Goal: Task Accomplishment & Management: Manage account settings

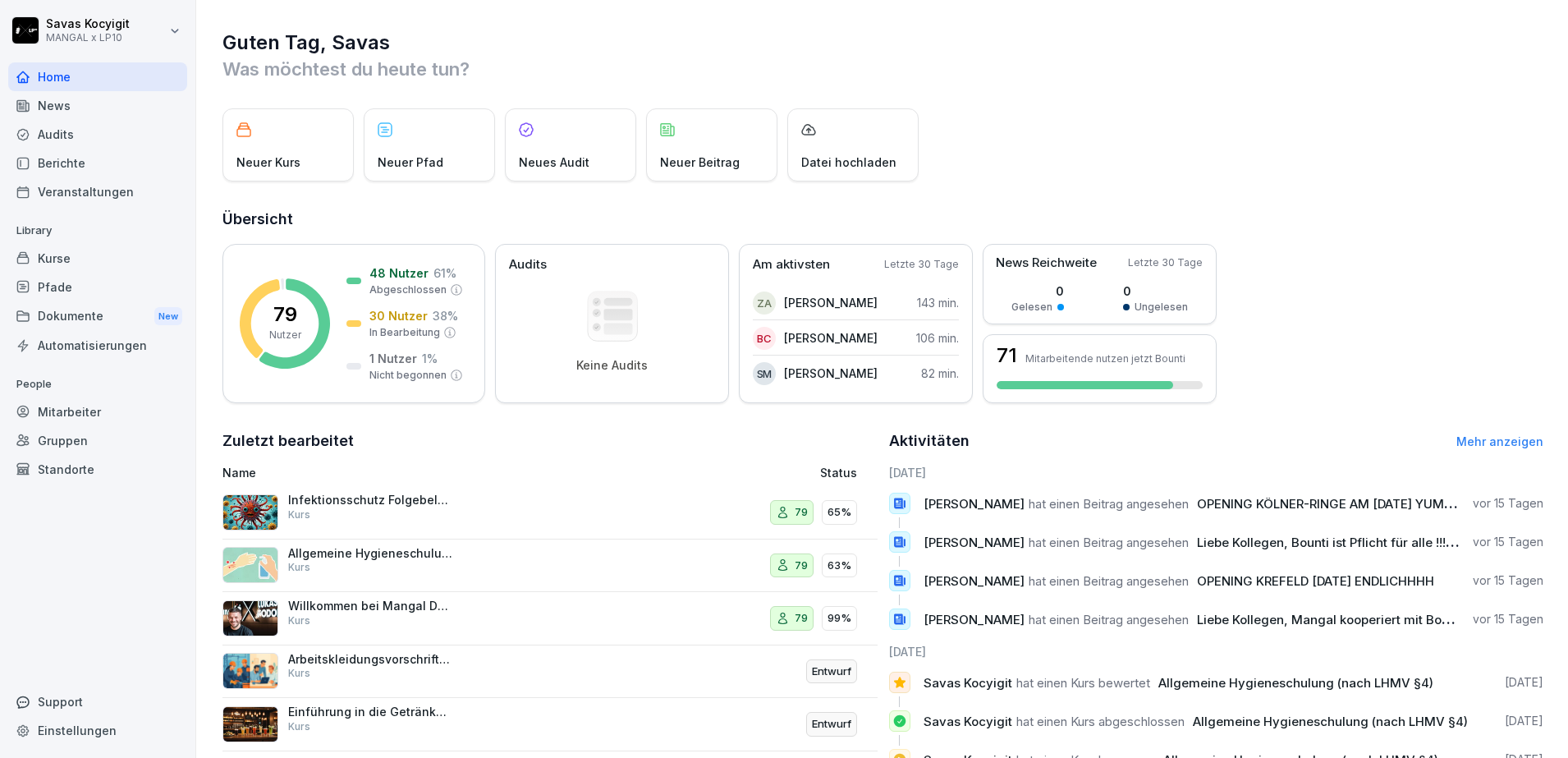
click at [49, 310] on div "Dokumente New" at bounding box center [97, 316] width 179 height 31
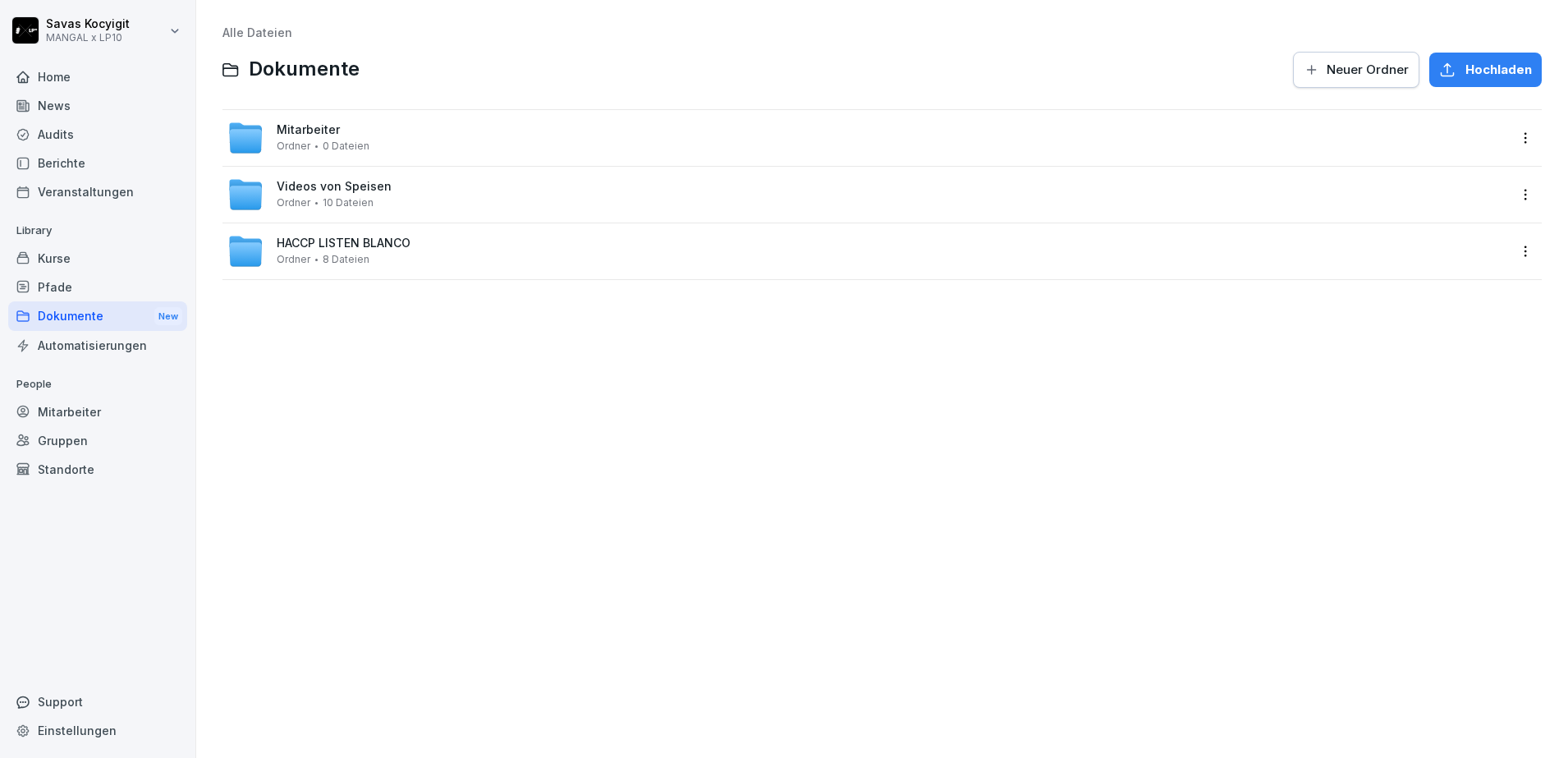
click at [42, 263] on div "Kurse" at bounding box center [97, 258] width 179 height 29
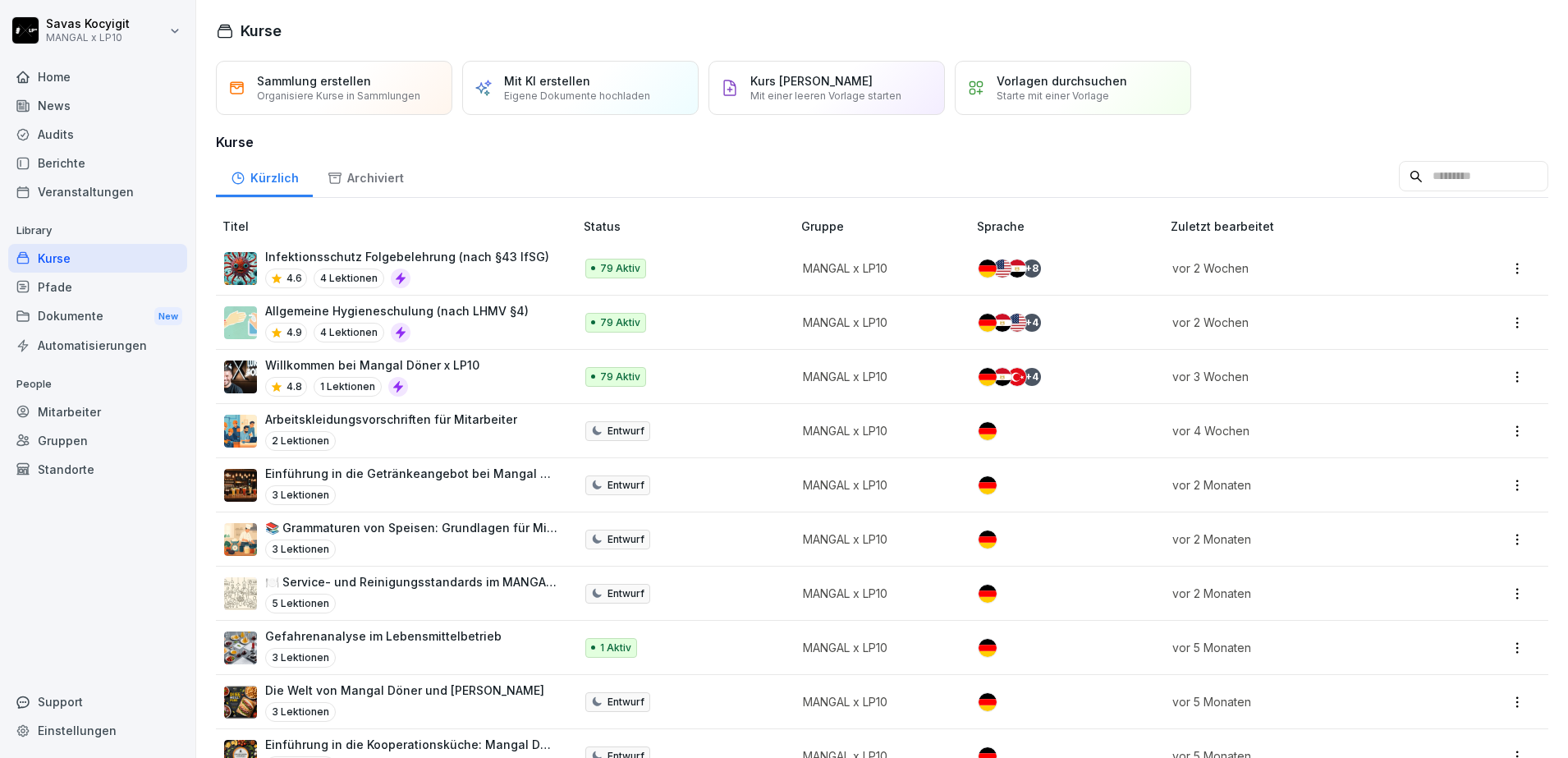
click at [442, 281] on div "4.6 4 Lektionen" at bounding box center [407, 278] width 284 height 20
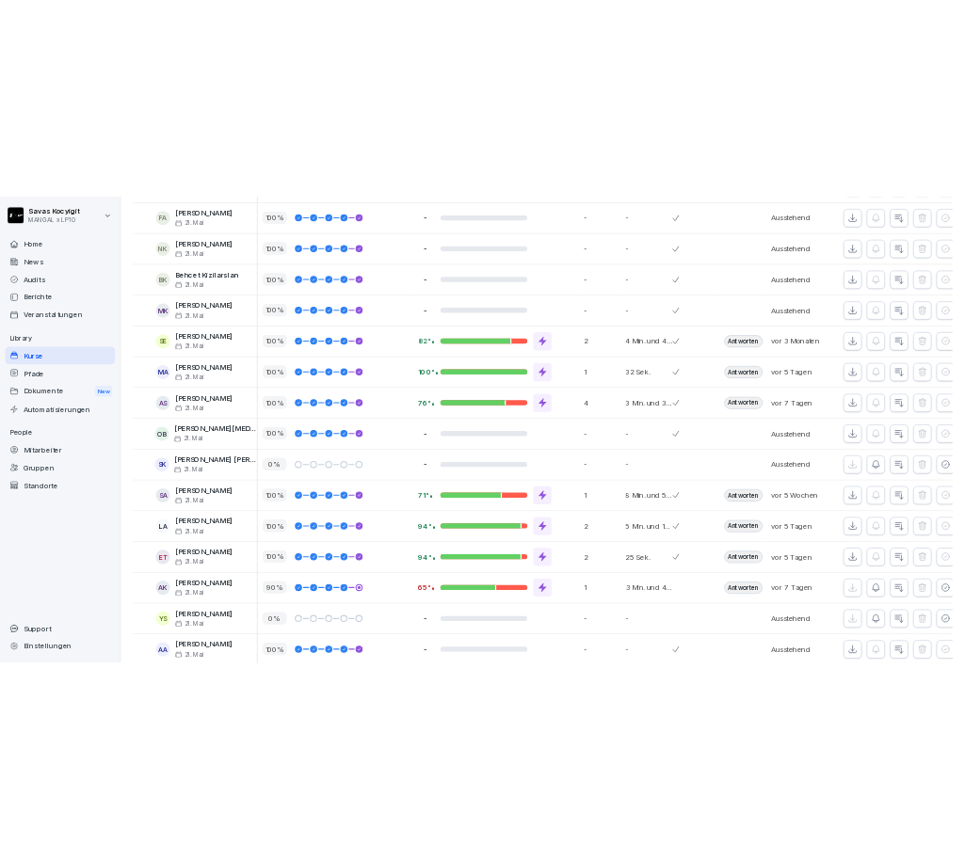
scroll to position [1431, 0]
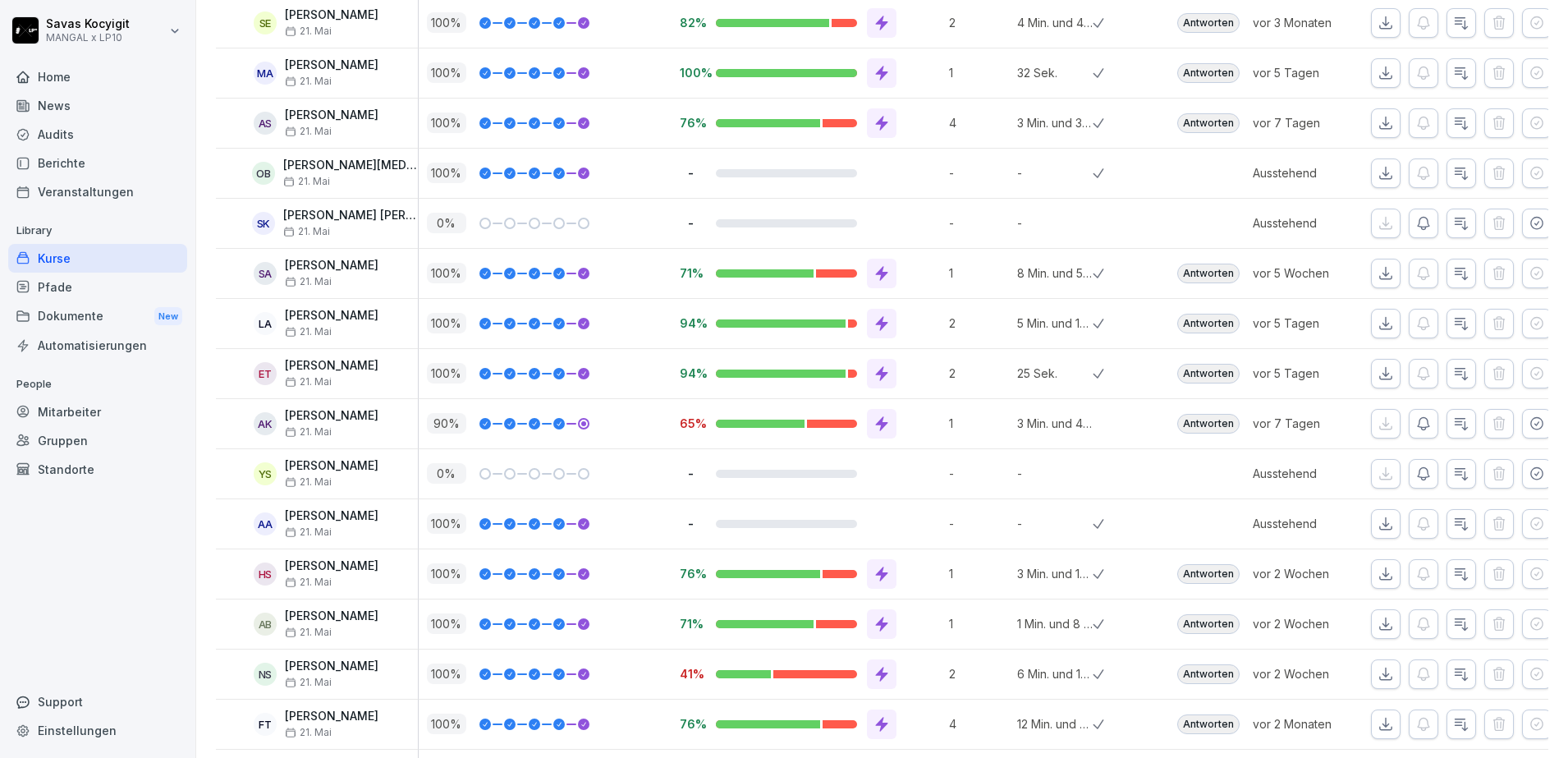
click at [336, 220] on p "[PERSON_NAME] [PERSON_NAME]" at bounding box center [351, 215] width 134 height 14
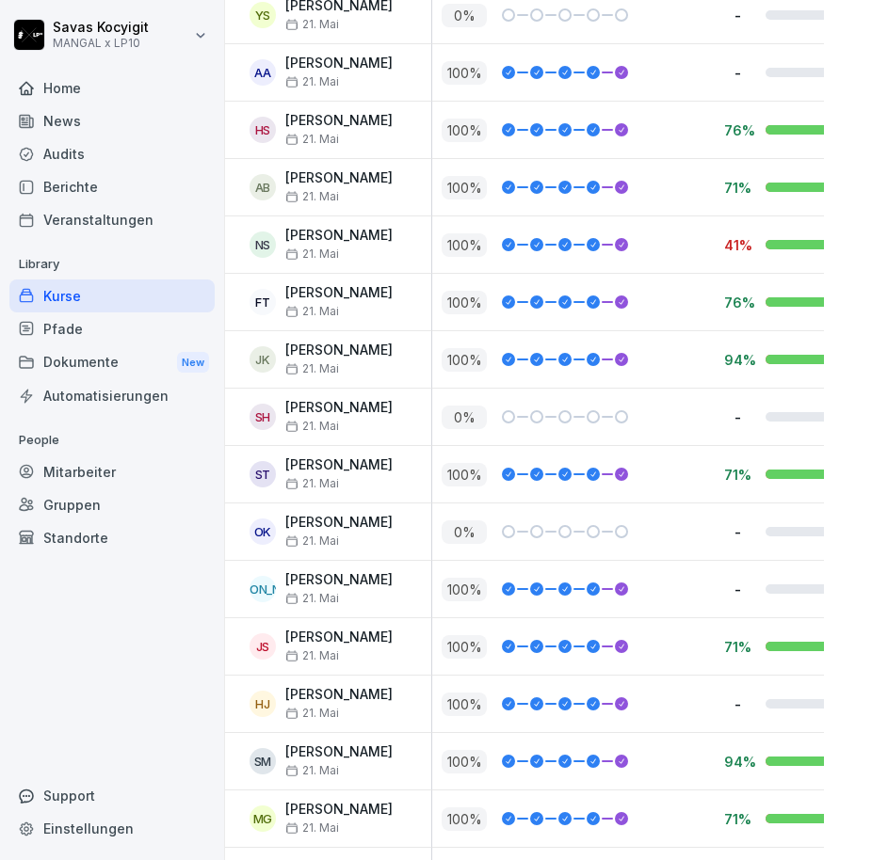
scroll to position [2150, 41]
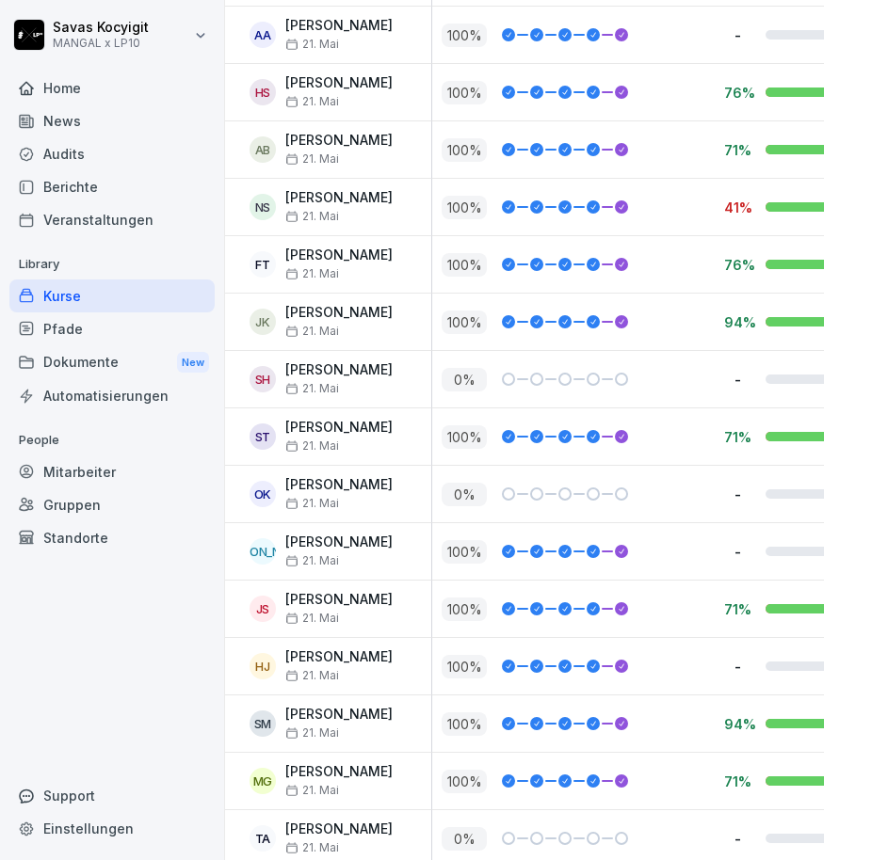
click at [554, 489] on div at bounding box center [558, 494] width 26 height 13
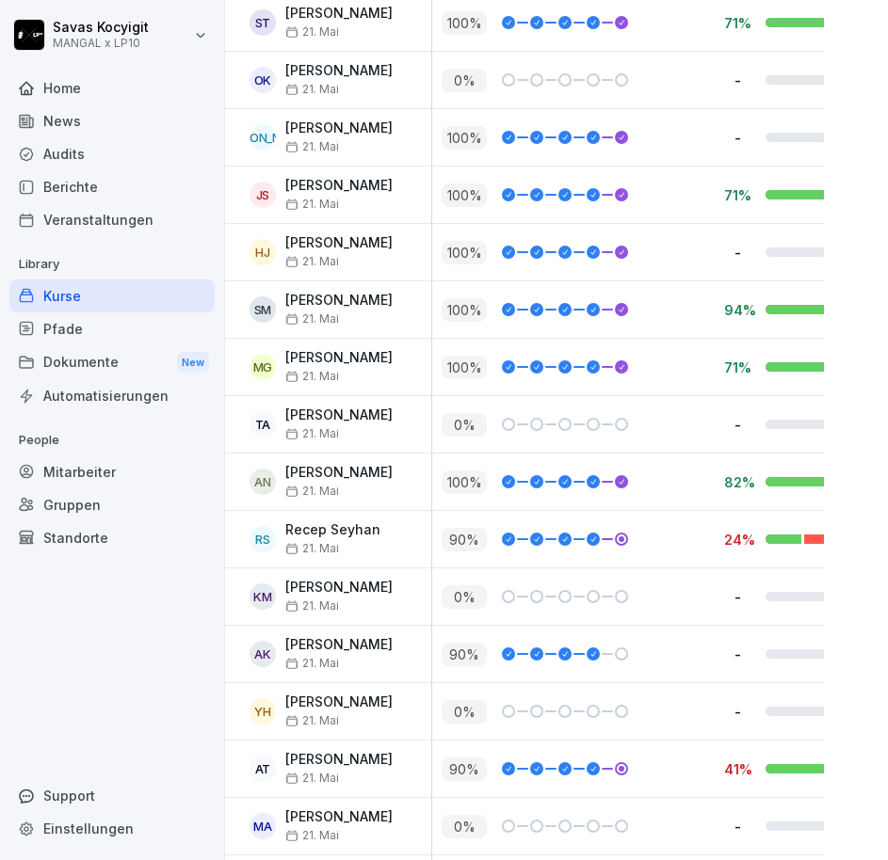
scroll to position [2722, 41]
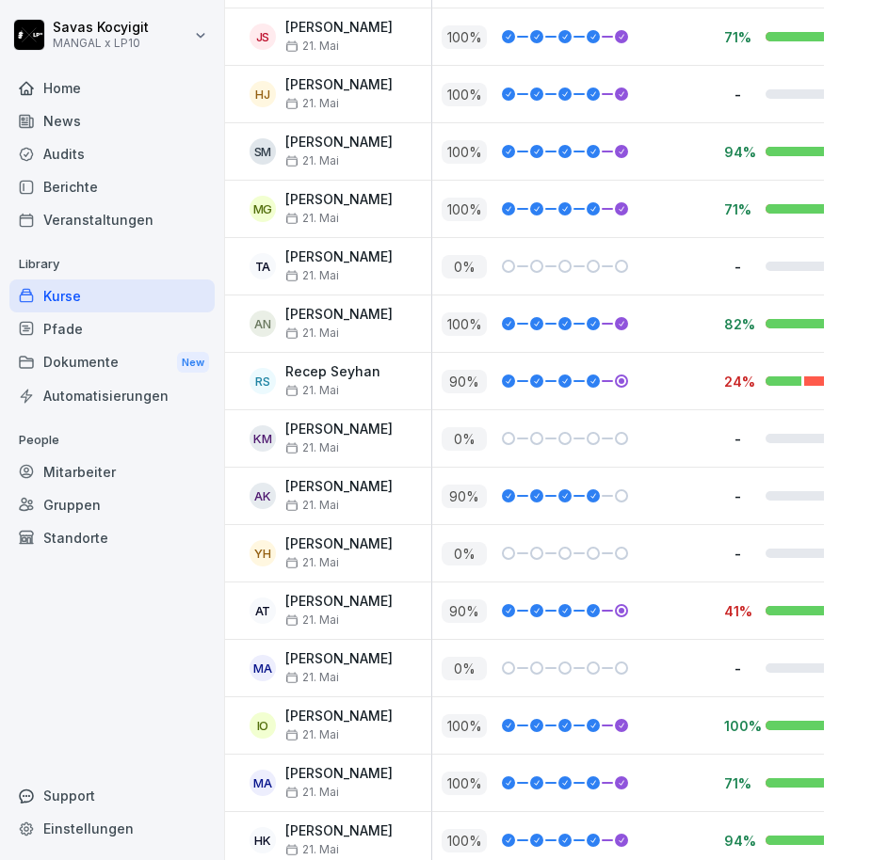
click at [356, 254] on p "Tarek Albabash" at bounding box center [338, 257] width 107 height 16
click at [570, 442] on div at bounding box center [564, 438] width 13 height 13
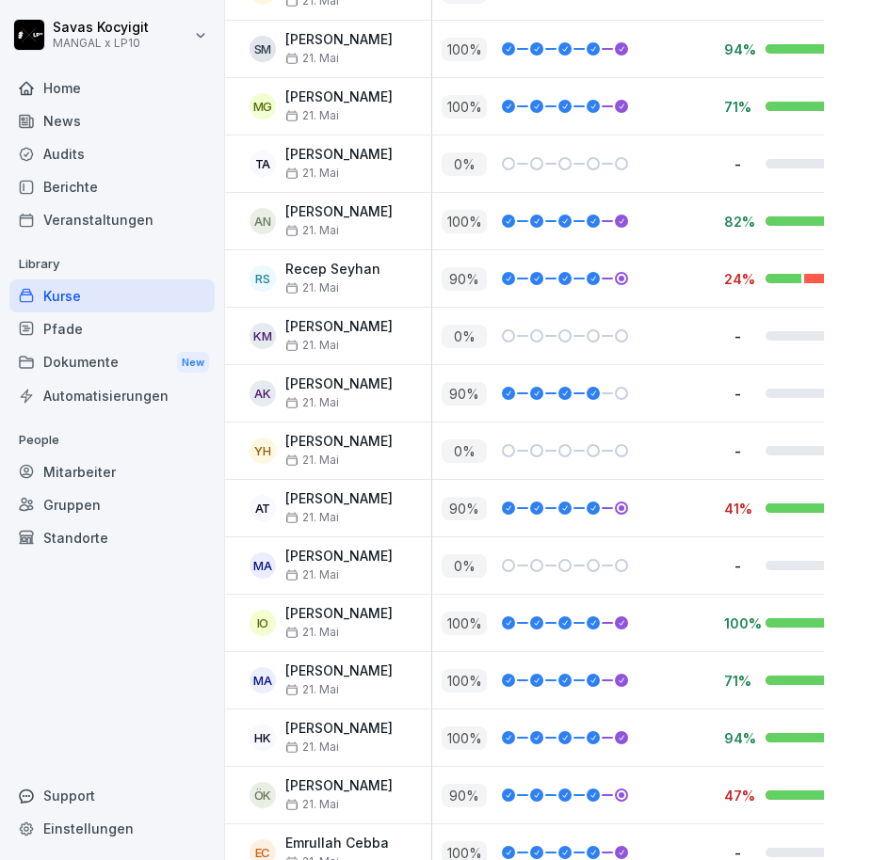
scroll to position [2832, 41]
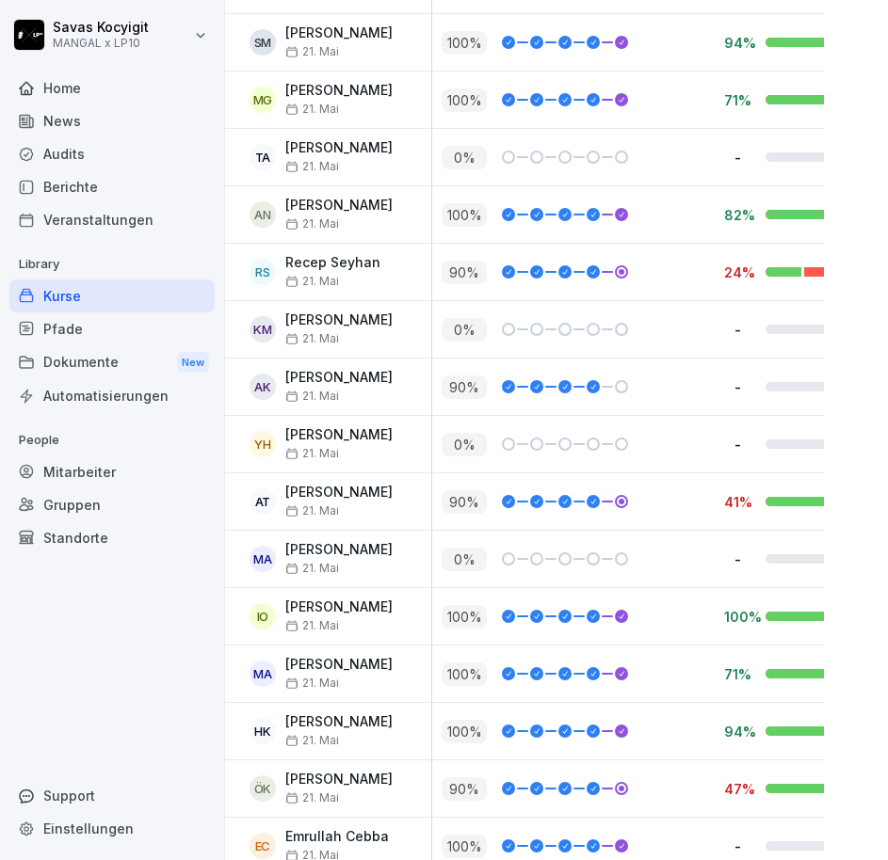
click at [535, 438] on div at bounding box center [536, 444] width 13 height 13
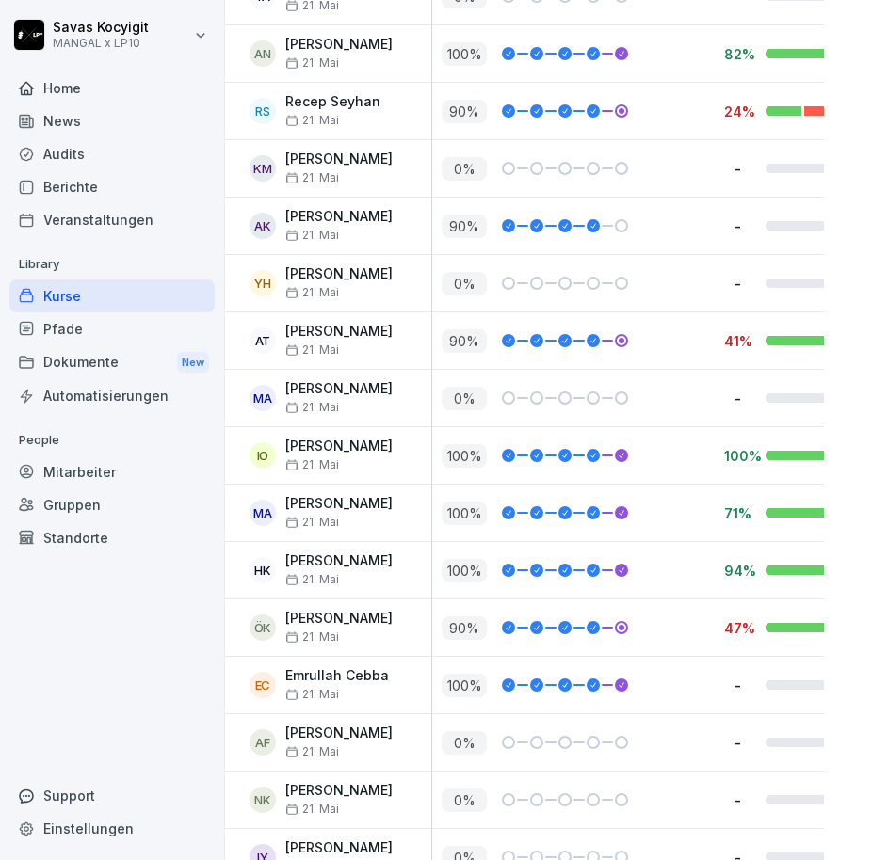
scroll to position [3037, 41]
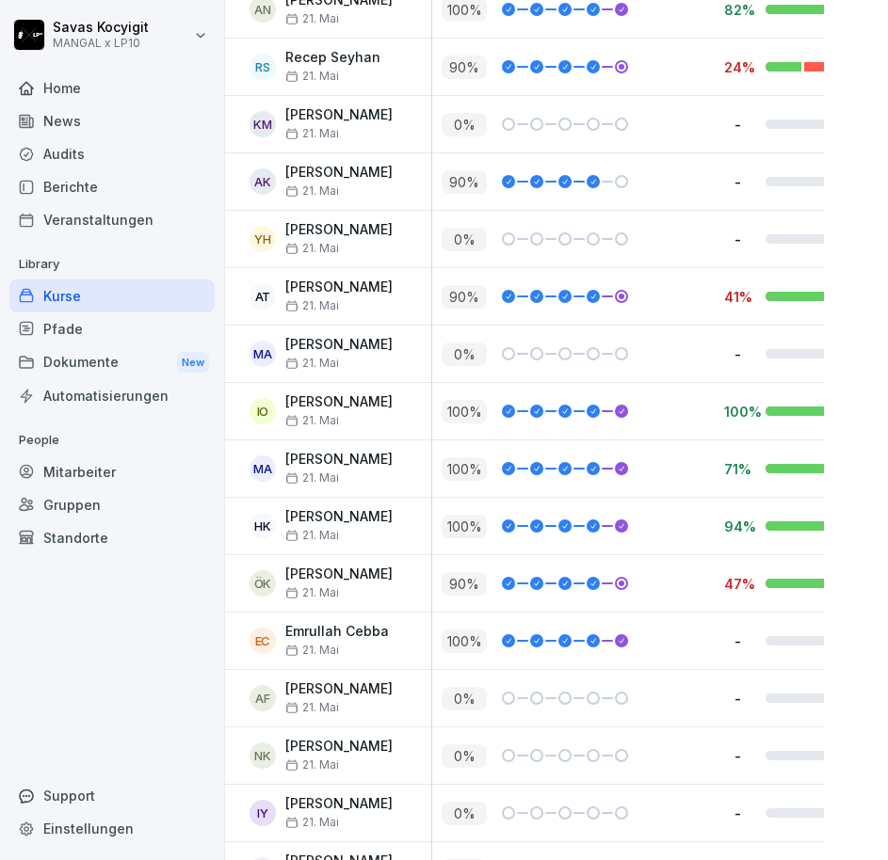
click at [349, 360] on p "21. Mai" at bounding box center [338, 363] width 107 height 13
click at [355, 345] on p "Mustafa Alhamadi" at bounding box center [338, 345] width 107 height 16
click at [312, 377] on div "MA Mustafa Alhamadi 21. Mai" at bounding box center [318, 354] width 225 height 56
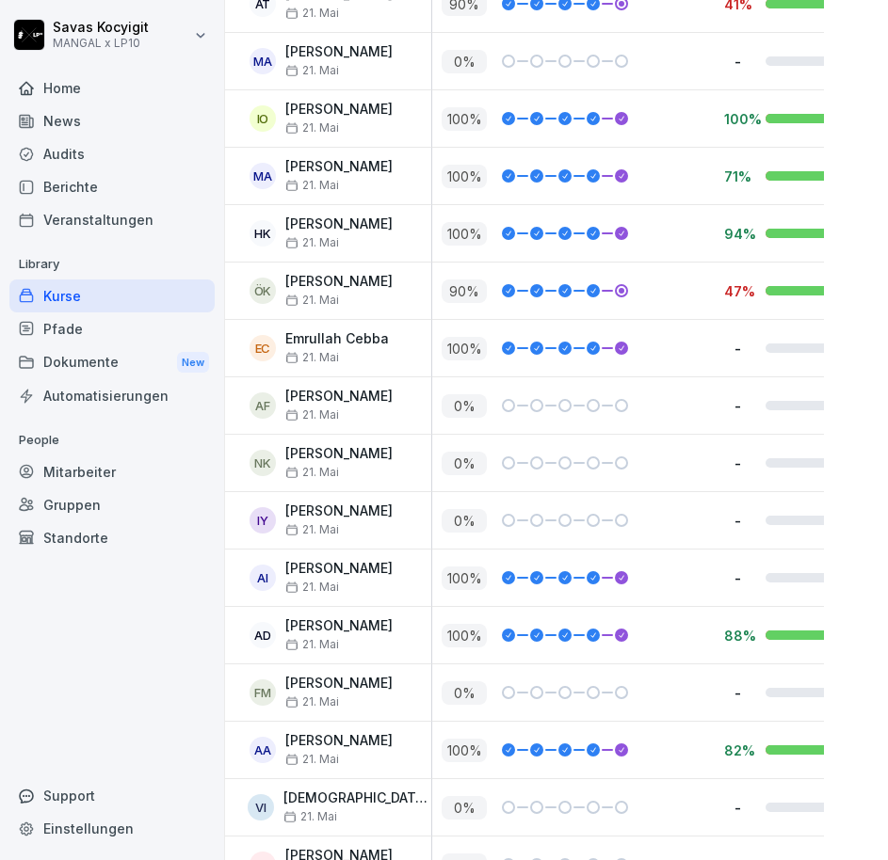
scroll to position [3380, 41]
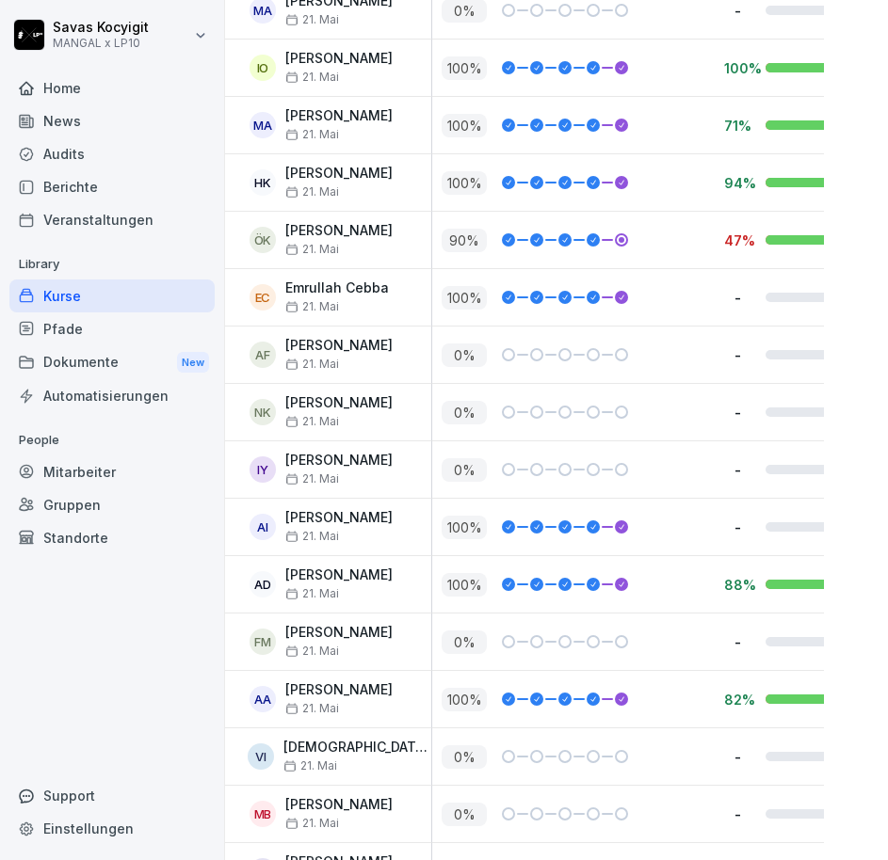
click at [361, 354] on div "Ahmad-Farid Faizi 21. Mai" at bounding box center [338, 354] width 107 height 33
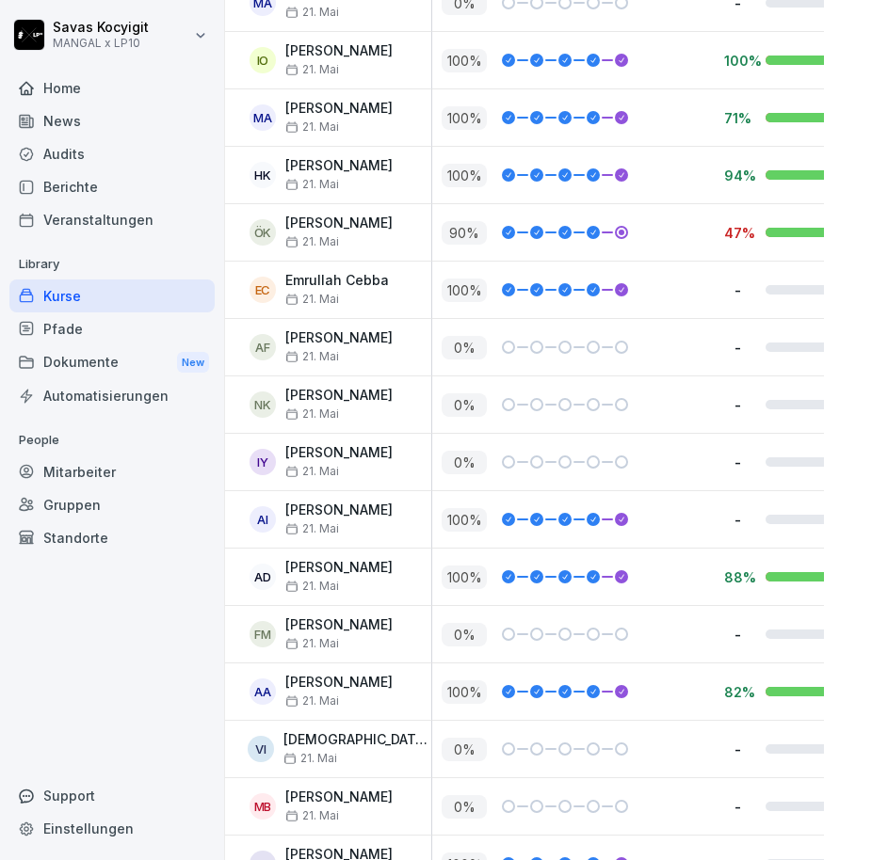
click at [337, 330] on p "Ahmad-Farid Faizi" at bounding box center [338, 338] width 107 height 16
click at [341, 393] on p "Nevzat Kaldik" at bounding box center [338, 396] width 107 height 16
click at [351, 409] on p "21. Mai" at bounding box center [338, 414] width 107 height 13
click at [341, 391] on p "Nevzat Kaldik" at bounding box center [338, 396] width 107 height 16
click at [406, 339] on div "AF Ahmad-Farid Faizi 21. Mai" at bounding box center [324, 346] width 216 height 33
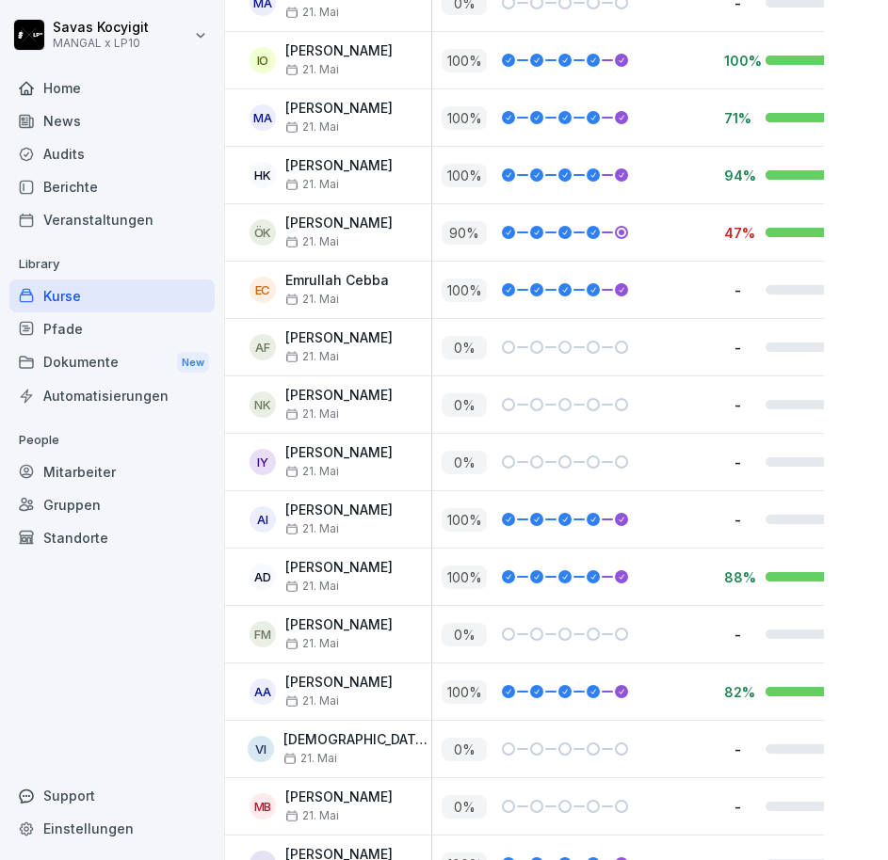
click at [361, 350] on p "21. Mai" at bounding box center [338, 356] width 107 height 13
click at [617, 379] on div "0 %" at bounding box center [573, 405] width 282 height 56
click at [352, 622] on p "Fofana Mamady" at bounding box center [338, 626] width 107 height 16
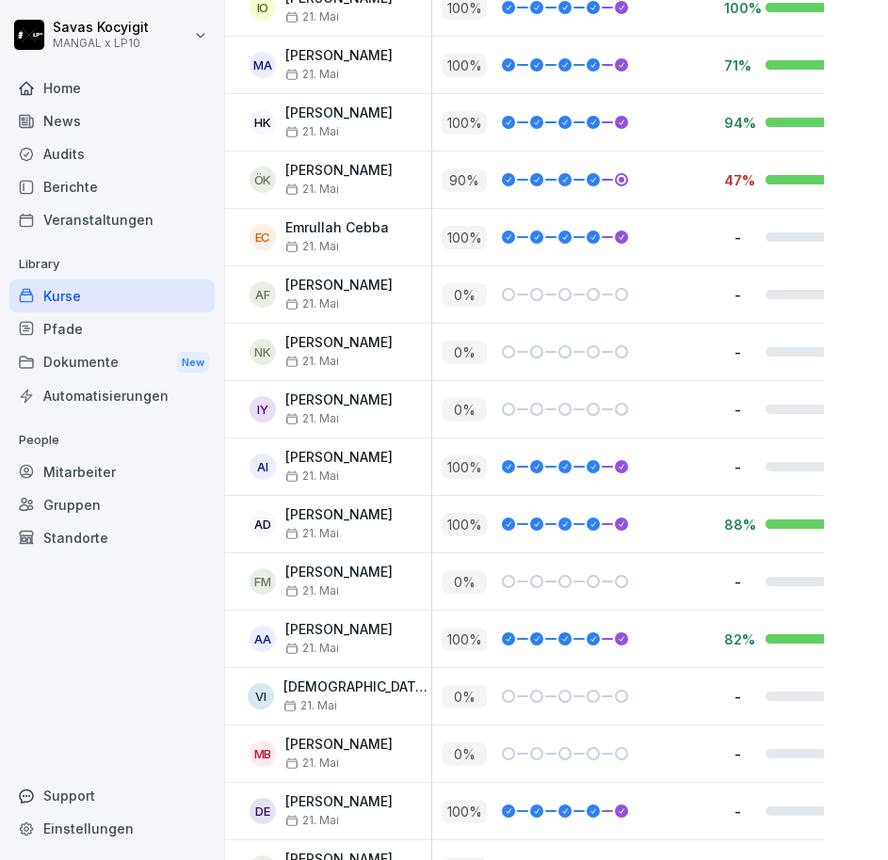
scroll to position [3446, 41]
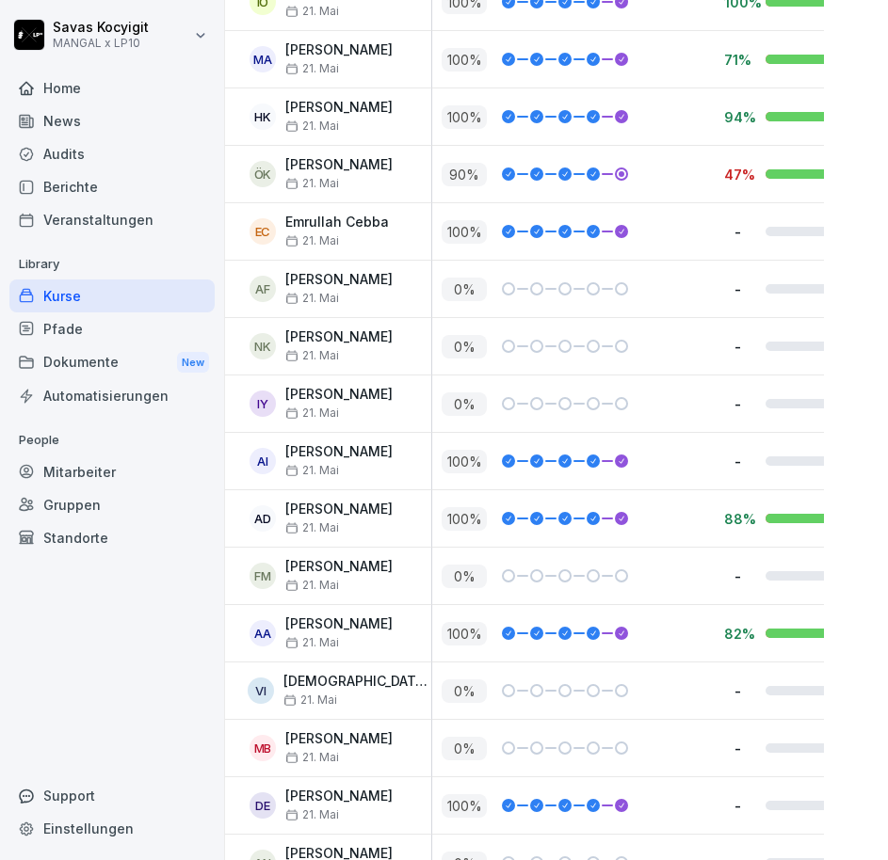
click at [693, 550] on div "0 %" at bounding box center [573, 576] width 282 height 56
click at [343, 454] on p "Abdo Ibrahim" at bounding box center [338, 452] width 107 height 16
click at [370, 589] on p "21. Mai" at bounding box center [338, 585] width 107 height 13
click at [362, 570] on p "Fofana Mamady" at bounding box center [338, 567] width 107 height 16
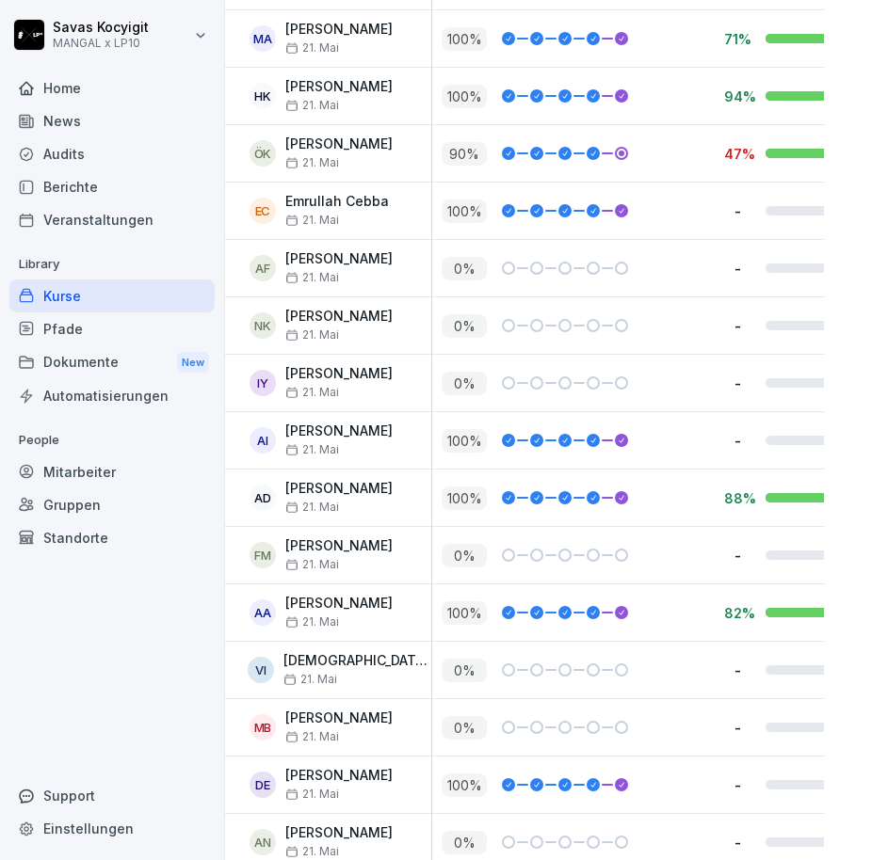
click at [410, 552] on div "FM Fofana Mamady 21. Mai" at bounding box center [324, 554] width 216 height 33
click at [672, 314] on div "0 %" at bounding box center [577, 326] width 273 height 24
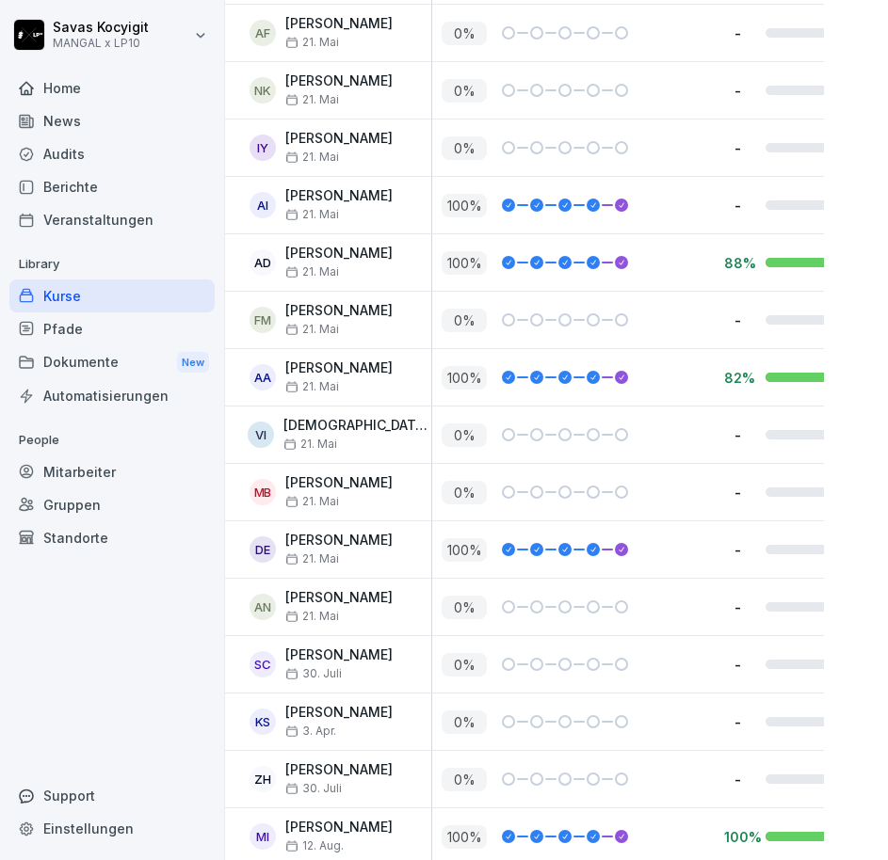
scroll to position [3715, 41]
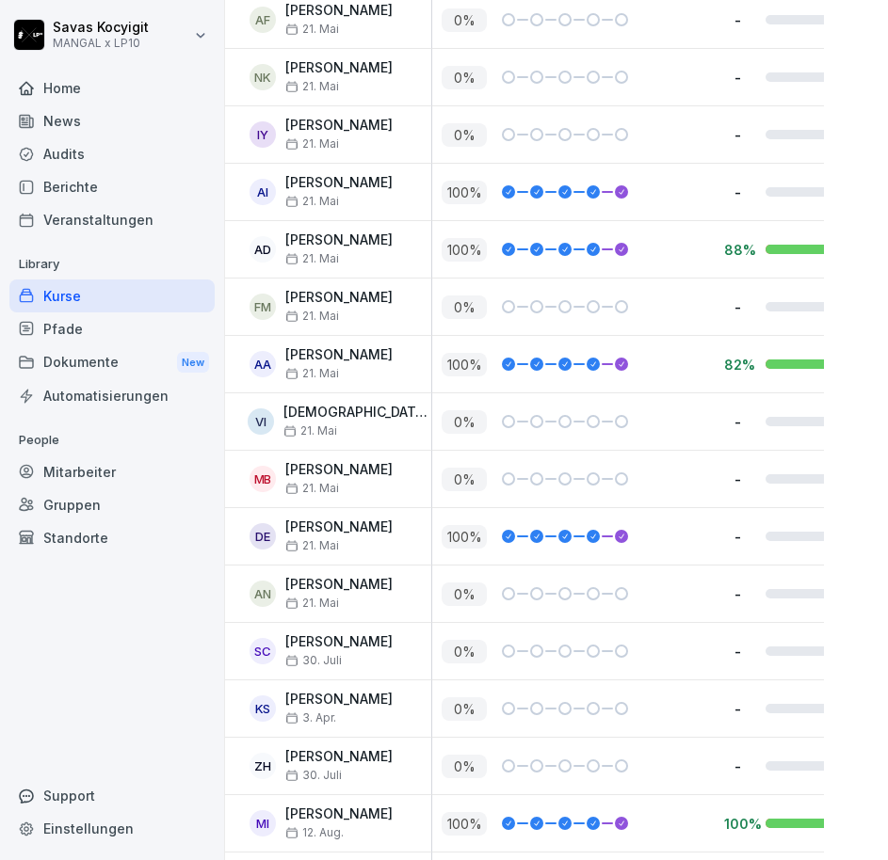
click at [316, 400] on div "VI Vedat Imga 21. Mai" at bounding box center [318, 421] width 225 height 56
click at [322, 407] on p "Vedat Imga" at bounding box center [357, 413] width 148 height 16
click at [386, 424] on div "VI Vedat Imga 21. Mai" at bounding box center [324, 421] width 216 height 33
click at [293, 425] on icon at bounding box center [289, 431] width 13 height 13
click at [587, 460] on div "0 %" at bounding box center [573, 479] width 282 height 56
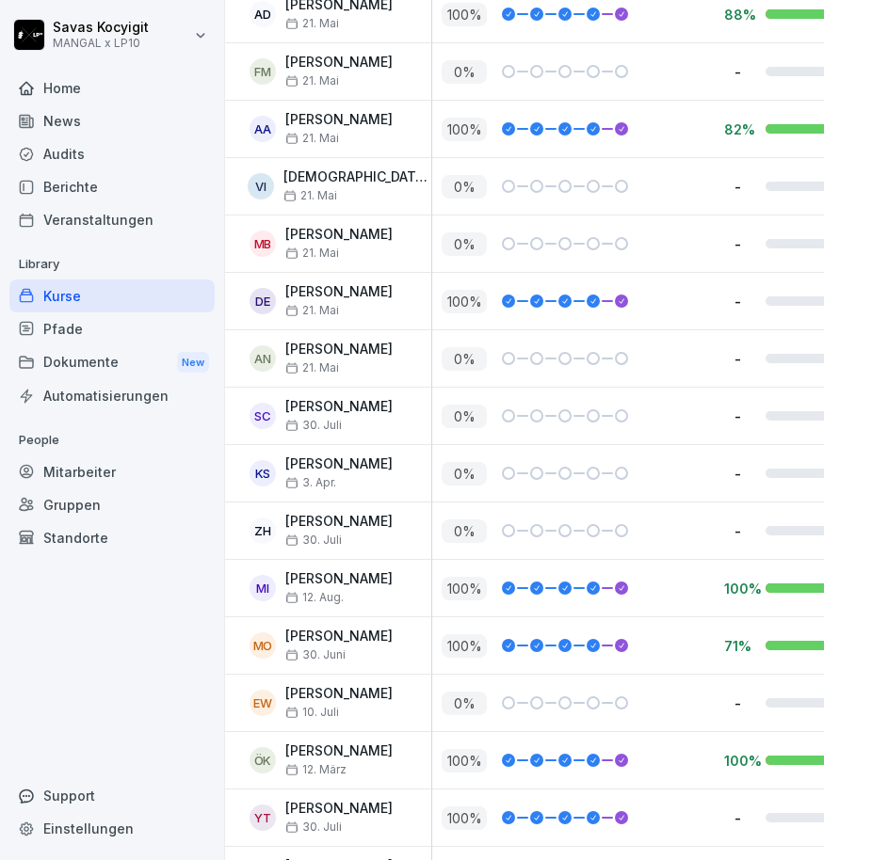
scroll to position [3983, 41]
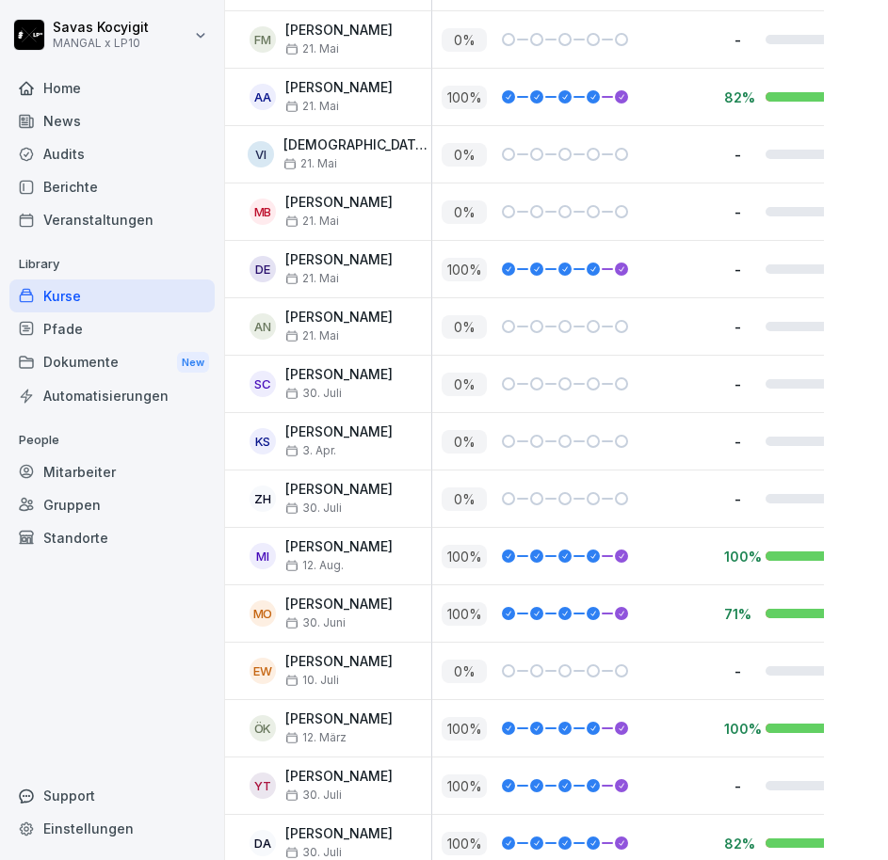
click at [469, 329] on p "0 %" at bounding box center [463, 327] width 45 height 24
click at [353, 202] on p "Mahmood Al Balash" at bounding box center [338, 203] width 107 height 16
drag, startPoint x: 339, startPoint y: 226, endPoint x: 355, endPoint y: 215, distance: 19.6
click at [355, 215] on p "21. Mai" at bounding box center [338, 221] width 107 height 13
click at [550, 361] on div "0 %" at bounding box center [573, 384] width 282 height 56
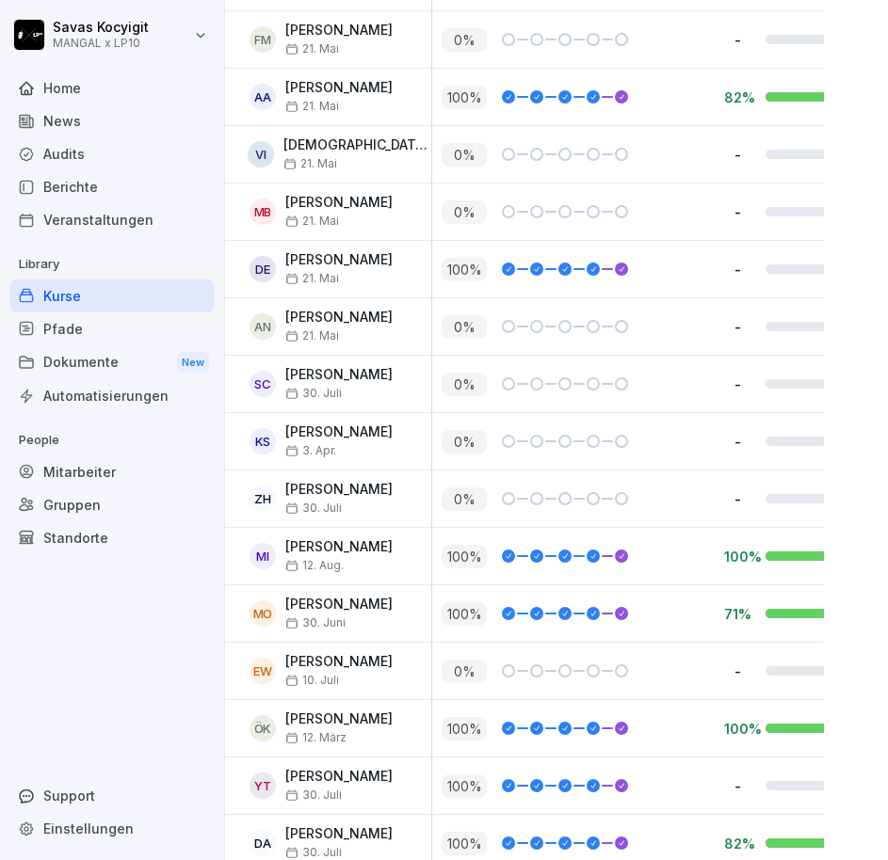
click at [790, 367] on div "-" at bounding box center [864, 384] width 301 height 56
click at [323, 310] on p "Amanualla Nuri" at bounding box center [338, 318] width 107 height 16
click at [682, 251] on div "100 %" at bounding box center [573, 269] width 282 height 56
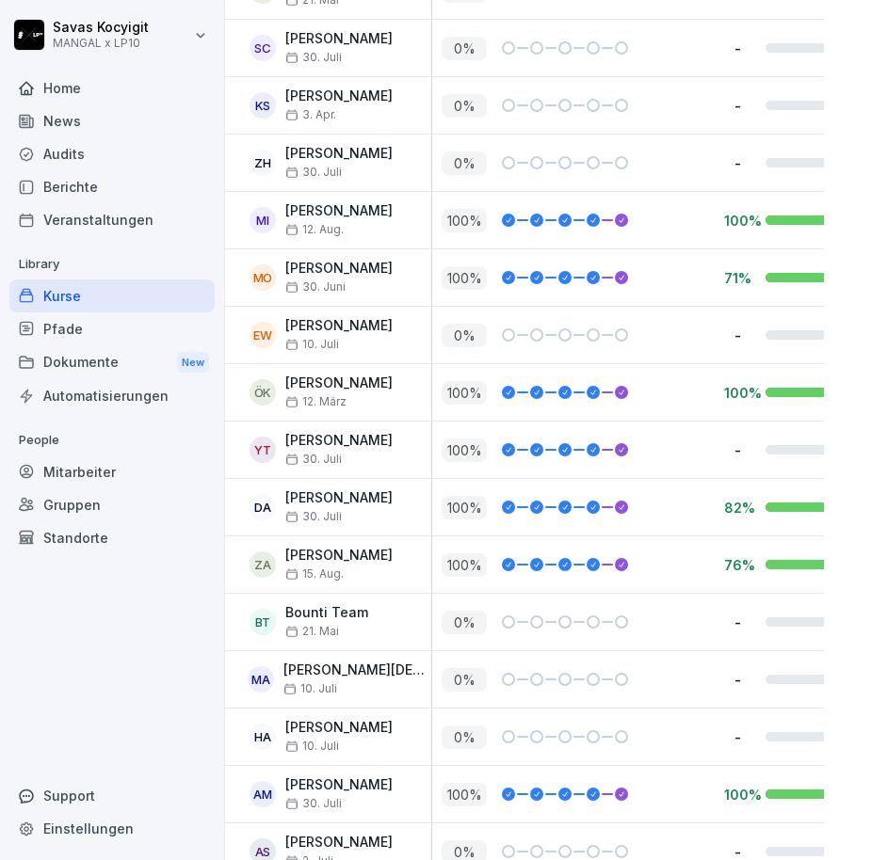
scroll to position [4363, 41]
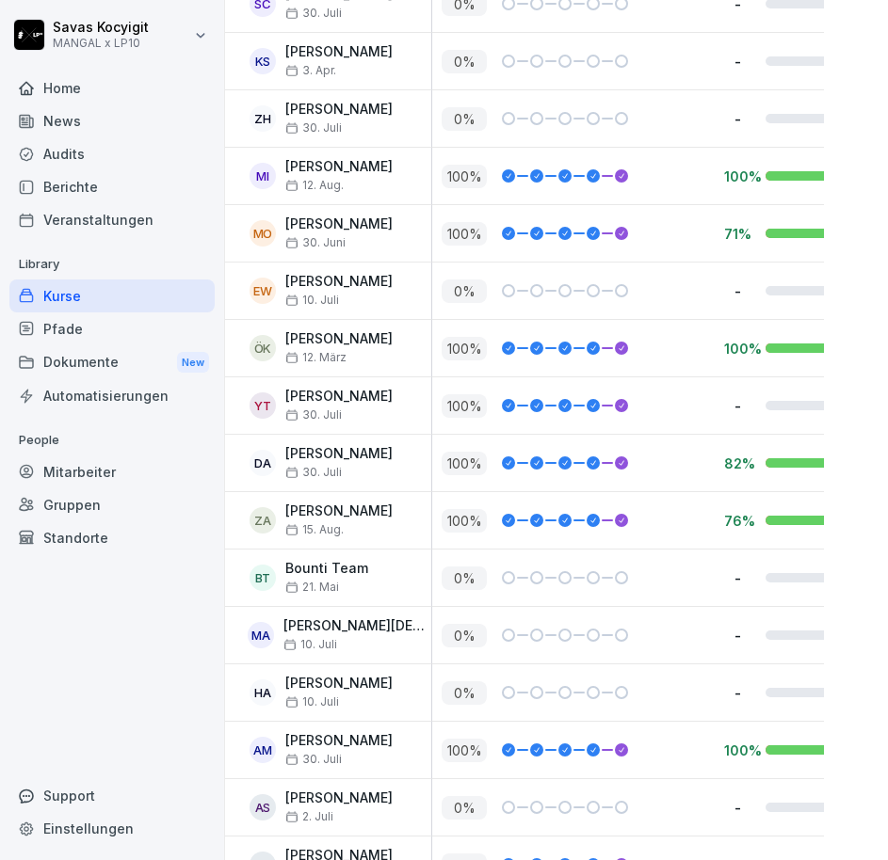
click at [746, 591] on div "-" at bounding box center [864, 578] width 301 height 56
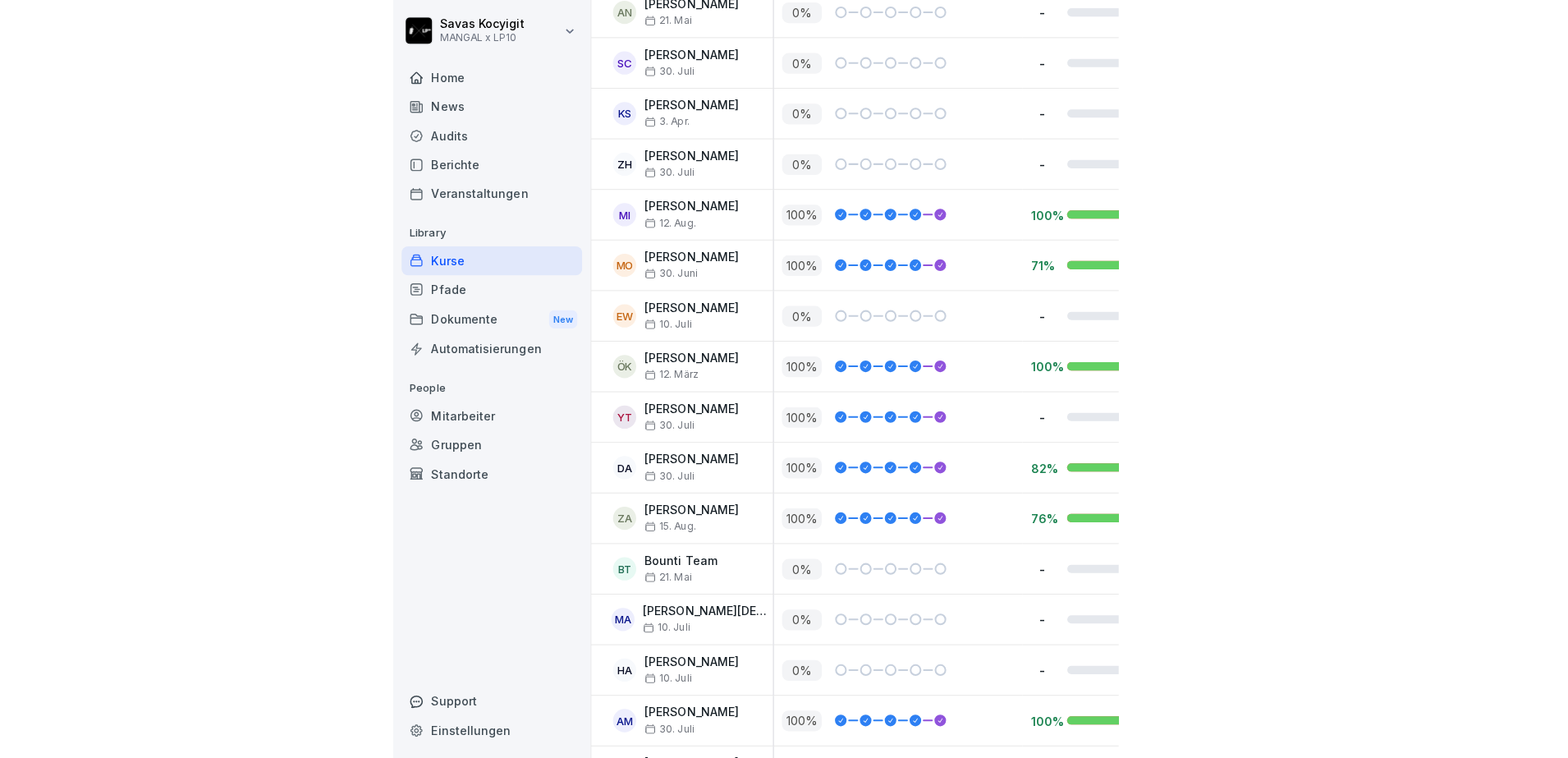
scroll to position [3801, 36]
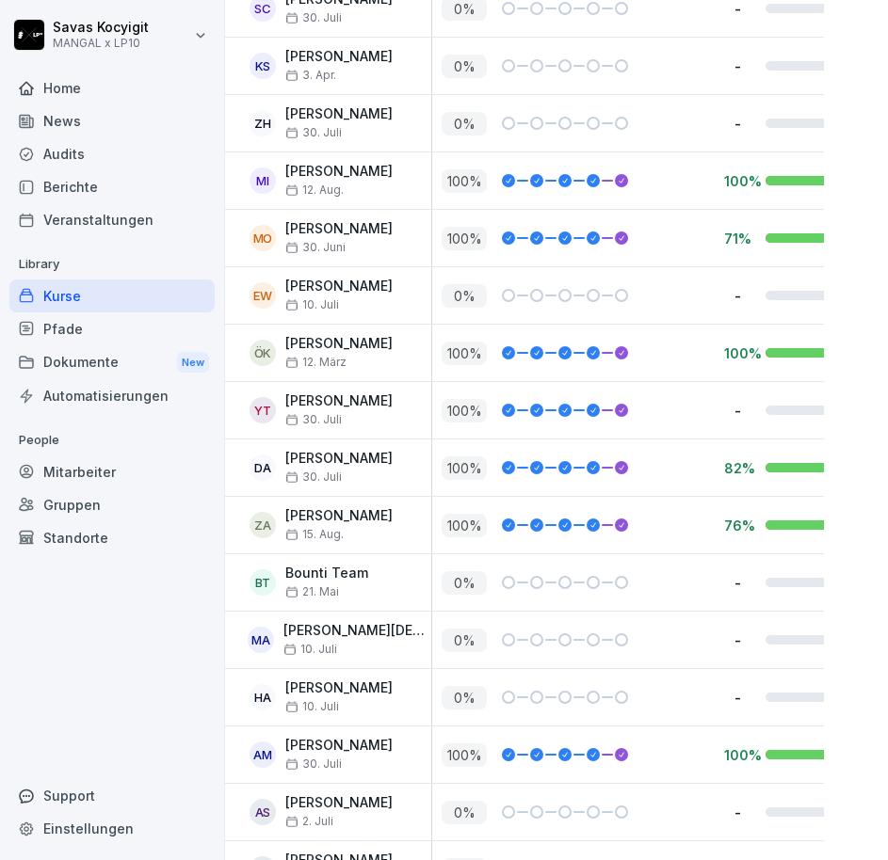
click at [506, 298] on div at bounding box center [508, 295] width 13 height 13
click at [516, 588] on div at bounding box center [565, 582] width 126 height 13
click at [517, 623] on div "0 %" at bounding box center [573, 640] width 282 height 56
click at [391, 685] on p "Hussein Mohammed Saleem Al-Onkuz" at bounding box center [338, 689] width 107 height 16
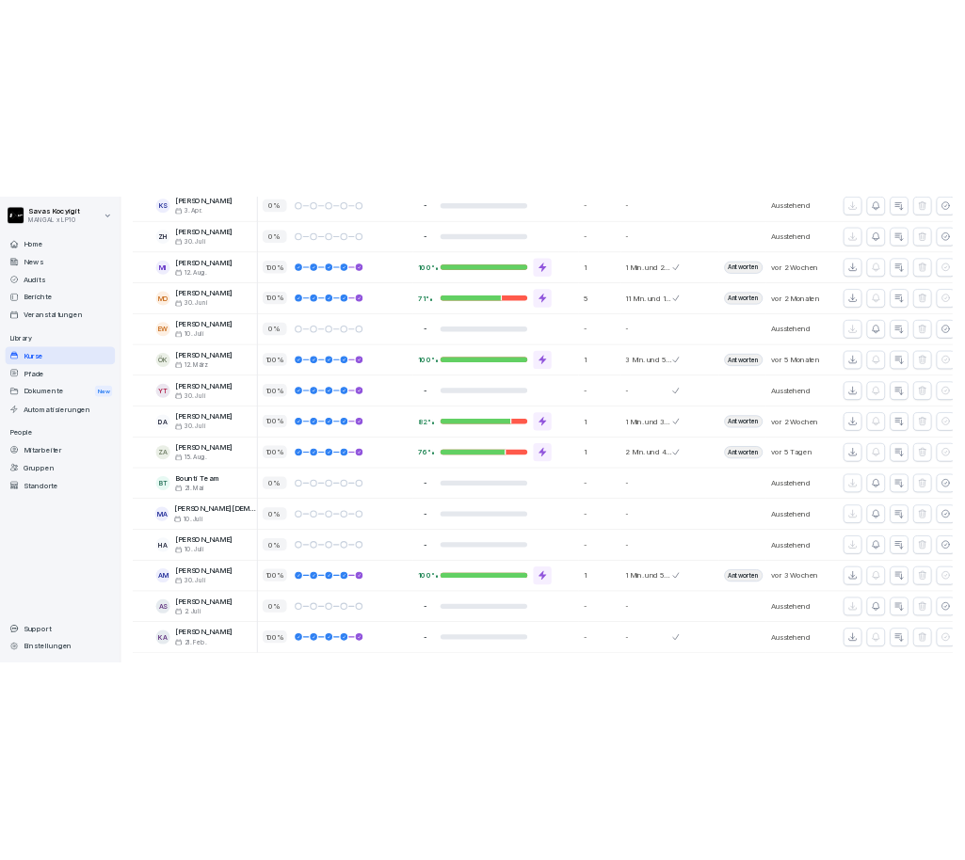
scroll to position [4205, 0]
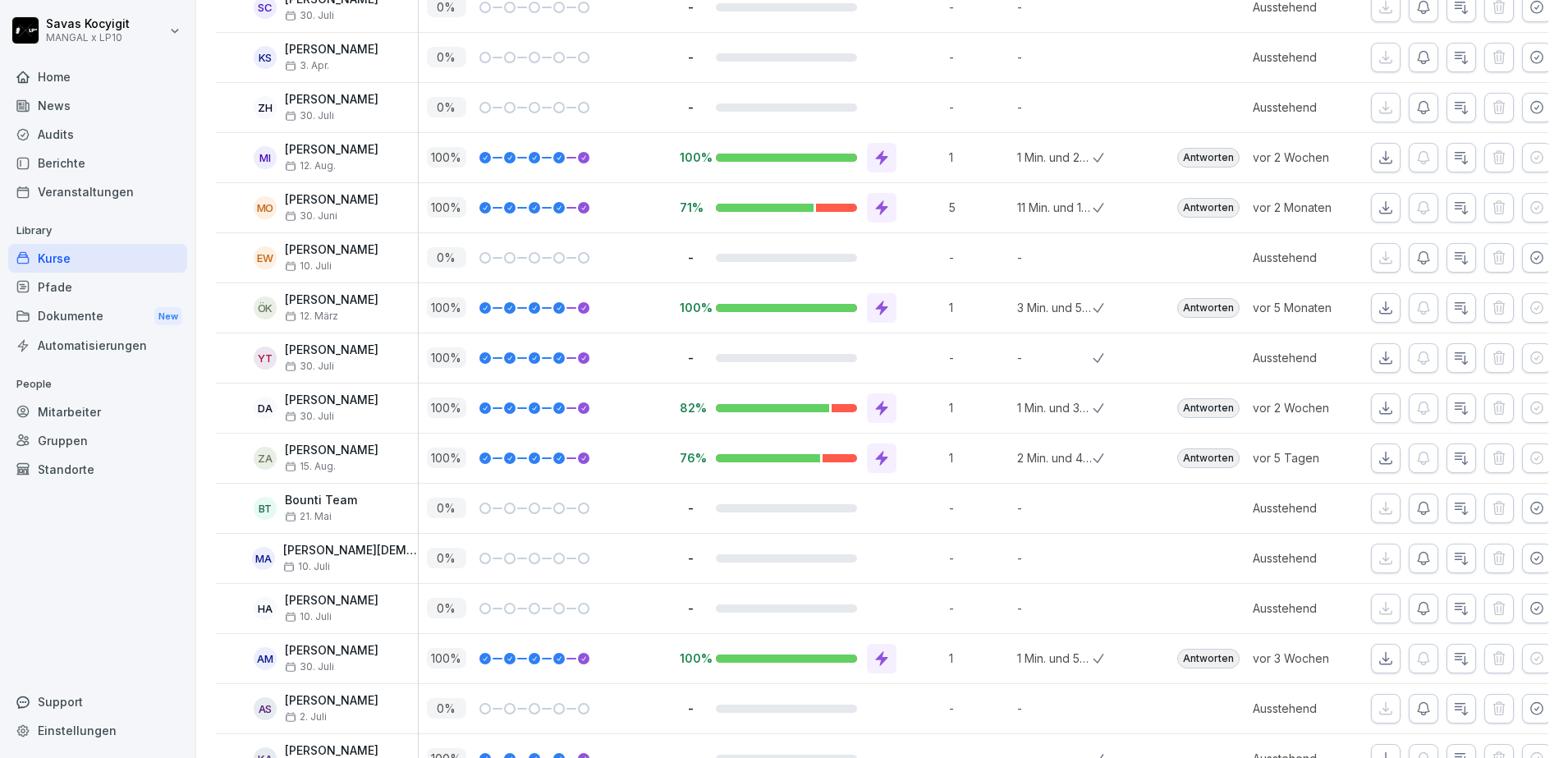
click at [321, 597] on p "Hussein Mohammed Saleem Al-Onkuz" at bounding box center [331, 601] width 93 height 14
drag, startPoint x: 321, startPoint y: 597, endPoint x: 268, endPoint y: 610, distance: 54.6
click at [268, 610] on div "HA" at bounding box center [265, 608] width 23 height 23
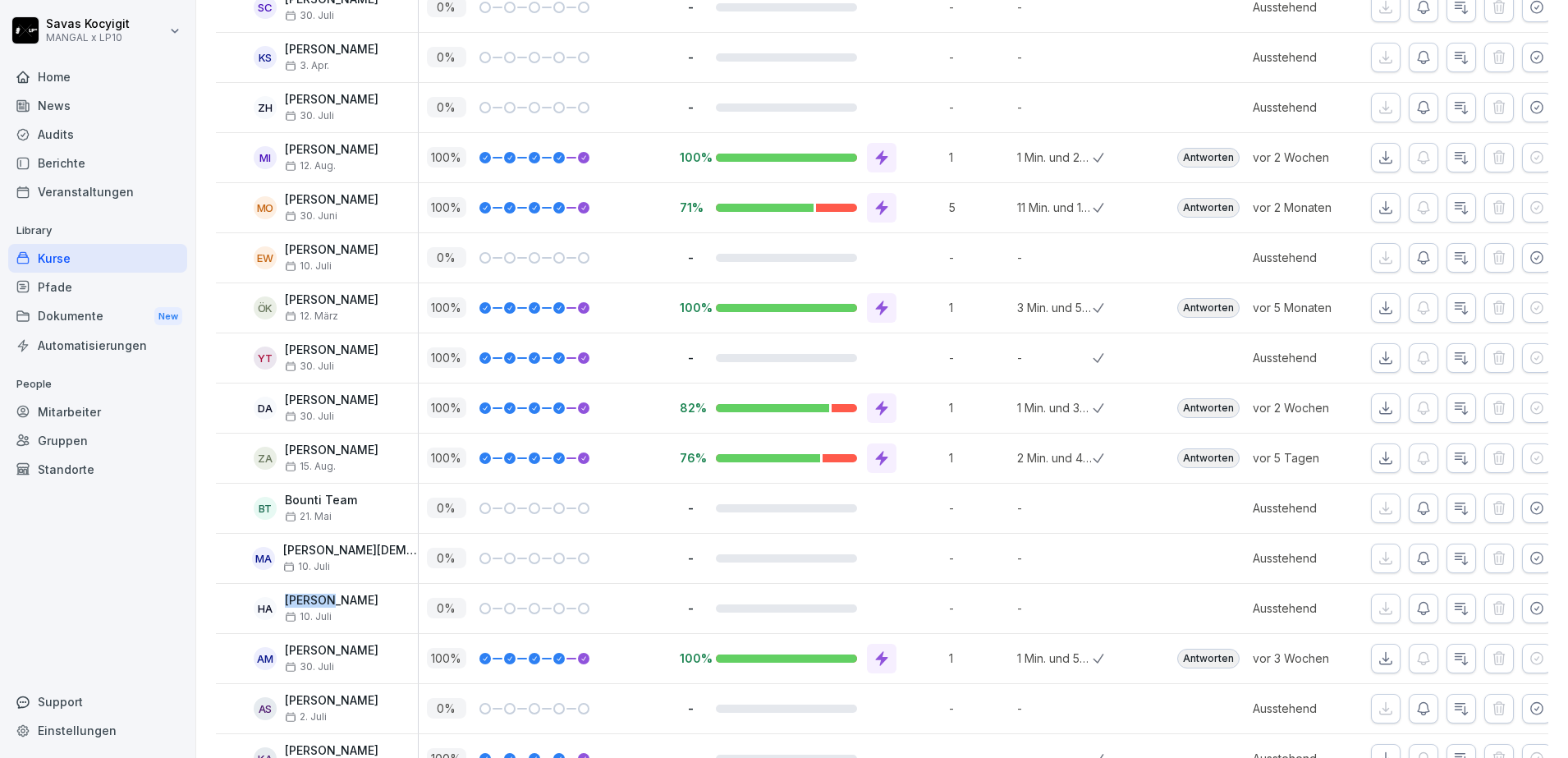
click at [268, 610] on div "HA" at bounding box center [265, 608] width 23 height 23
click at [383, 631] on div "HA Hussein Mohammed Saleem Al-Onkuz 10. Juli" at bounding box center [317, 608] width 202 height 49
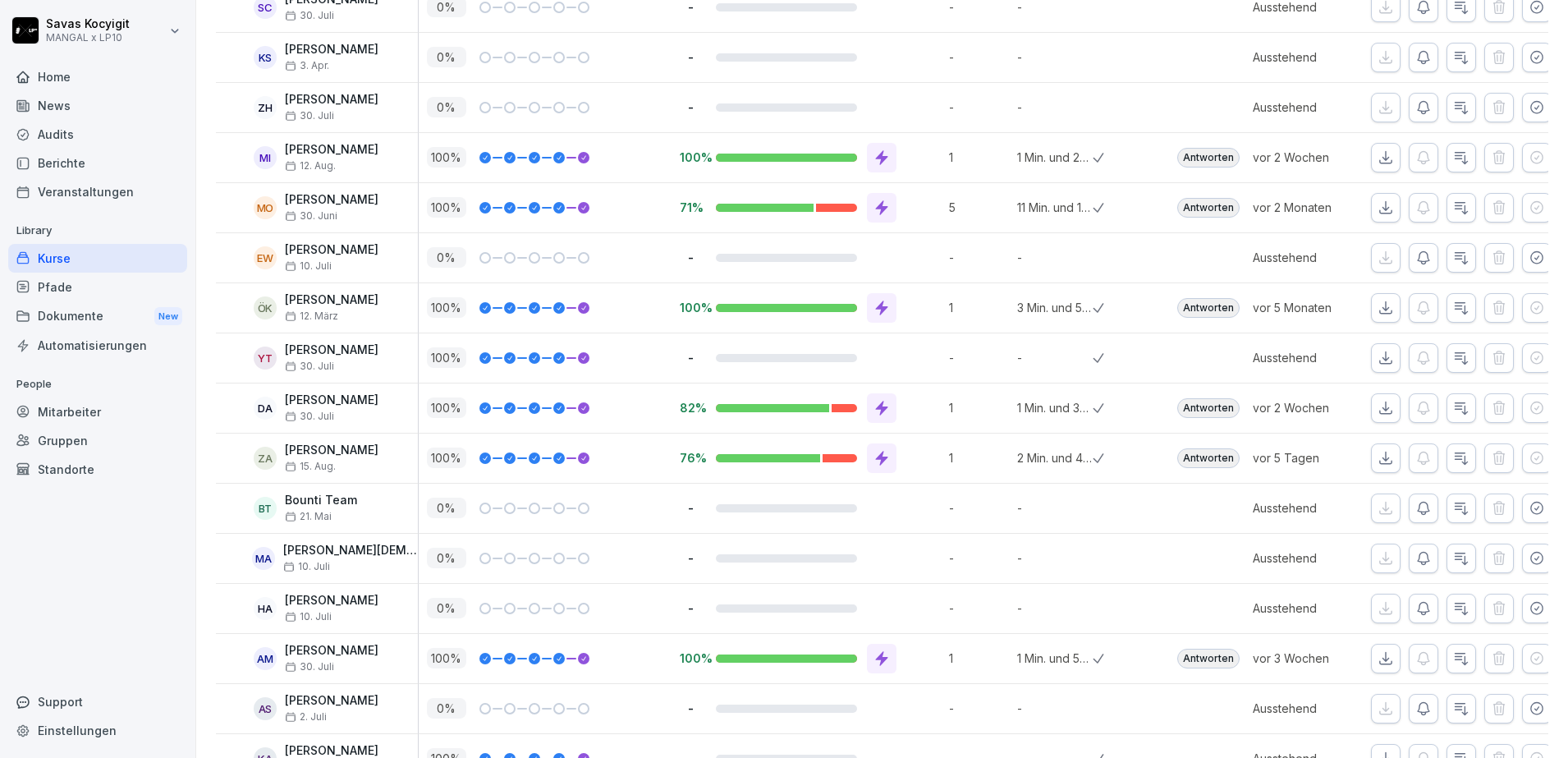
click at [373, 631] on div "HA Hussein Mohammed Saleem Al-Onkuz 10. Juli" at bounding box center [317, 608] width 202 height 49
drag, startPoint x: 287, startPoint y: 599, endPoint x: 391, endPoint y: 598, distance: 104.0
click at [378, 598] on p "Hussein Mohammed Saleem Al-Onkuz" at bounding box center [331, 601] width 93 height 14
click at [385, 639] on div "AM Abdalah Mohammd 30. Juli" at bounding box center [317, 659] width 202 height 49
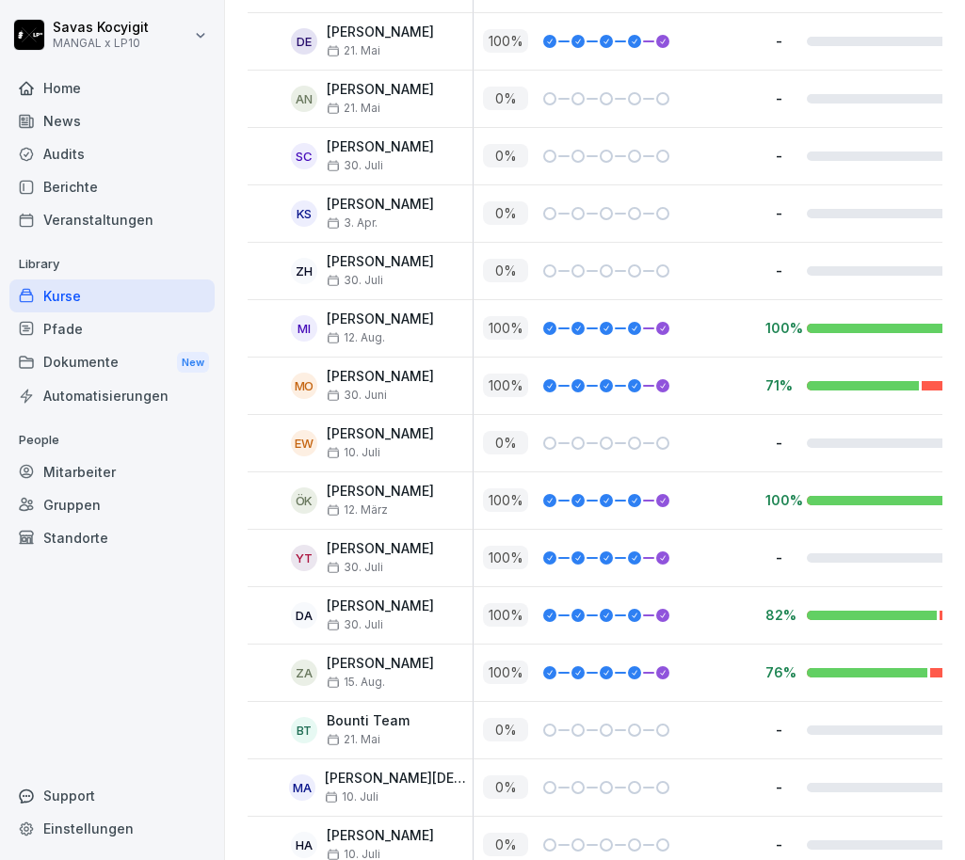
scroll to position [4353, 0]
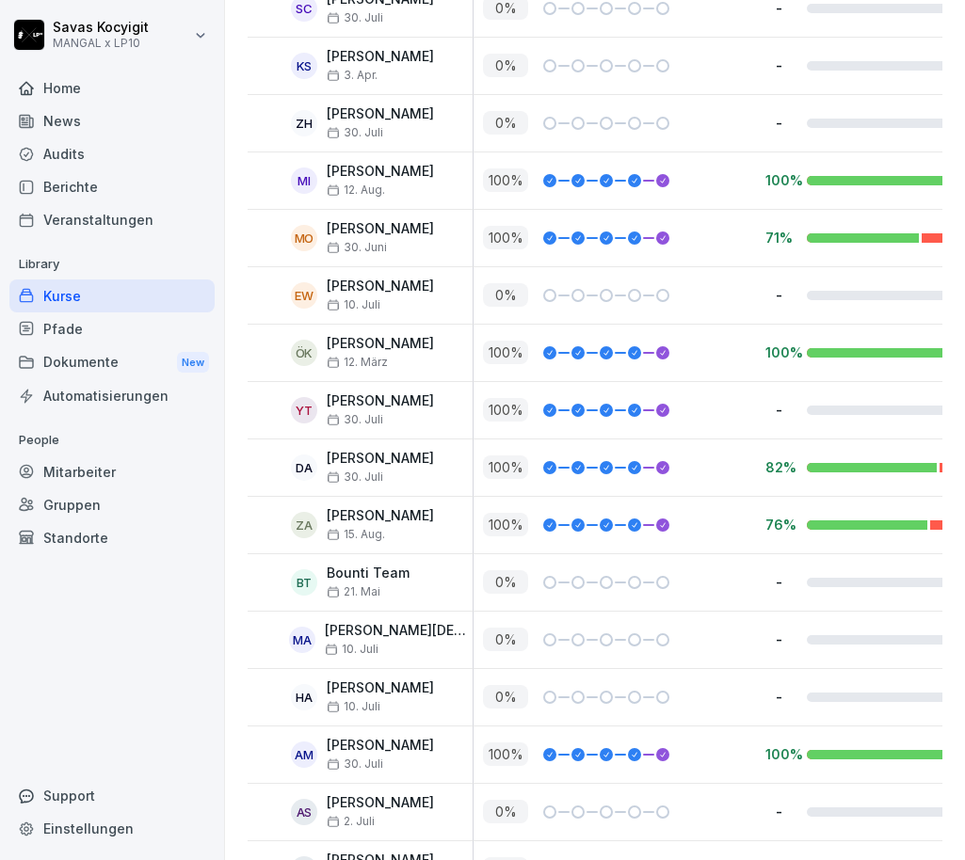
click at [723, 276] on div "0 %" at bounding box center [614, 295] width 282 height 56
click at [588, 157] on div "100 %" at bounding box center [614, 180] width 282 height 56
click at [636, 552] on div "100 %" at bounding box center [614, 525] width 282 height 56
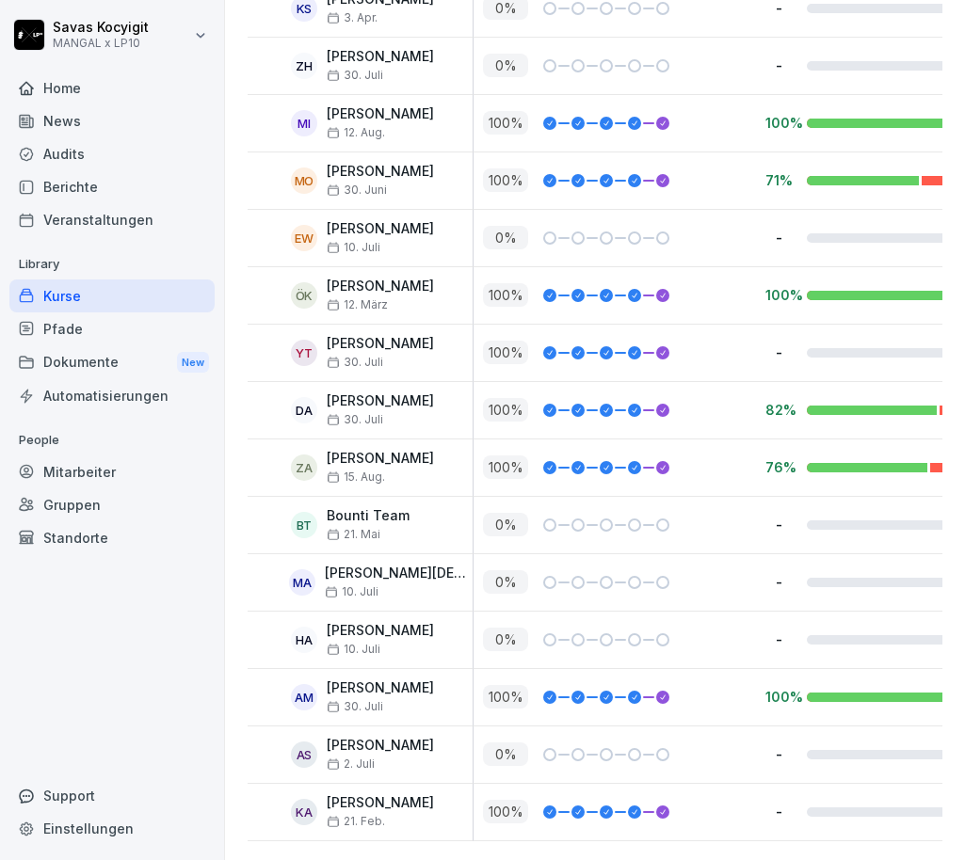
click at [666, 576] on div at bounding box center [662, 582] width 13 height 13
click at [586, 570] on div "0 %" at bounding box center [619, 582] width 273 height 24
click at [599, 727] on div "0 %" at bounding box center [614, 755] width 282 height 56
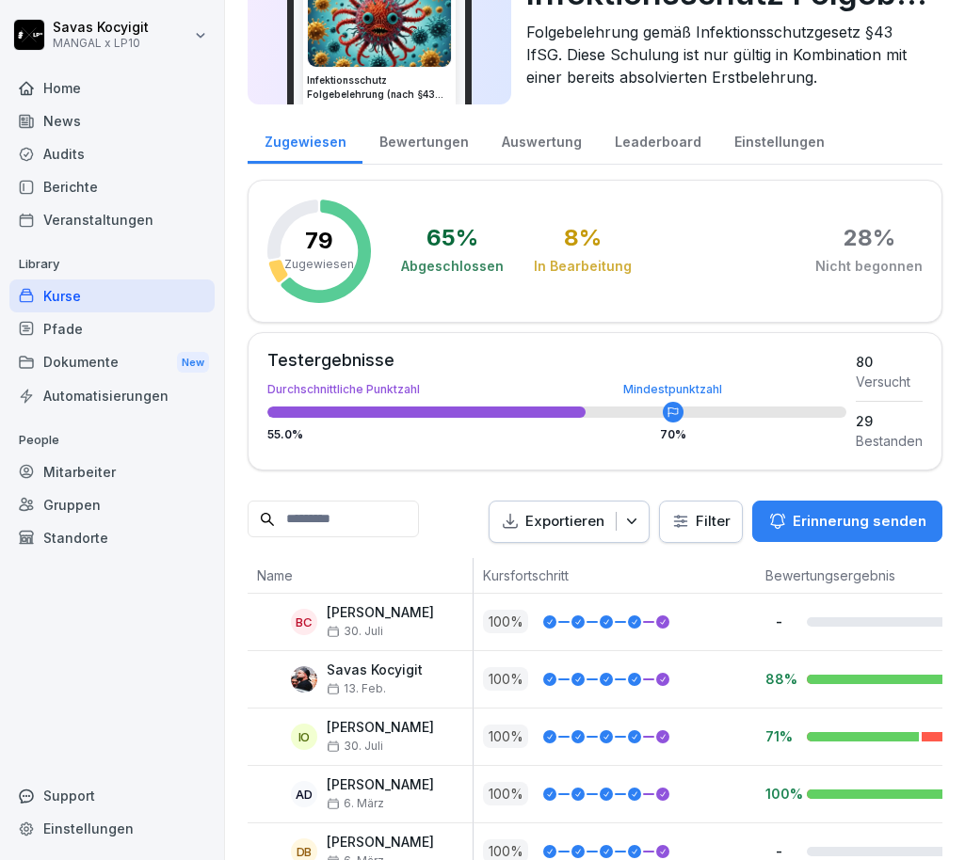
scroll to position [0, 0]
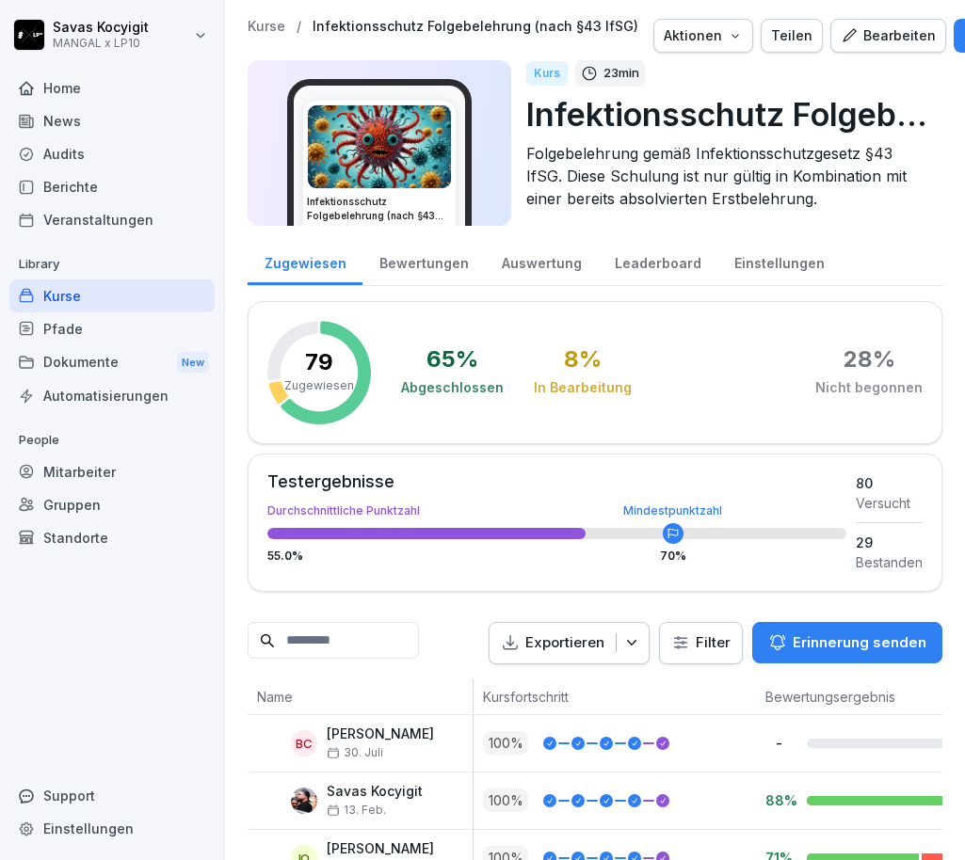
click at [90, 304] on div "Kurse" at bounding box center [111, 296] width 205 height 33
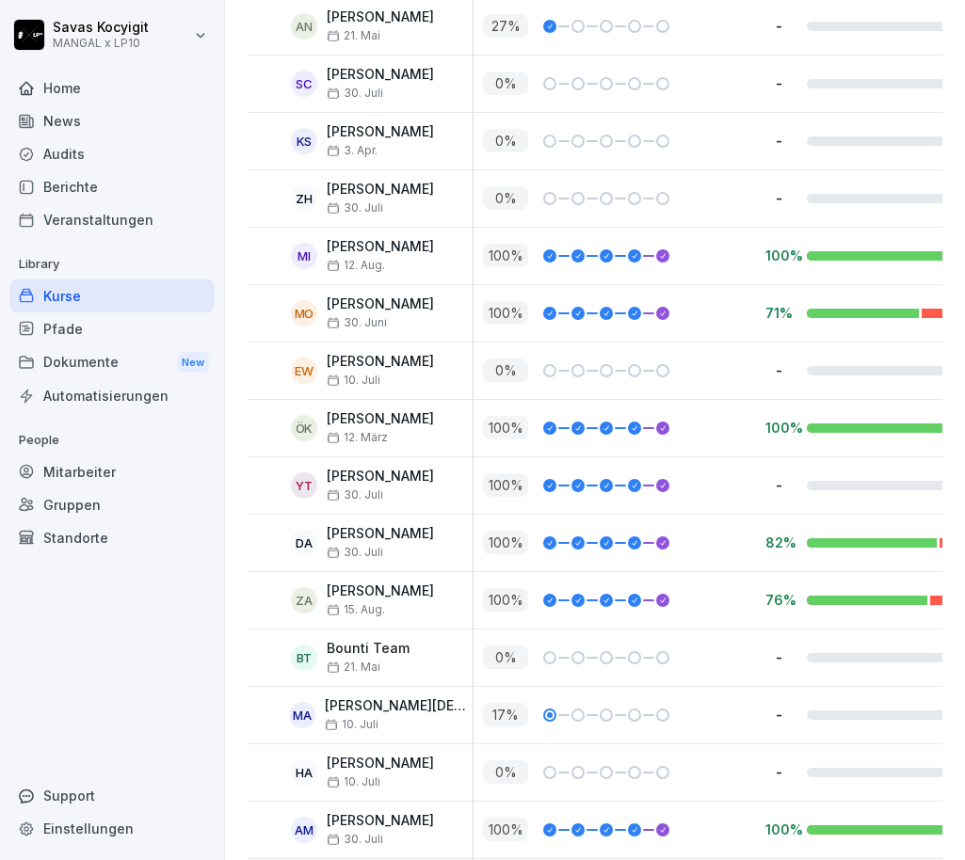
scroll to position [4446, 0]
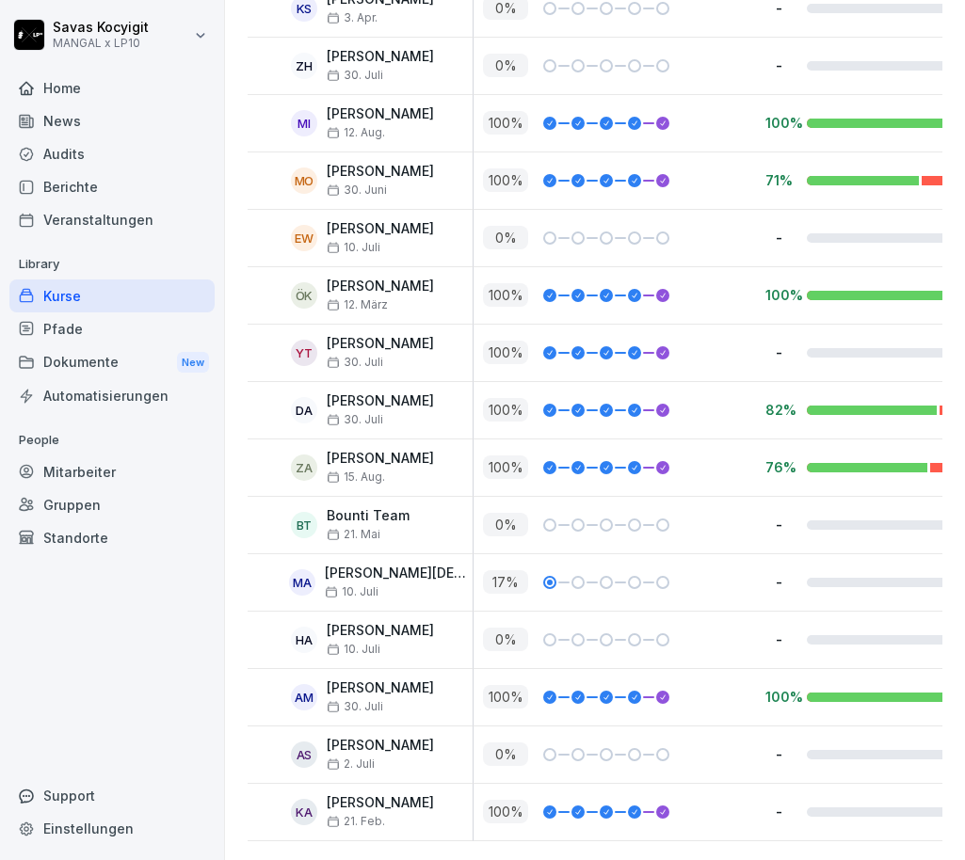
click at [696, 513] on div "0 %" at bounding box center [619, 525] width 273 height 24
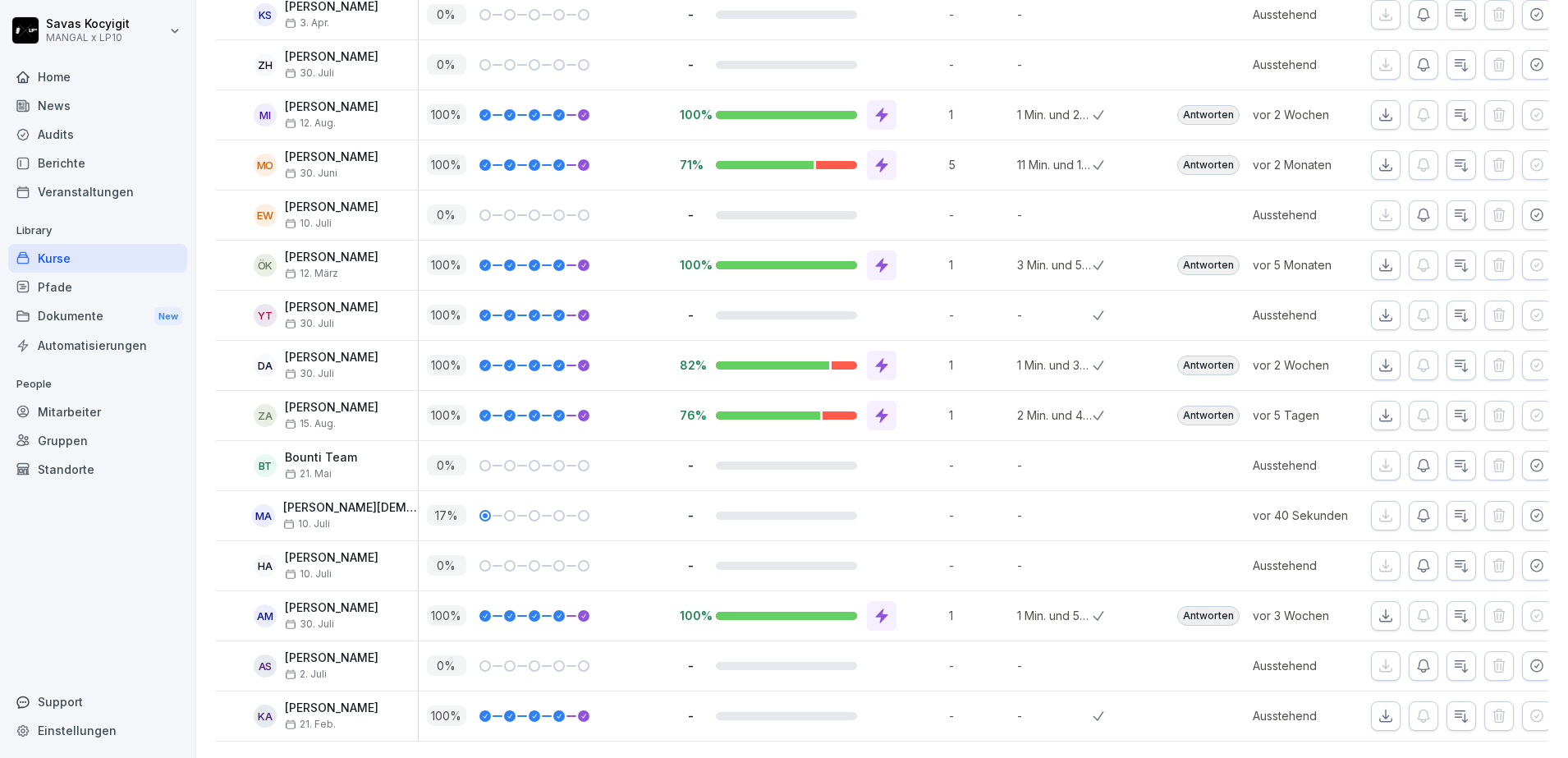
scroll to position [0, 0]
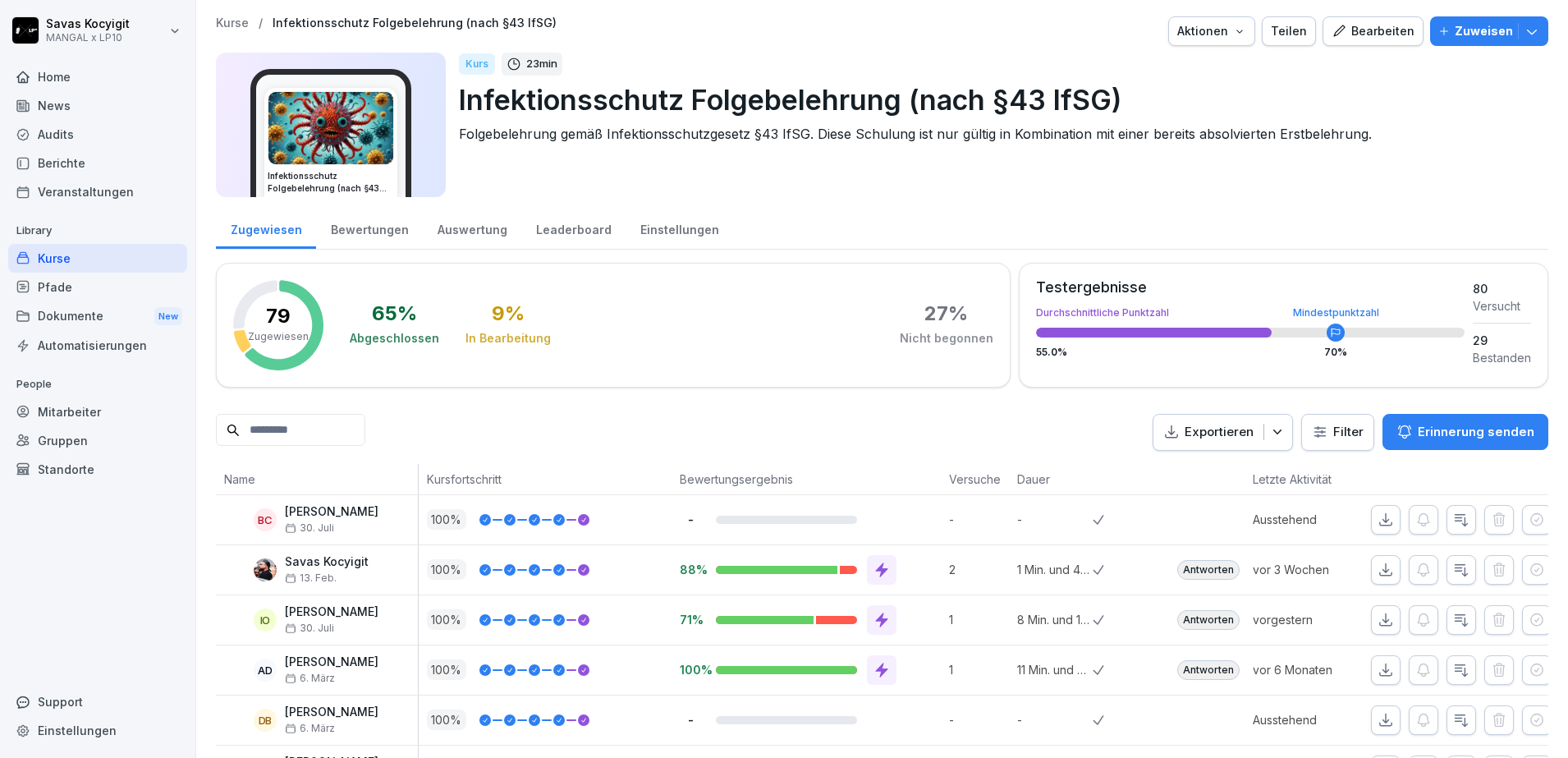
click at [81, 276] on div "Pfade" at bounding box center [97, 287] width 179 height 29
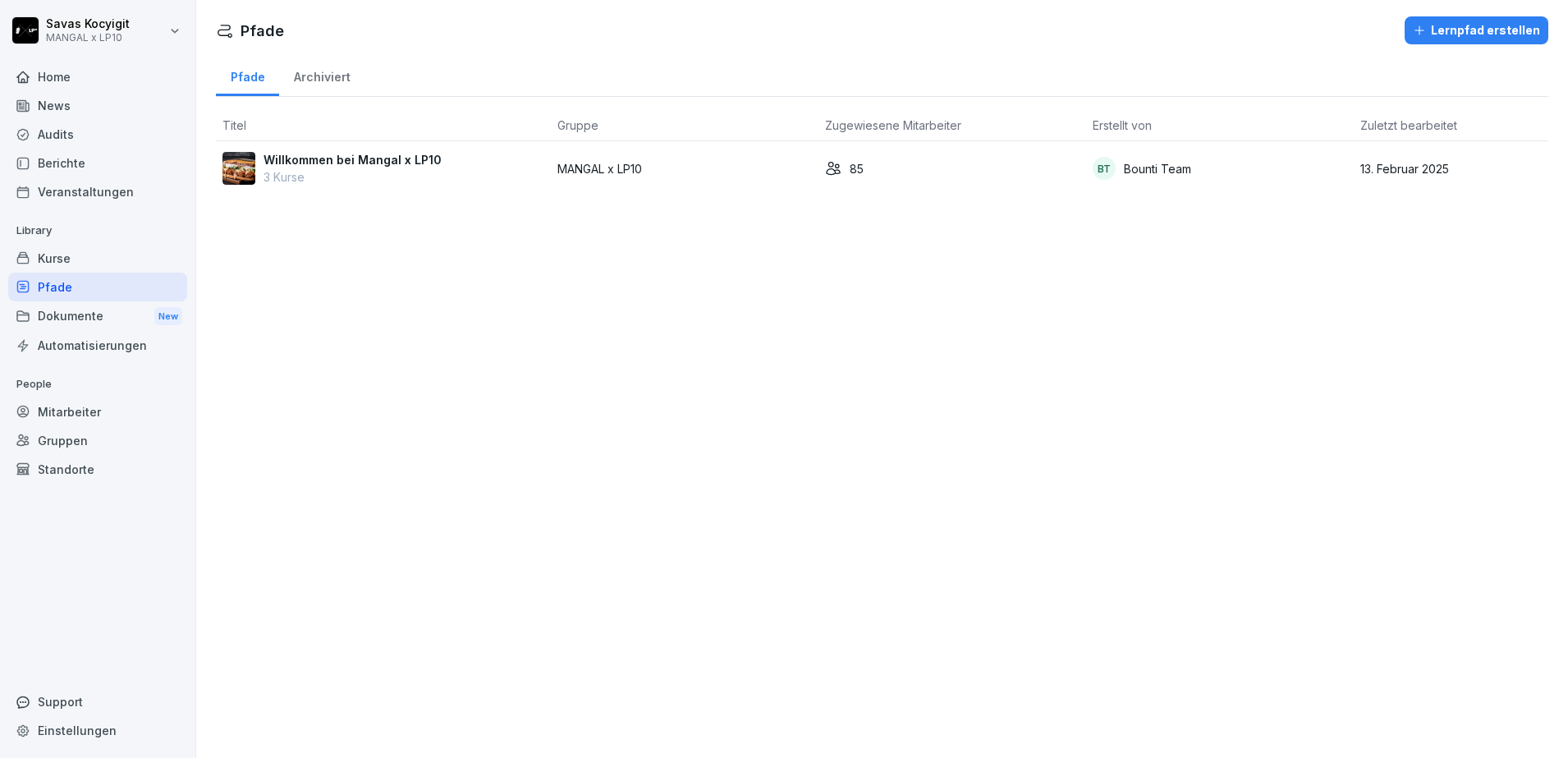
click at [75, 262] on div "Kurse" at bounding box center [97, 258] width 179 height 29
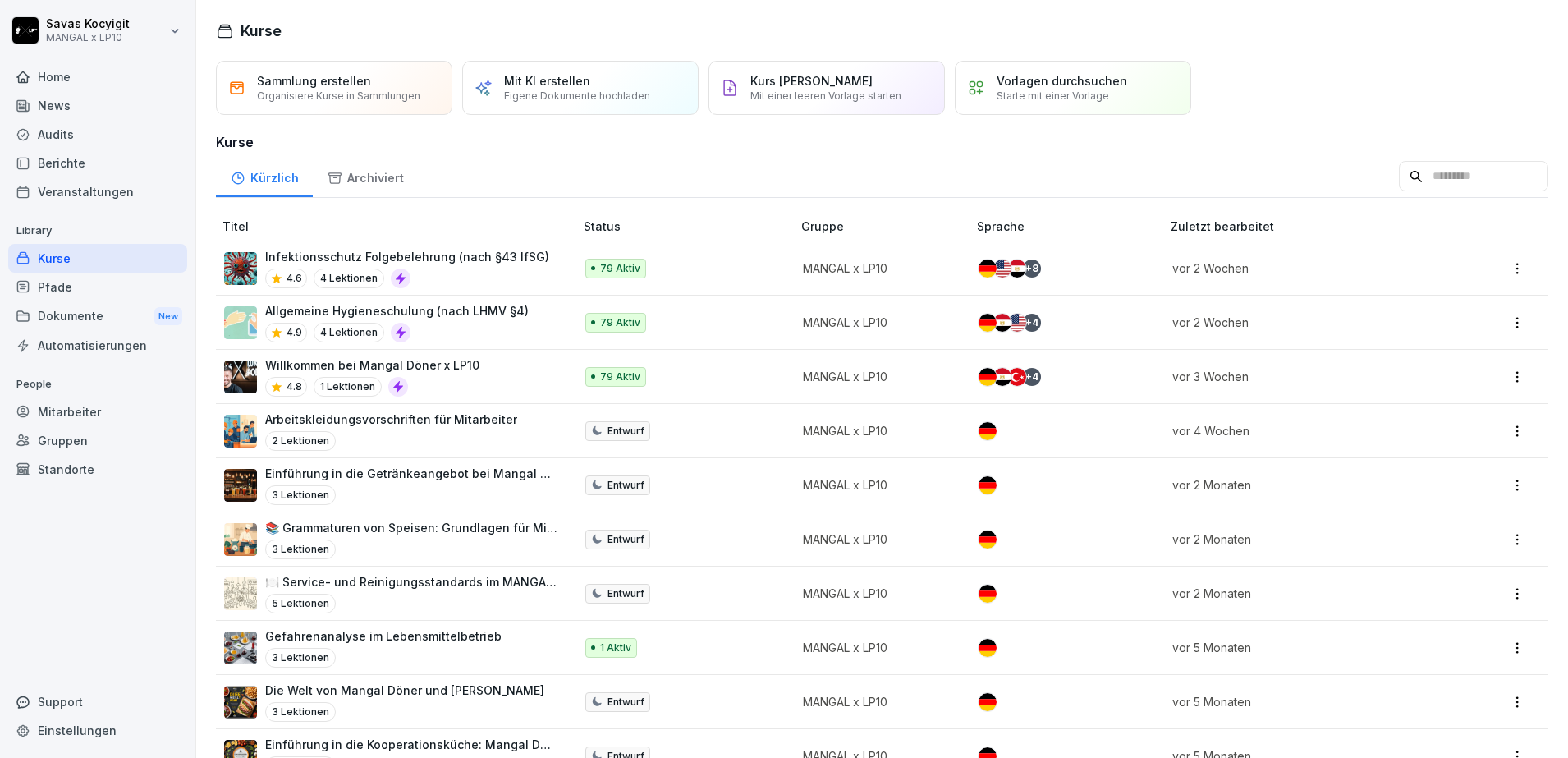
click at [427, 529] on p "📚 Grammaturen von Speisen: Grundlagen für Mitarbeiter" at bounding box center [411, 528] width 292 height 17
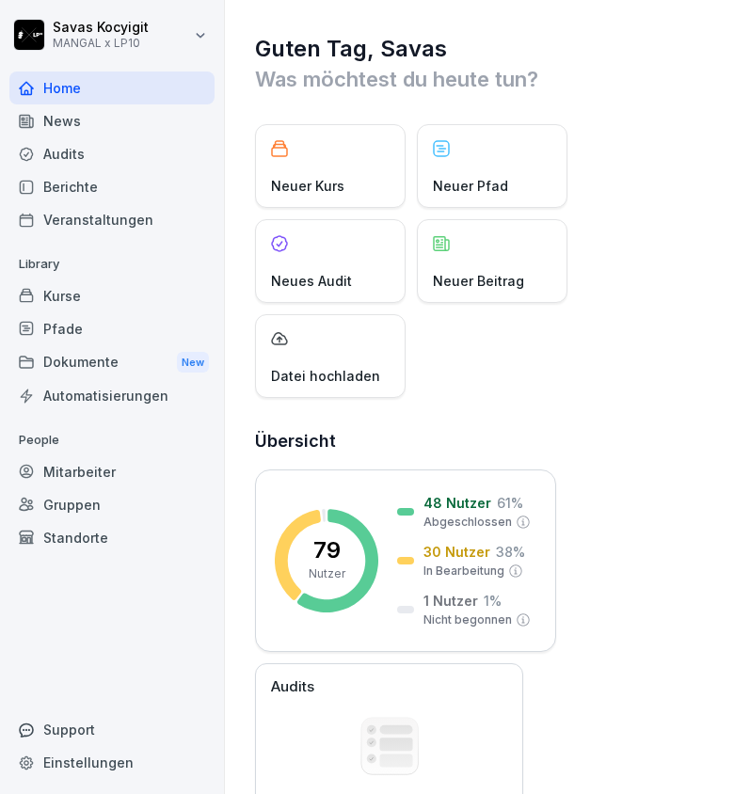
click at [102, 474] on div "Mitarbeiter" at bounding box center [111, 472] width 205 height 33
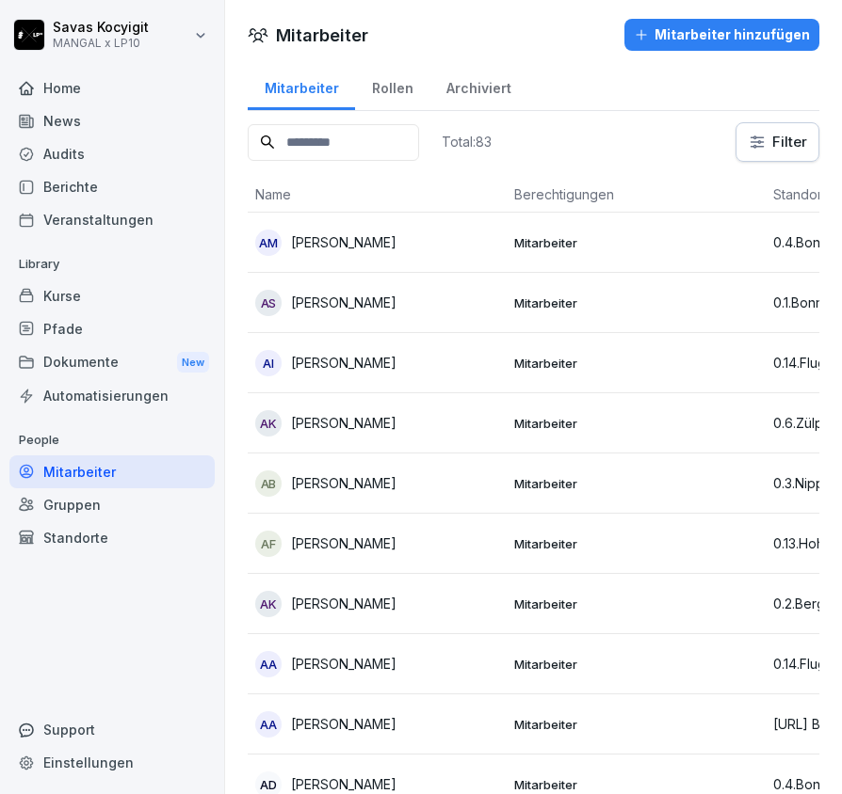
click at [371, 148] on input at bounding box center [333, 142] width 171 height 37
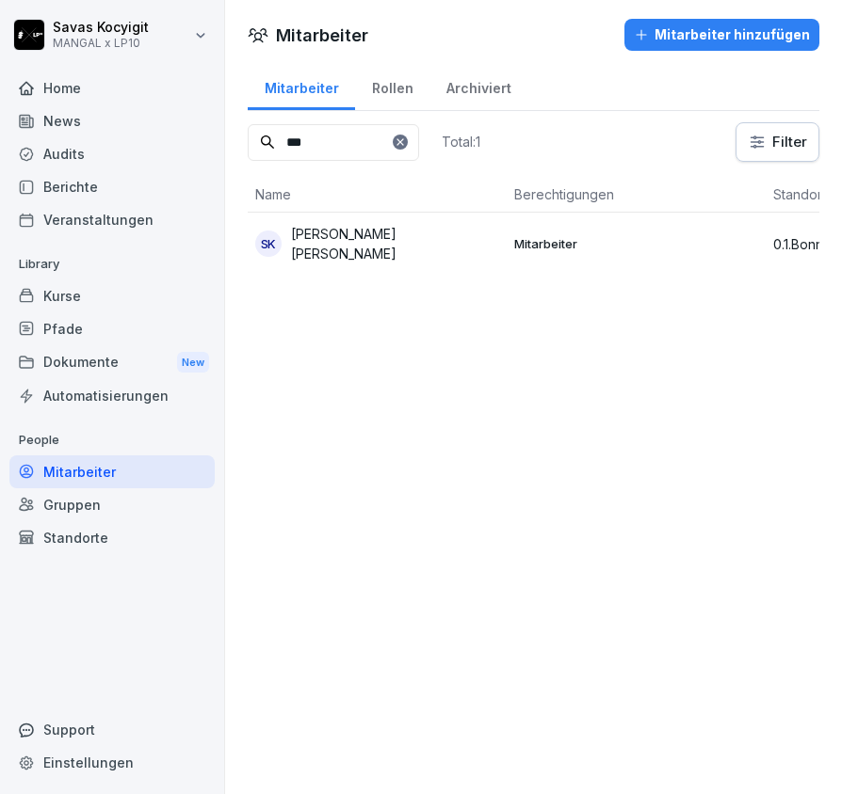
type input "***"
click at [389, 219] on td "SK Saqib Niaz Wali Khan" at bounding box center [377, 244] width 259 height 62
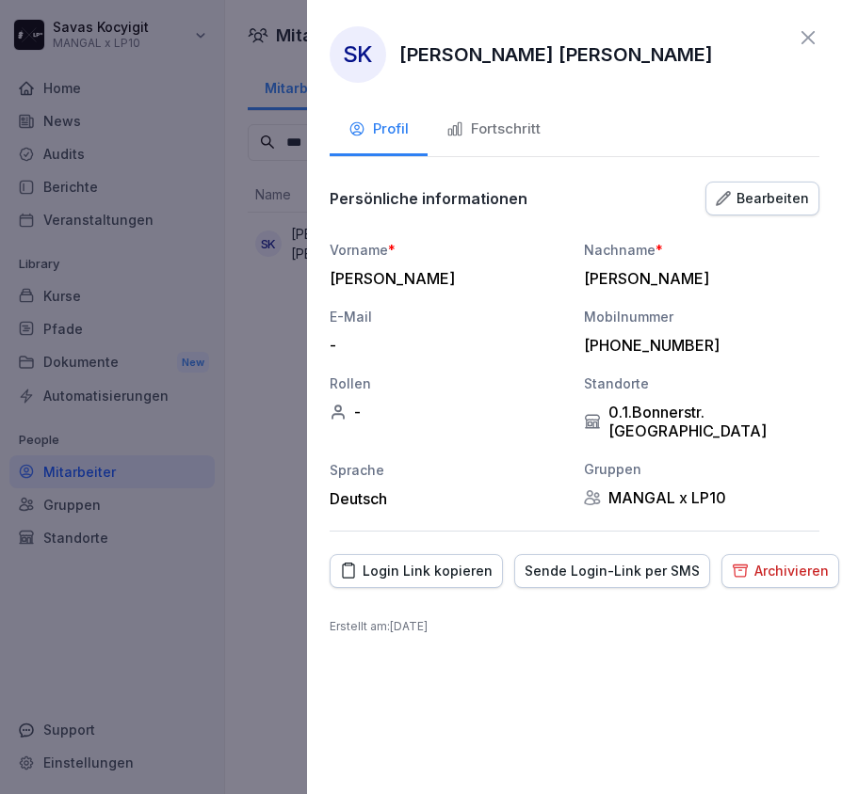
click at [439, 561] on div "Login Link kopieren" at bounding box center [416, 571] width 152 height 21
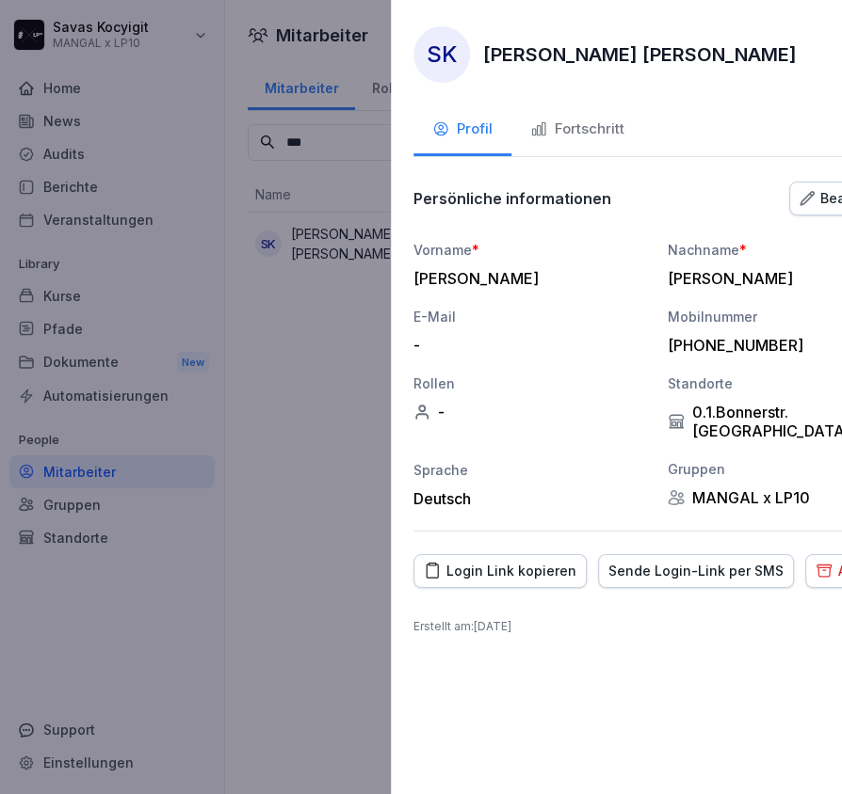
click at [246, 224] on div at bounding box center [421, 397] width 842 height 794
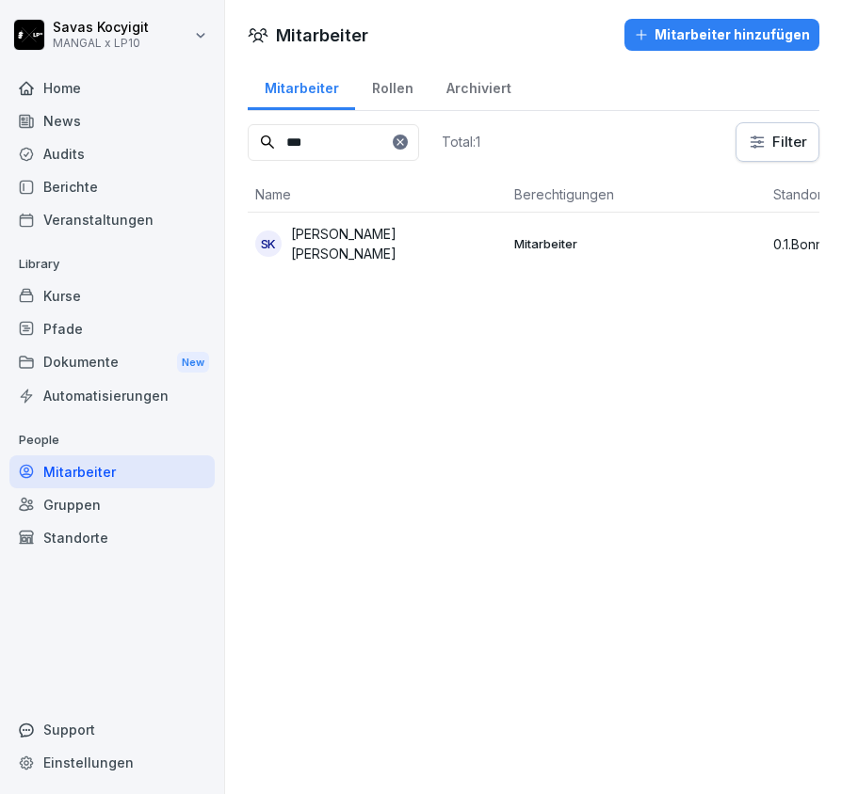
click at [408, 139] on div at bounding box center [400, 142] width 15 height 15
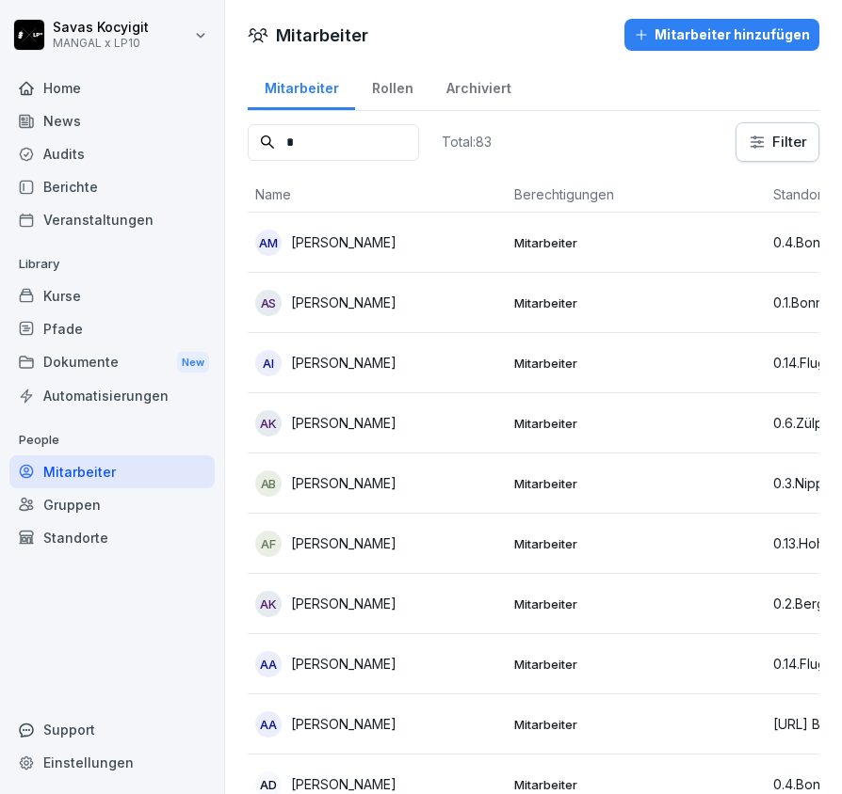
click at [334, 145] on input "*" at bounding box center [333, 142] width 171 height 37
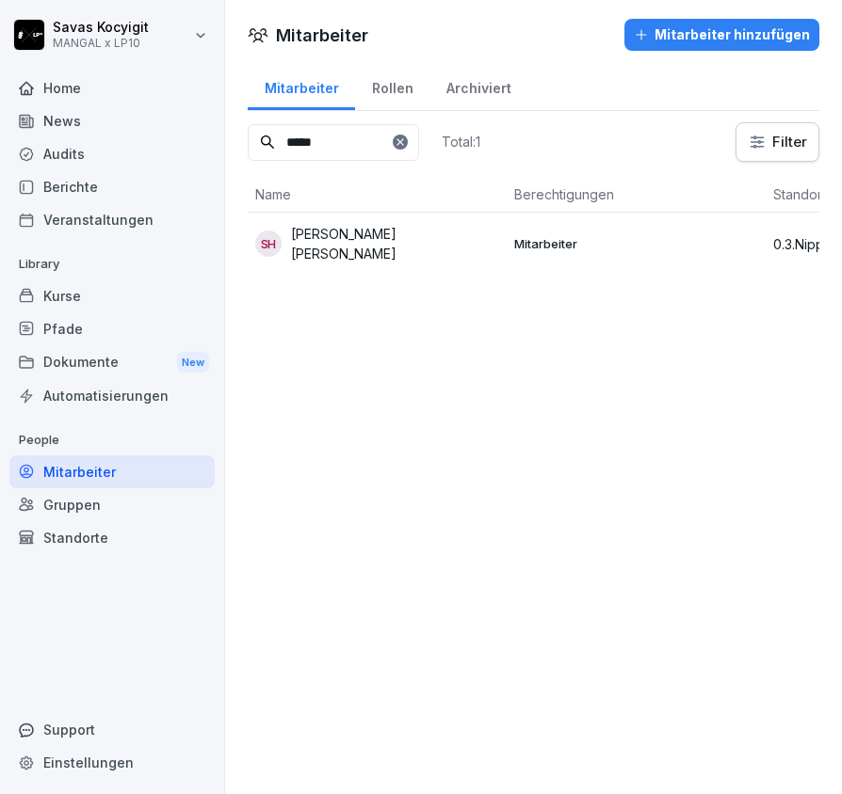
type input "*****"
click at [399, 249] on p "Seyed Hossain Hossaini" at bounding box center [395, 244] width 208 height 40
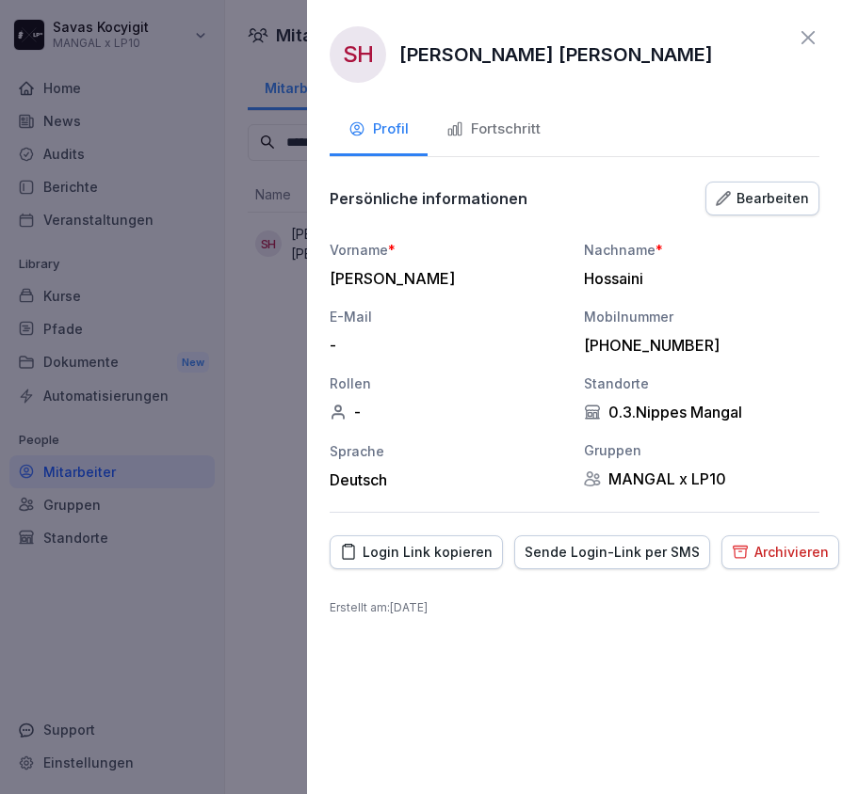
click at [419, 558] on div "Login Link kopieren" at bounding box center [416, 552] width 152 height 21
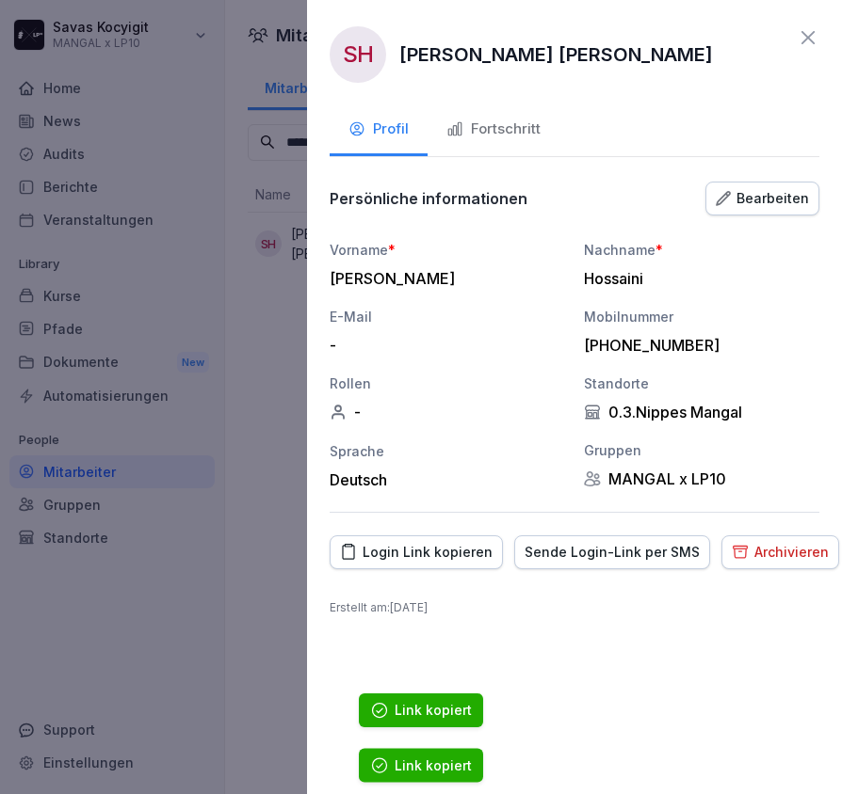
click at [419, 558] on div "Login Link kopieren" at bounding box center [416, 552] width 152 height 21
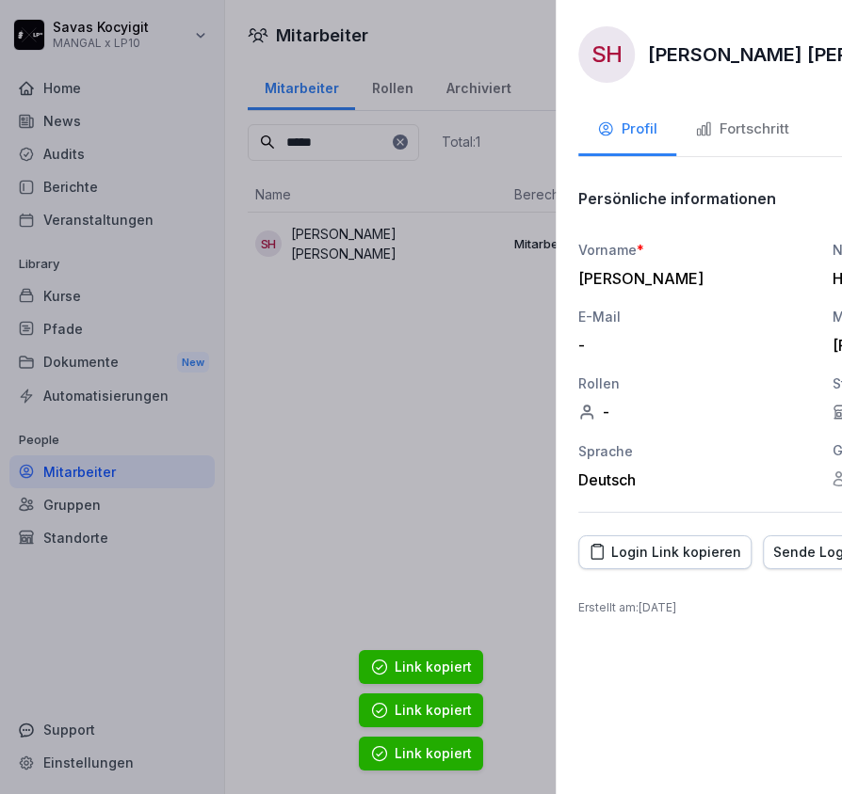
click at [287, 574] on div at bounding box center [421, 397] width 842 height 794
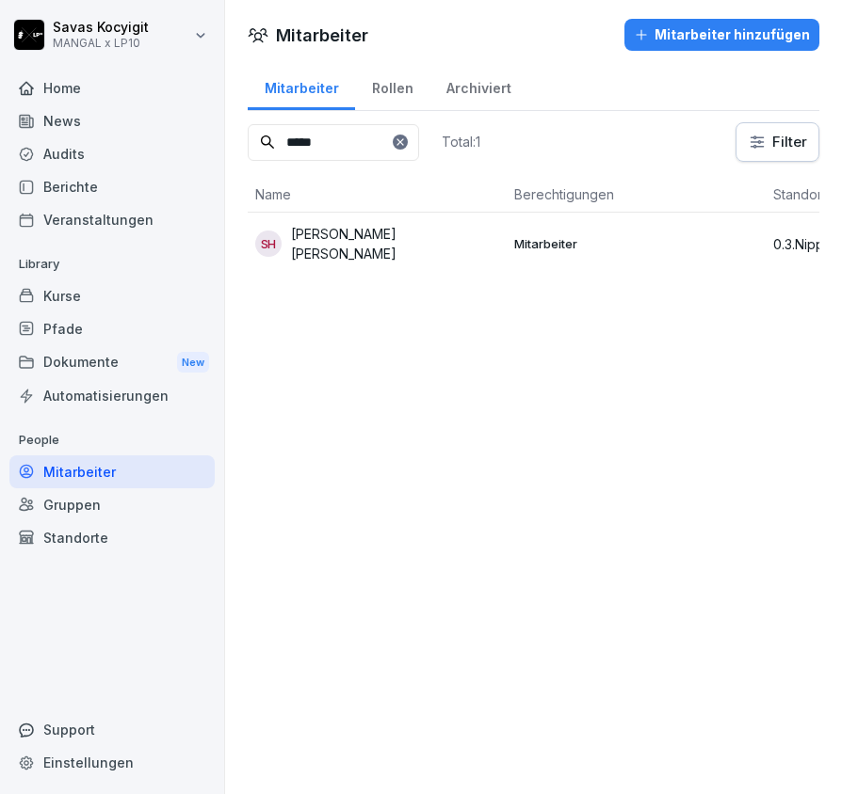
click at [408, 135] on div at bounding box center [400, 142] width 15 height 15
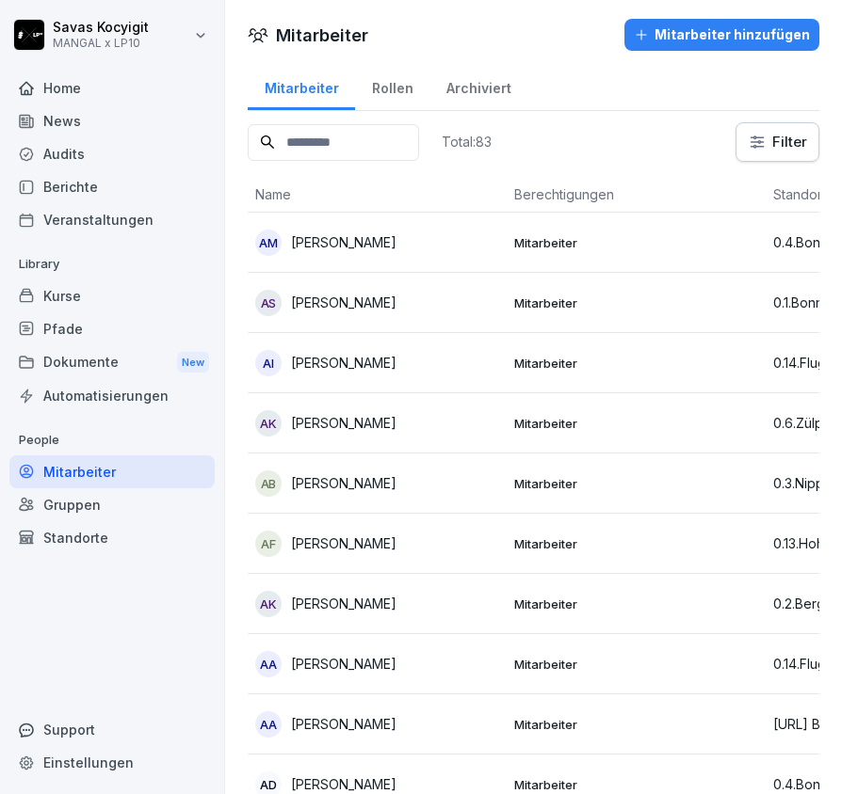
click at [419, 135] on input at bounding box center [333, 142] width 171 height 37
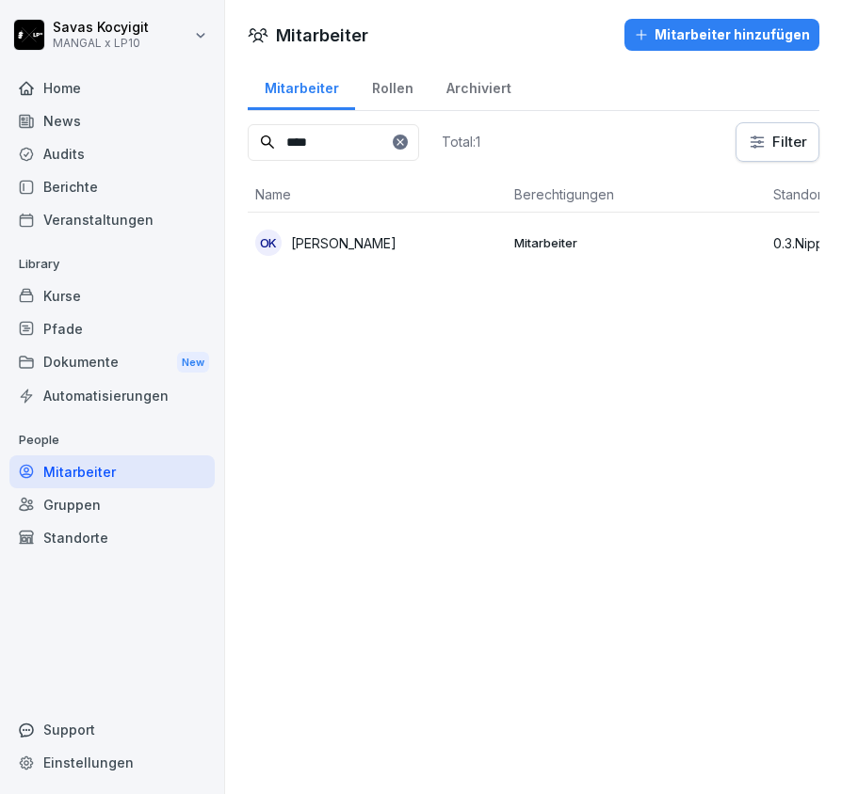
type input "****"
click at [422, 242] on div "OK Orya Khaiber" at bounding box center [377, 243] width 244 height 26
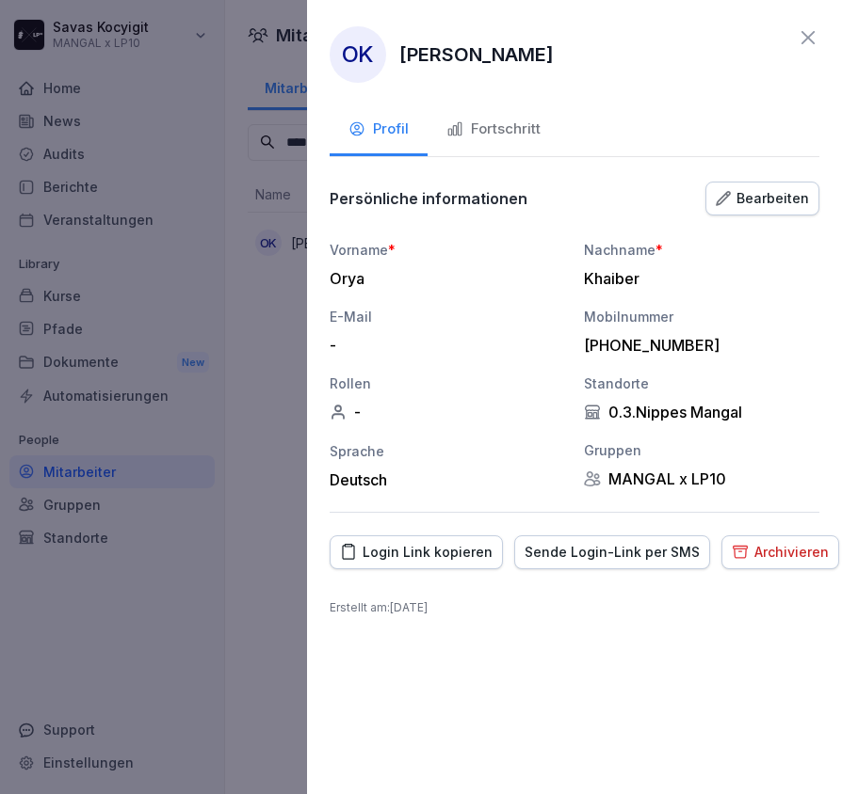
click at [420, 559] on div "Login Link kopieren" at bounding box center [416, 552] width 152 height 21
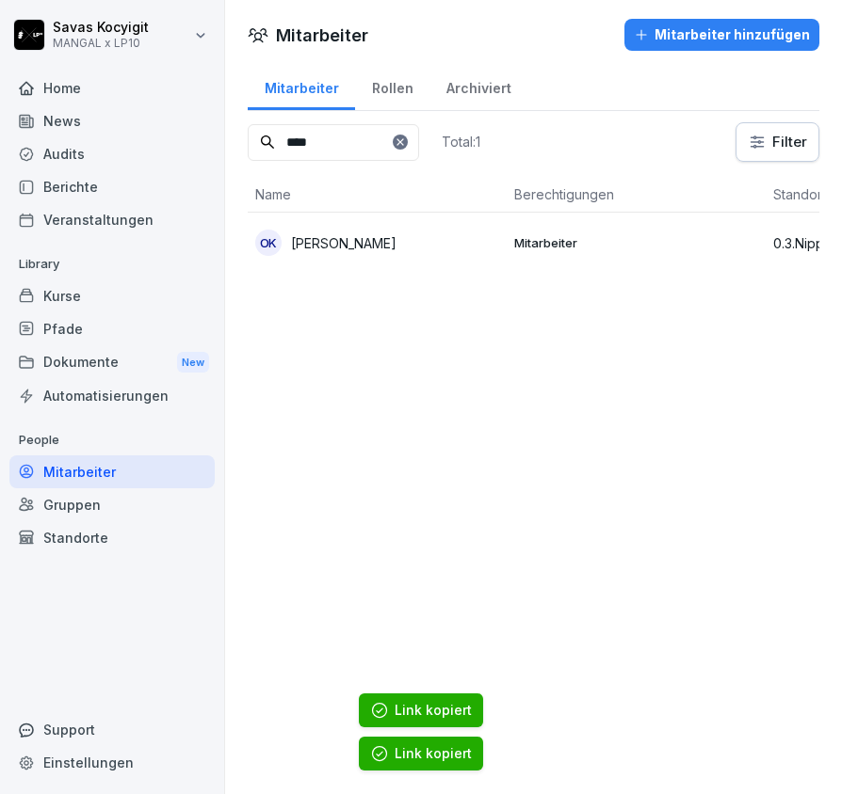
click at [406, 140] on icon at bounding box center [399, 141] width 11 height 11
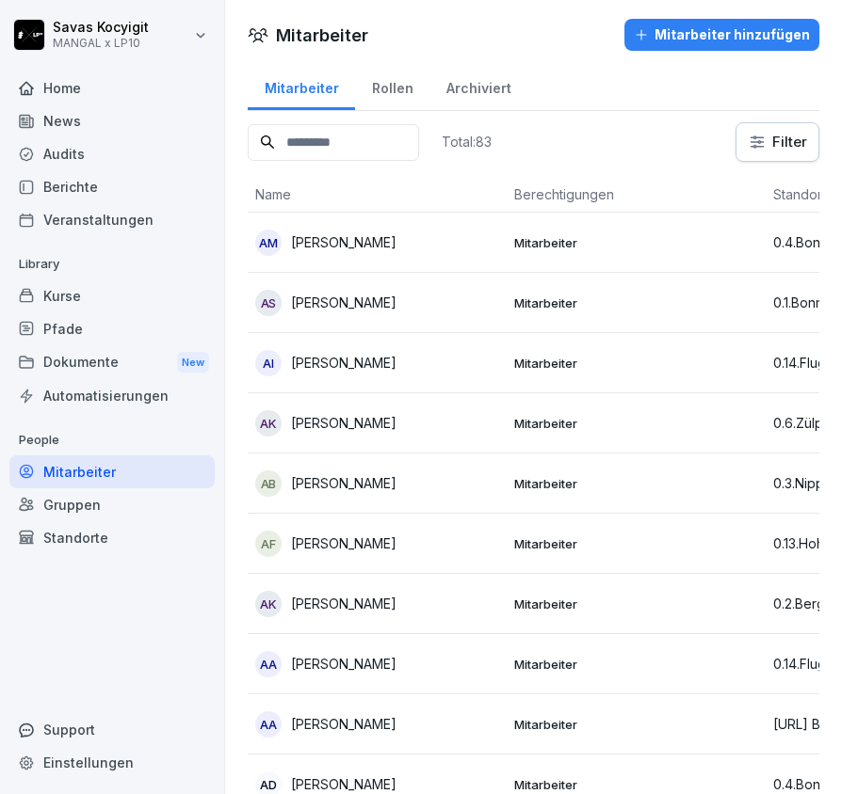
click at [316, 136] on input at bounding box center [333, 142] width 171 height 37
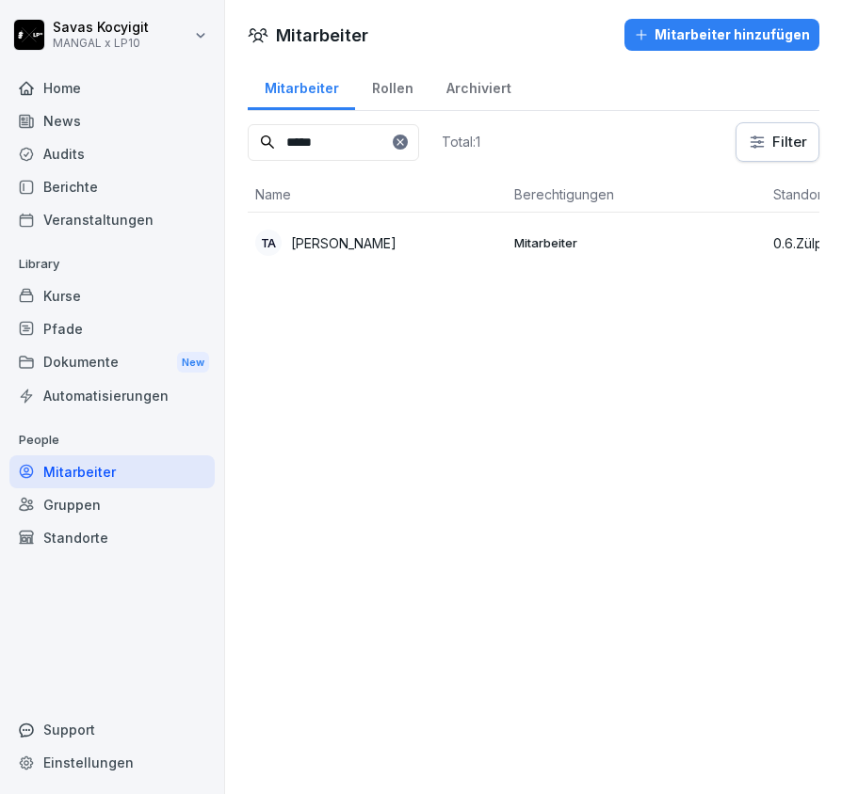
type input "*****"
click at [418, 242] on div "TA Tarek Albabash" at bounding box center [377, 243] width 244 height 26
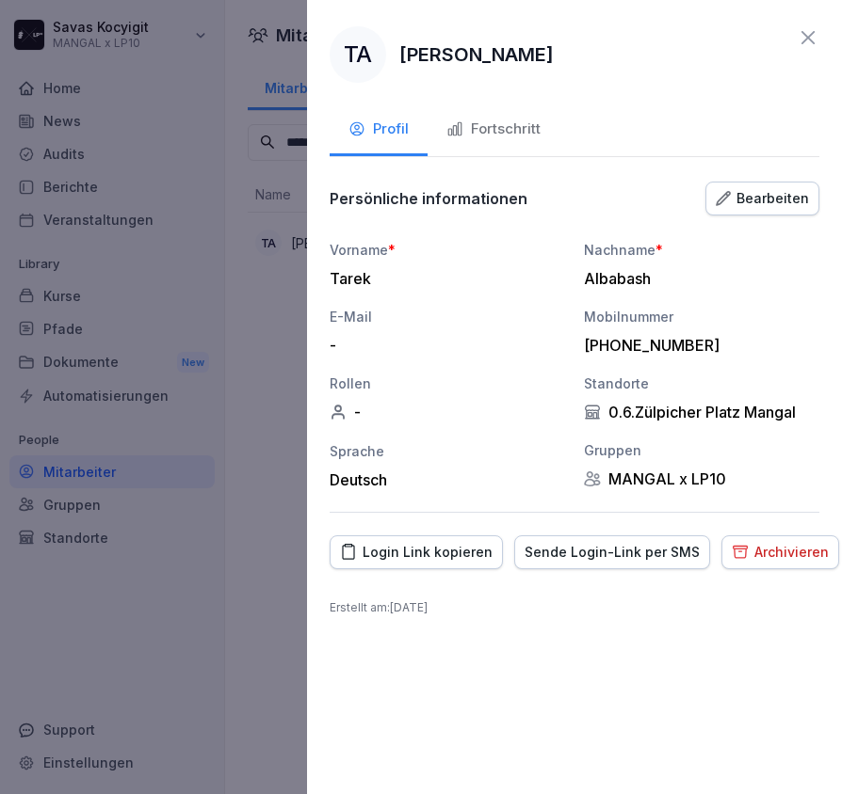
click at [435, 548] on div "Login Link kopieren" at bounding box center [416, 552] width 152 height 21
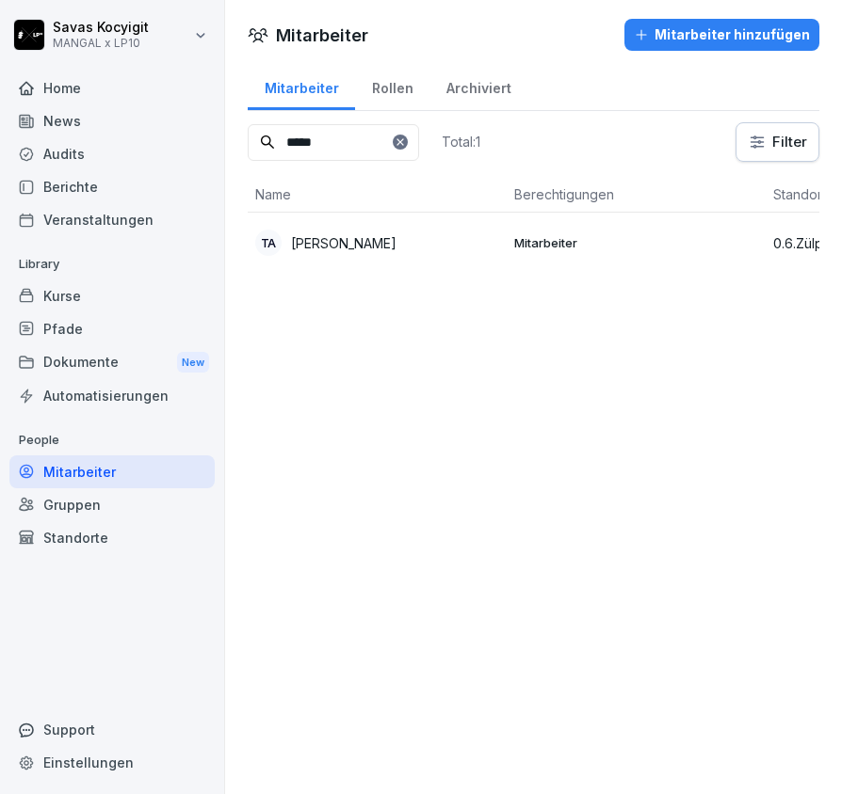
click at [406, 138] on icon at bounding box center [399, 141] width 11 height 11
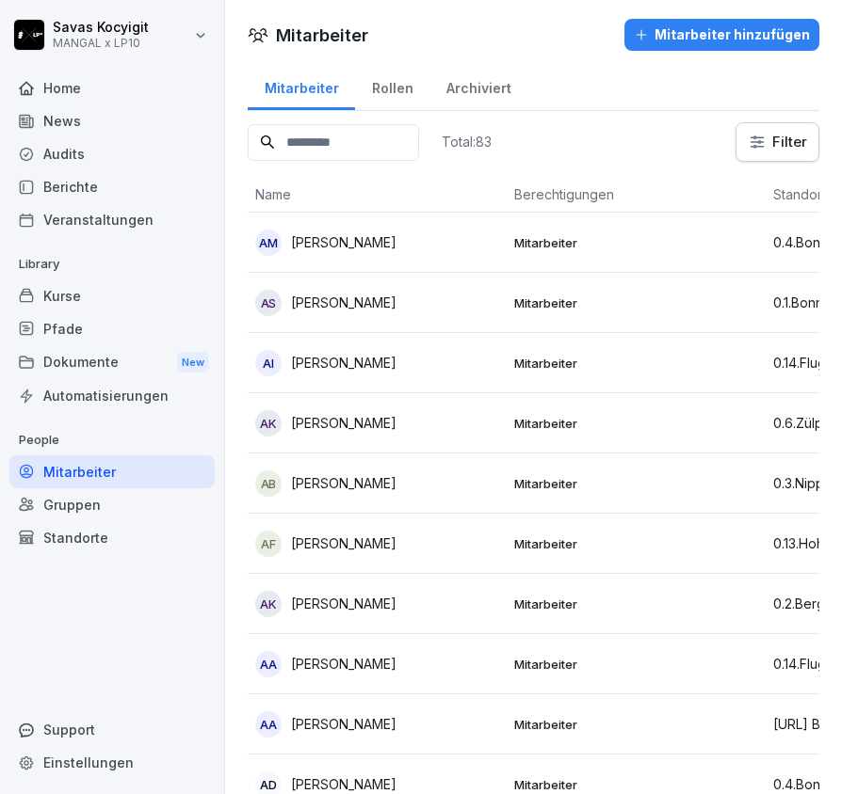
click at [345, 134] on input at bounding box center [333, 142] width 171 height 37
click at [397, 144] on input at bounding box center [333, 142] width 171 height 37
paste input "**********"
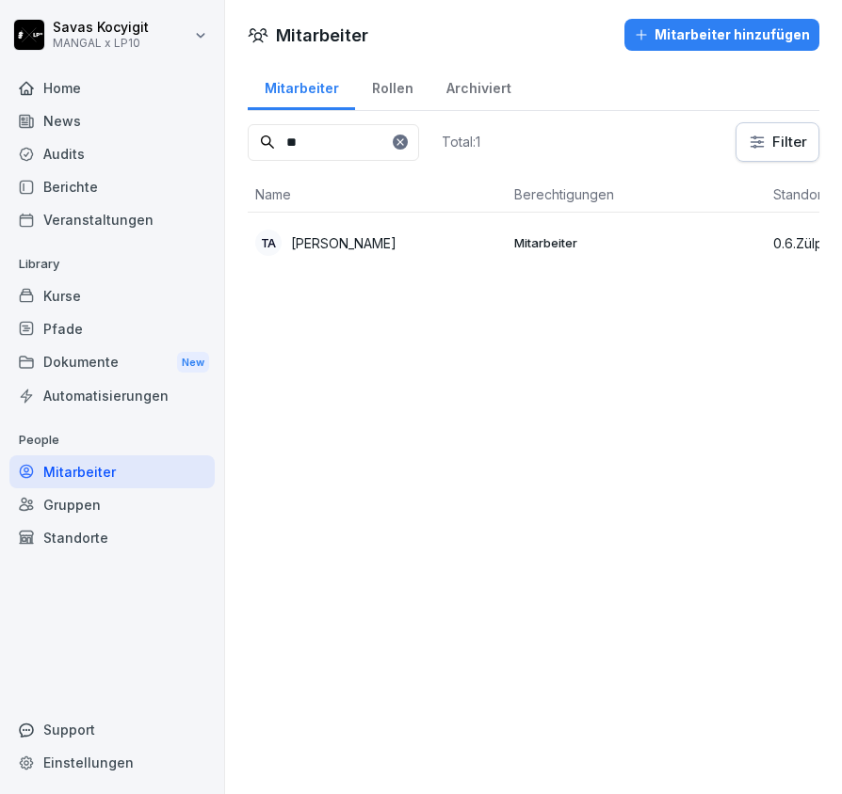
type input "*"
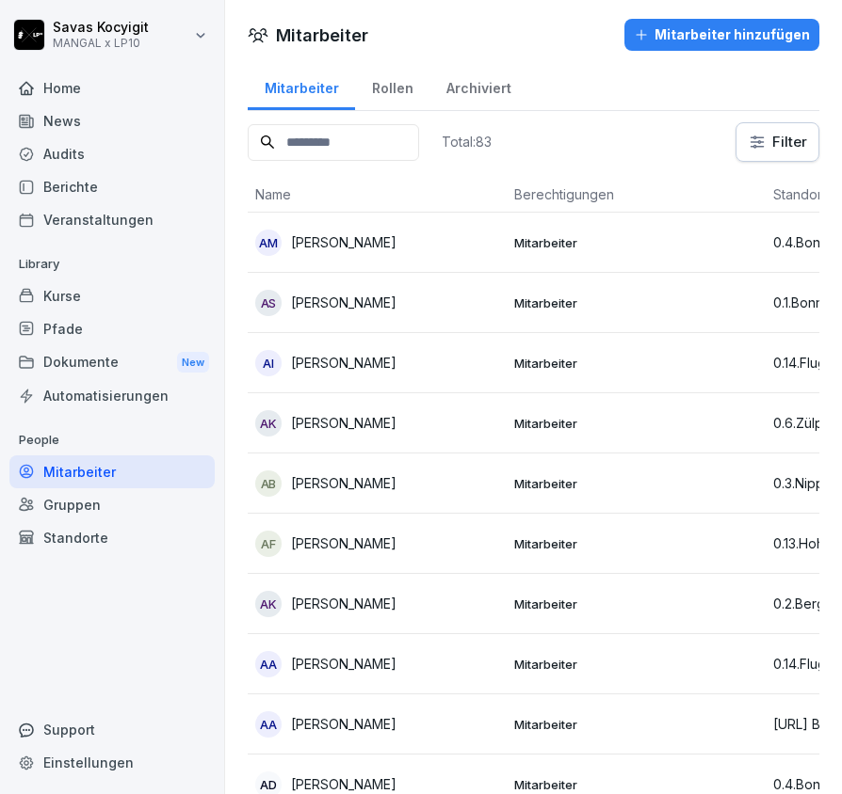
click at [329, 154] on input at bounding box center [333, 142] width 171 height 37
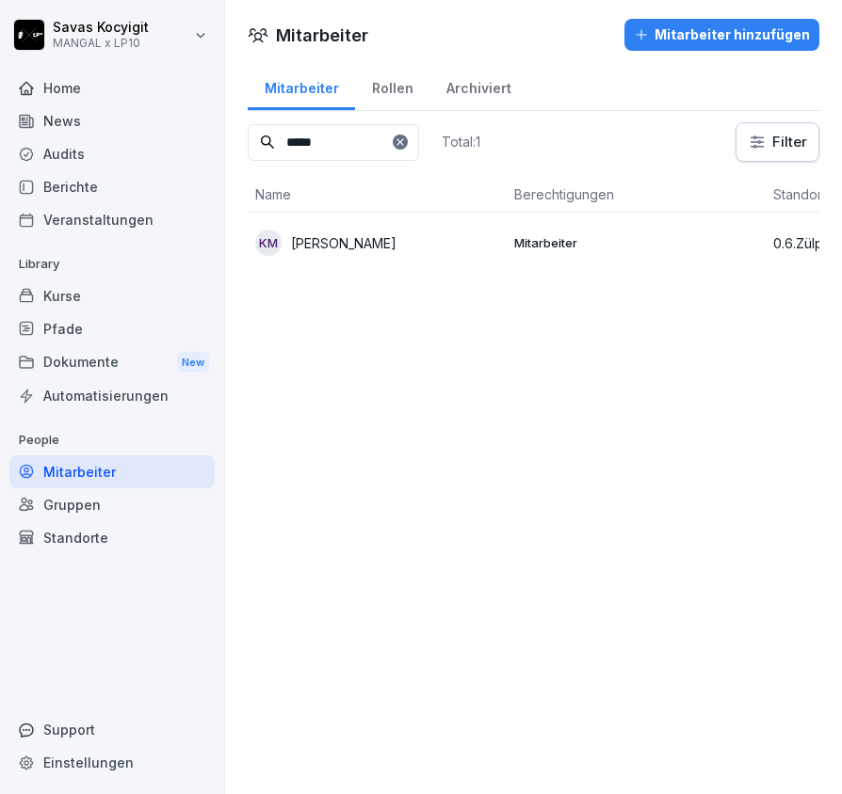
type input "*****"
click at [377, 251] on div "KM Karau Maher" at bounding box center [377, 243] width 244 height 26
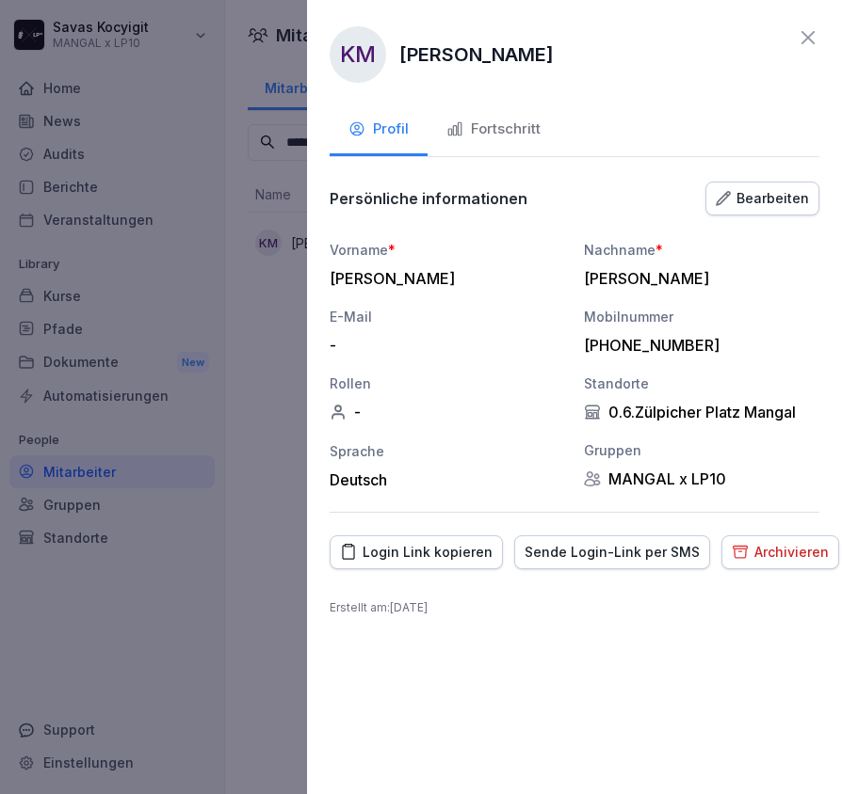
click at [450, 554] on div "Login Link kopieren" at bounding box center [416, 552] width 152 height 21
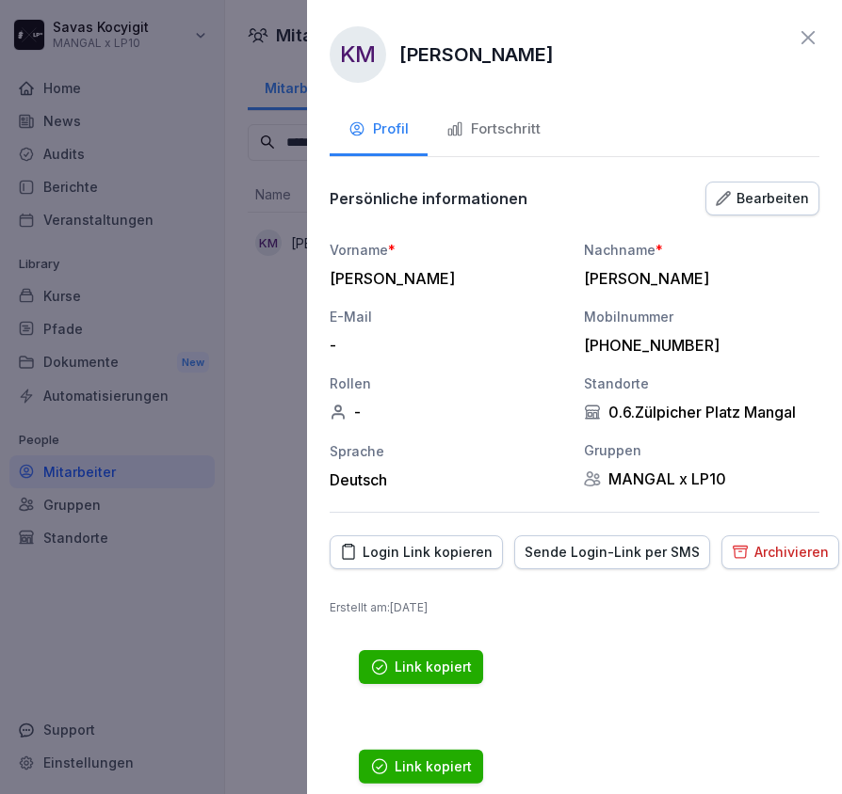
click at [450, 554] on div "Login Link kopieren" at bounding box center [416, 552] width 152 height 21
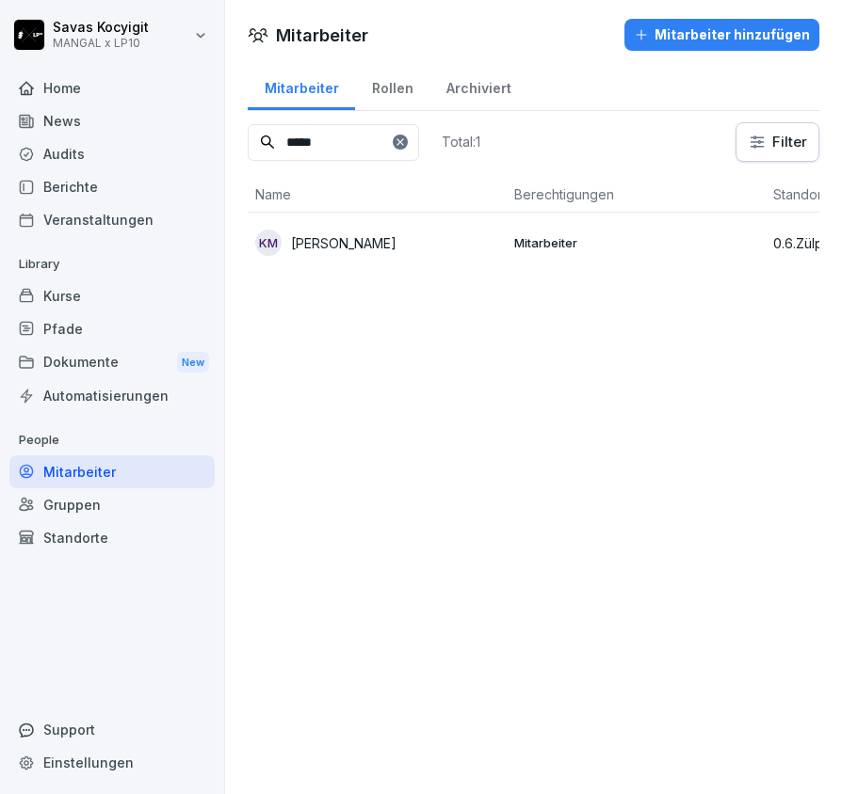
click at [406, 142] on icon at bounding box center [399, 141] width 11 height 11
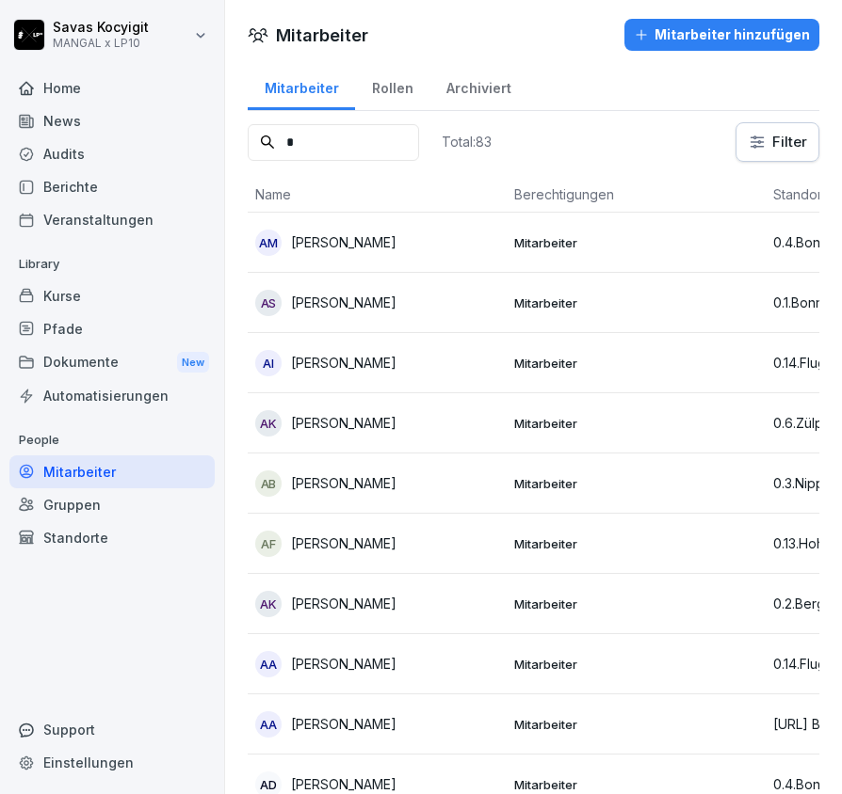
click at [359, 143] on input "*" at bounding box center [333, 142] width 171 height 37
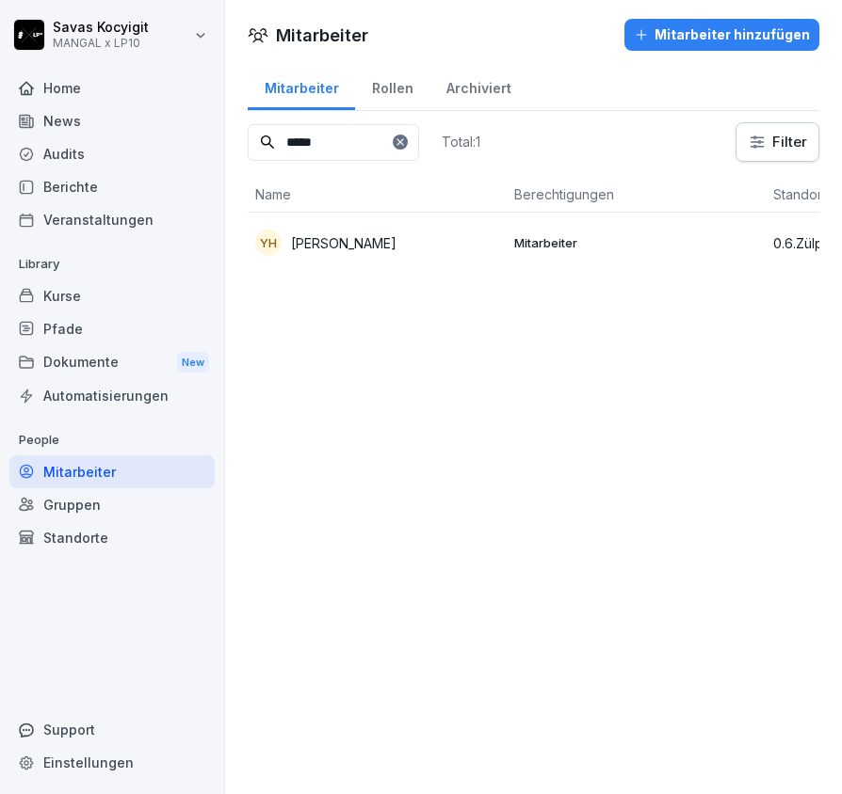
type input "*****"
click at [383, 233] on div "YH Yaser Hassan" at bounding box center [377, 243] width 244 height 26
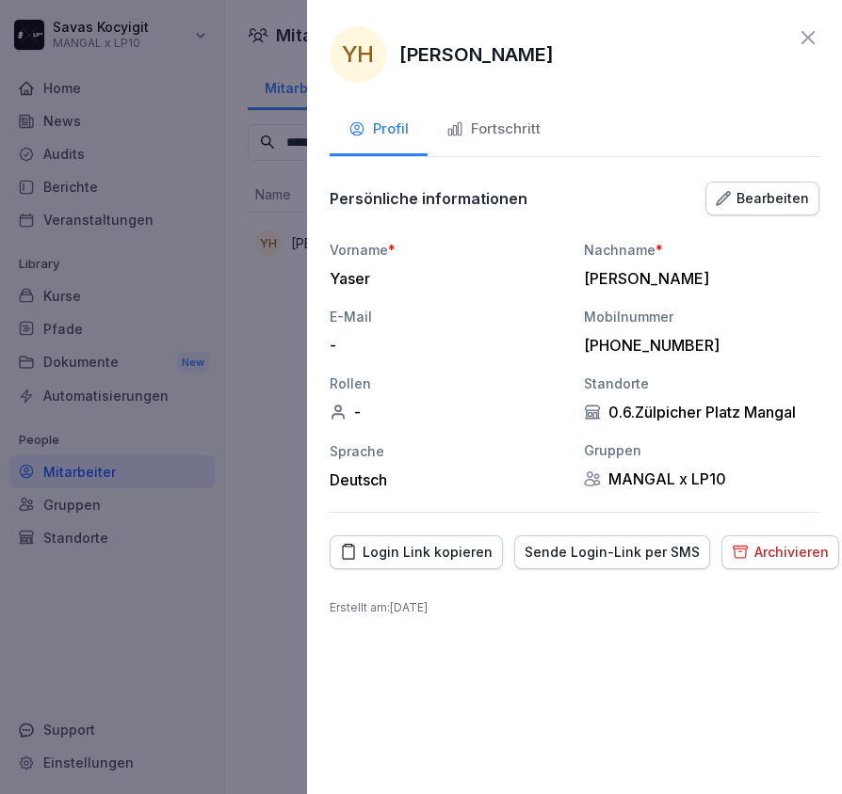
click at [445, 552] on div "Login Link kopieren" at bounding box center [416, 552] width 152 height 21
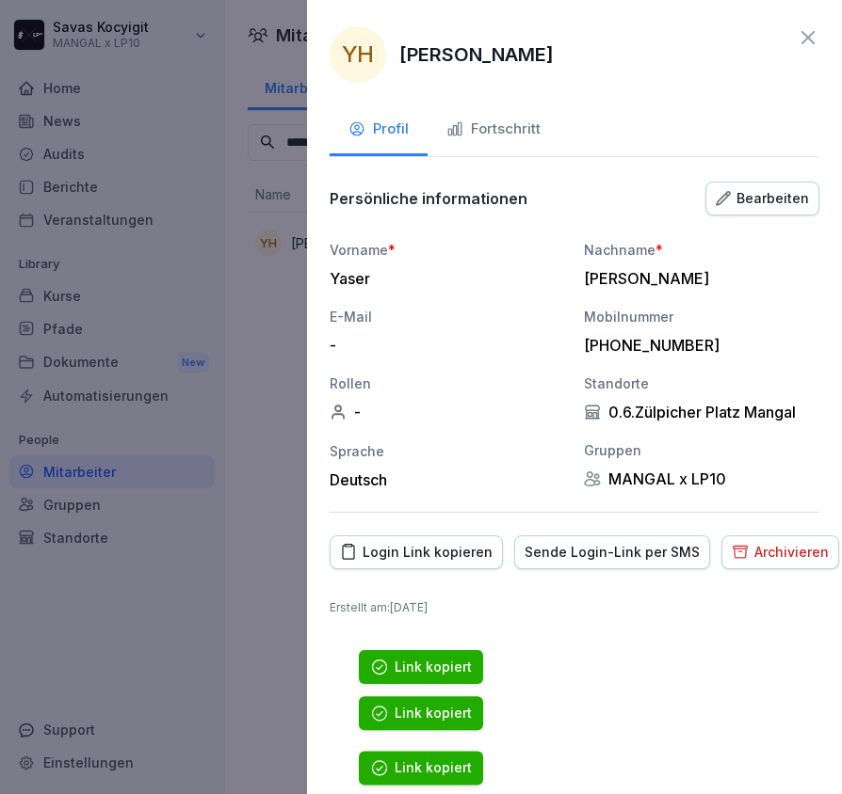
click at [445, 552] on div "Login Link kopieren" at bounding box center [416, 552] width 152 height 21
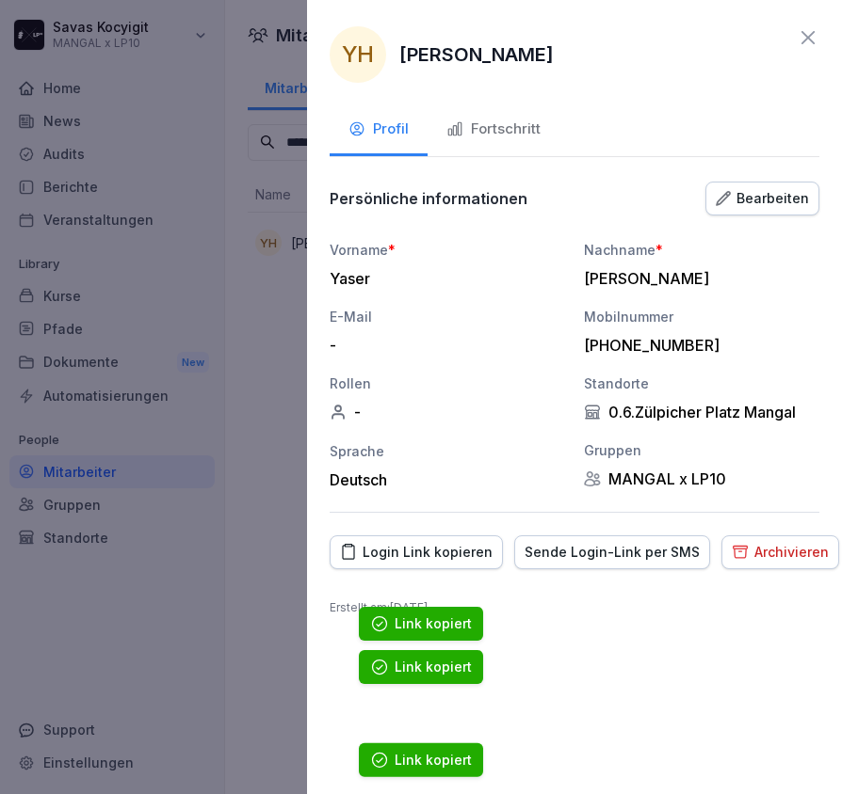
click at [445, 552] on div "Login Link kopieren" at bounding box center [416, 552] width 152 height 21
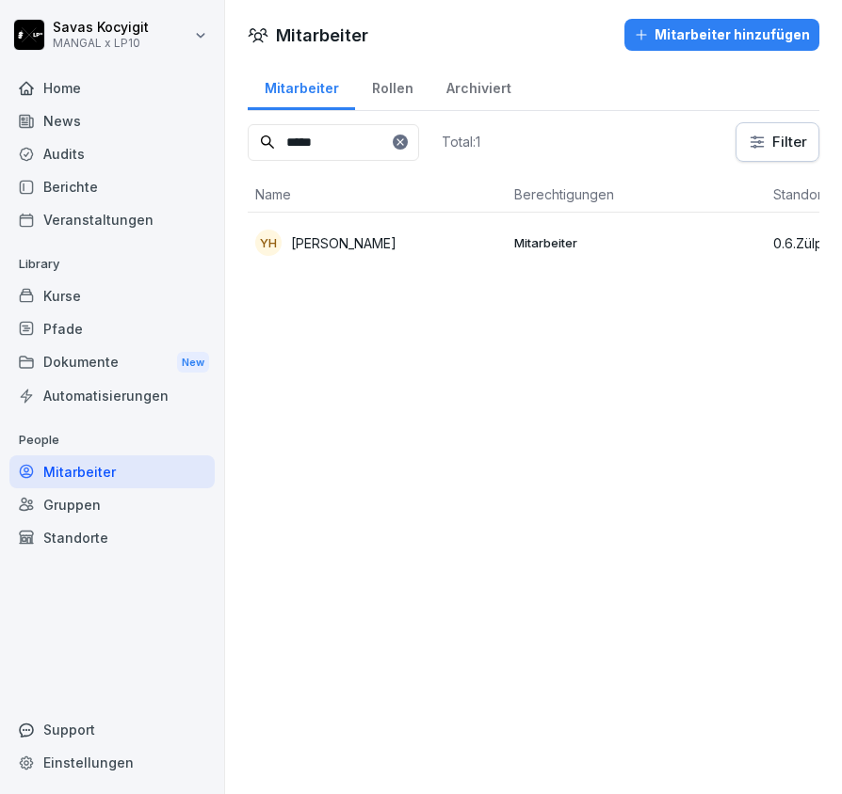
click at [406, 144] on icon at bounding box center [399, 141] width 11 height 11
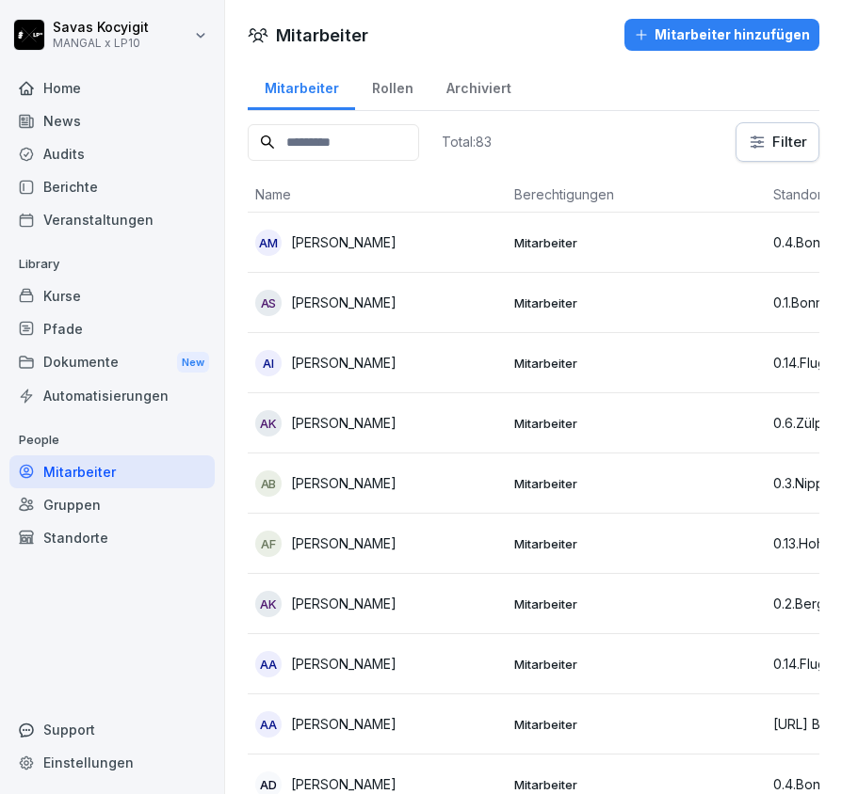
click at [419, 144] on input at bounding box center [333, 142] width 171 height 37
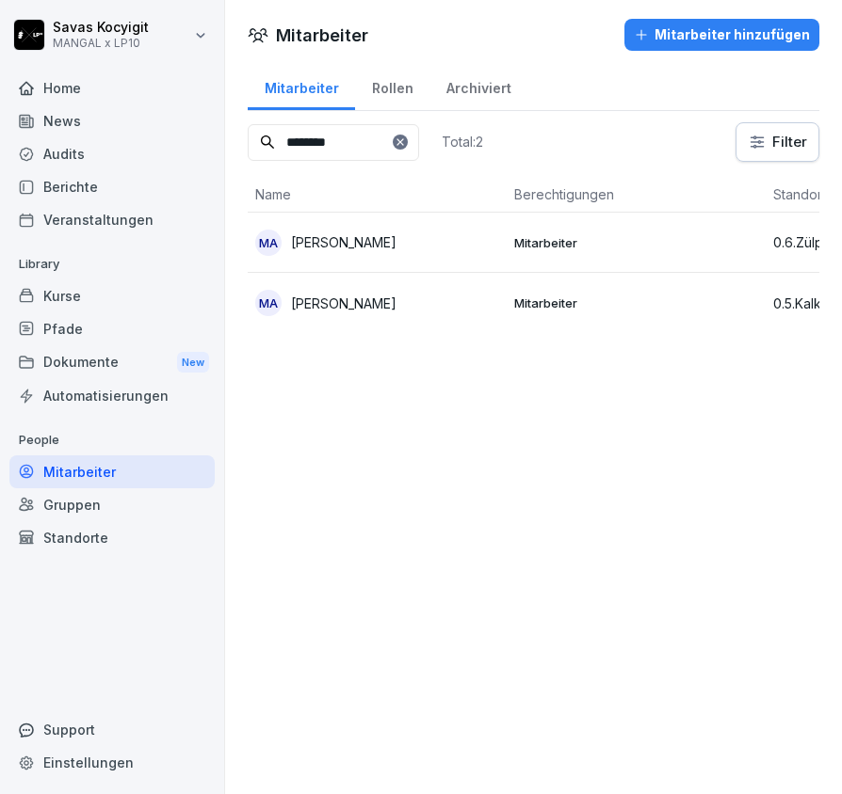
type input "*******"
click at [408, 239] on div "MA Mustafa Alhamadi" at bounding box center [377, 243] width 244 height 26
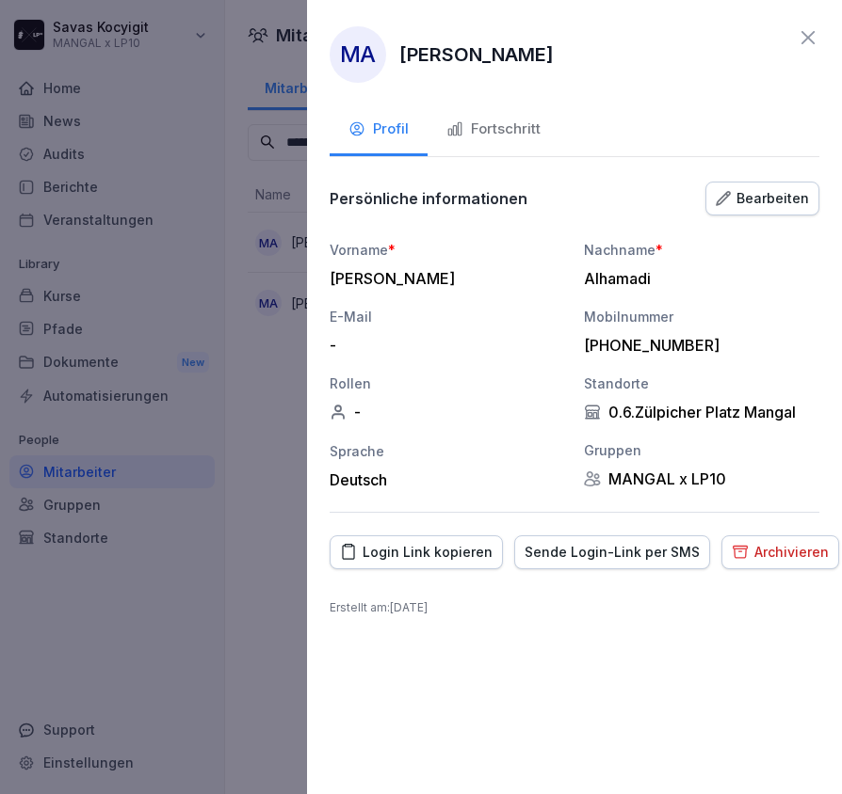
click at [452, 559] on div "Login Link kopieren" at bounding box center [416, 552] width 152 height 21
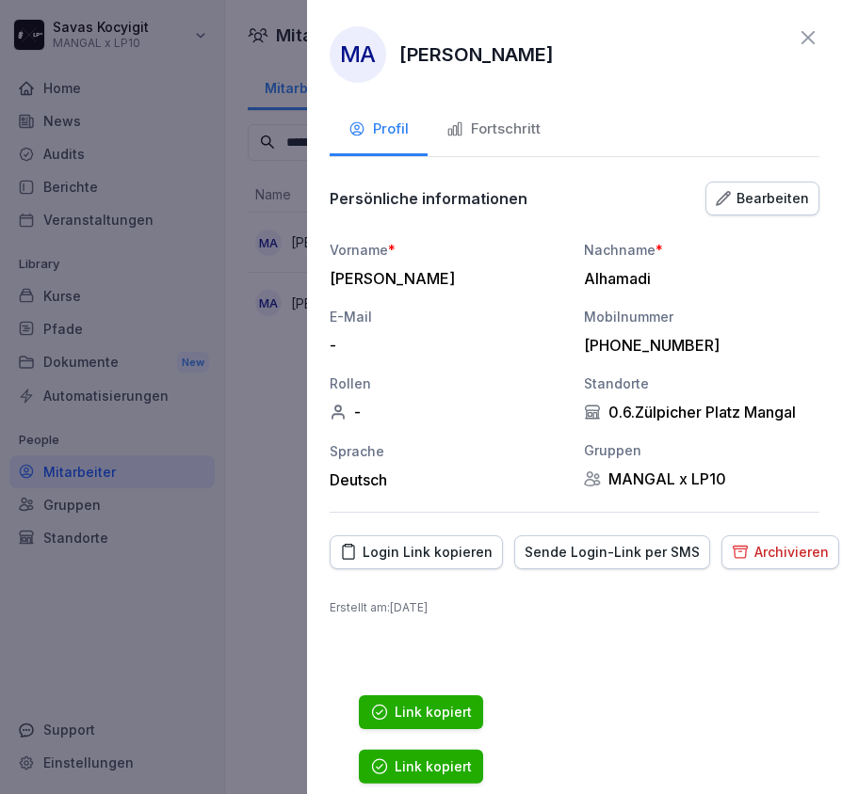
click at [452, 559] on div "Login Link kopieren" at bounding box center [416, 552] width 152 height 21
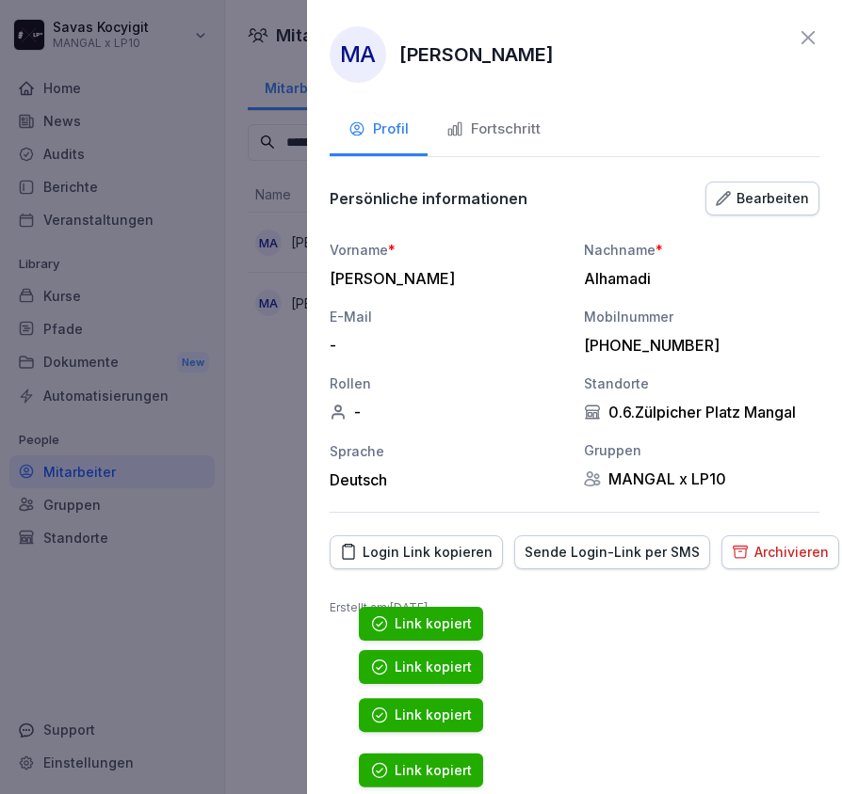
click at [452, 559] on div "Login Link kopieren" at bounding box center [416, 552] width 152 height 21
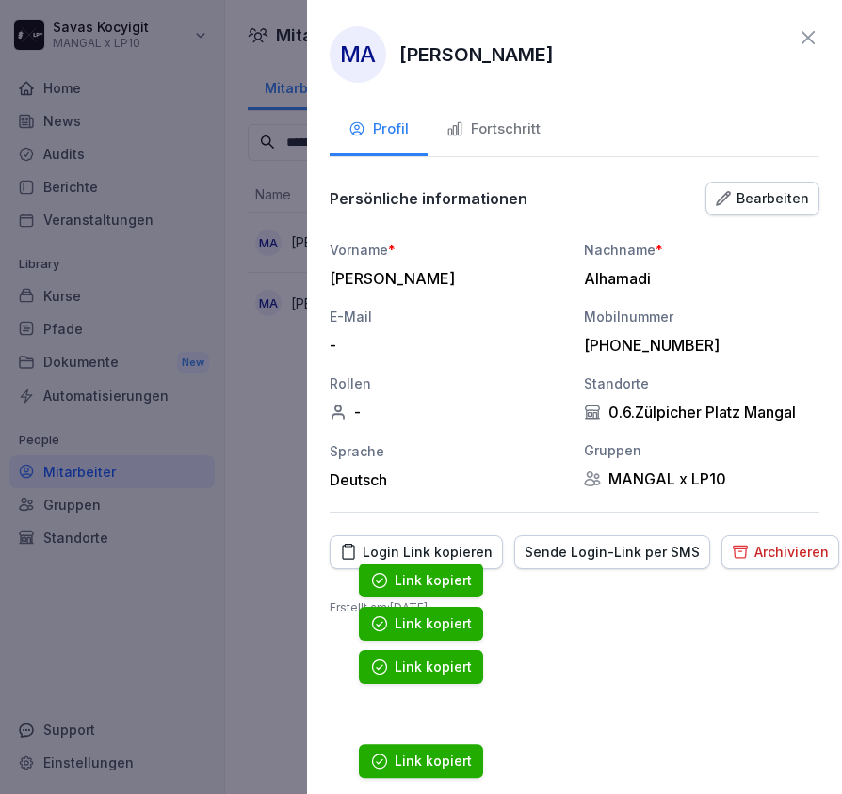
click at [452, 559] on div "Login Link kopieren" at bounding box center [416, 552] width 152 height 21
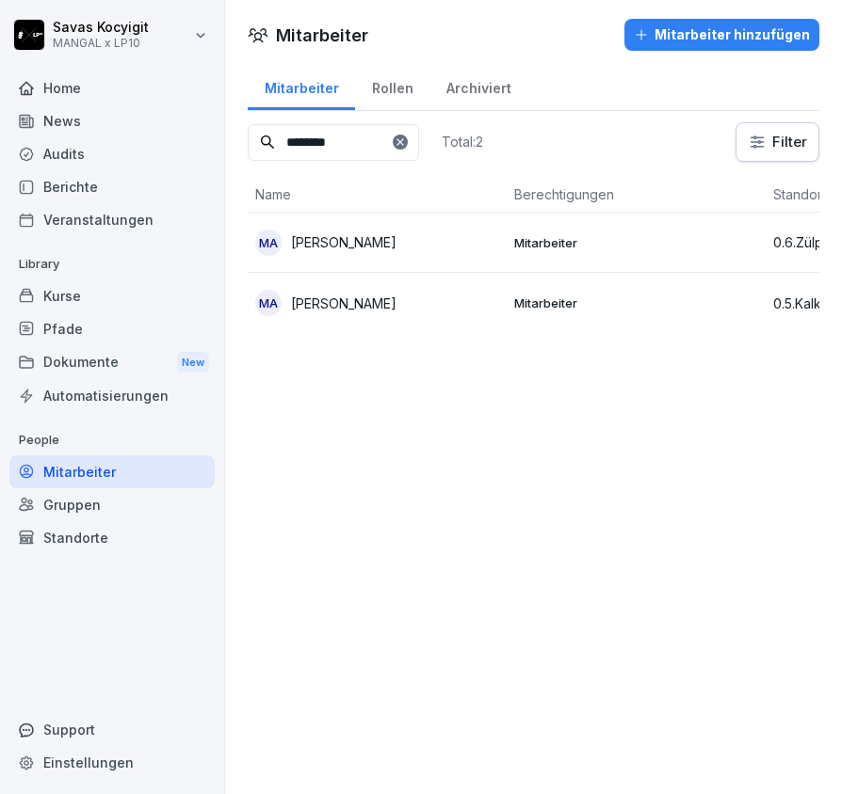
click at [406, 136] on icon at bounding box center [399, 141] width 11 height 11
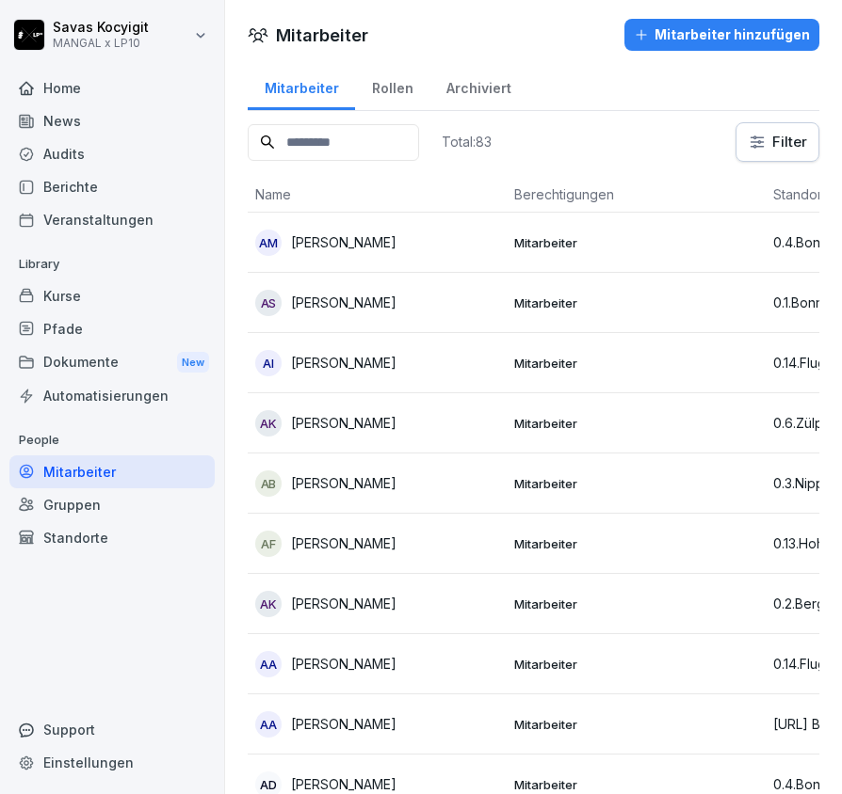
click at [359, 137] on input at bounding box center [333, 142] width 171 height 37
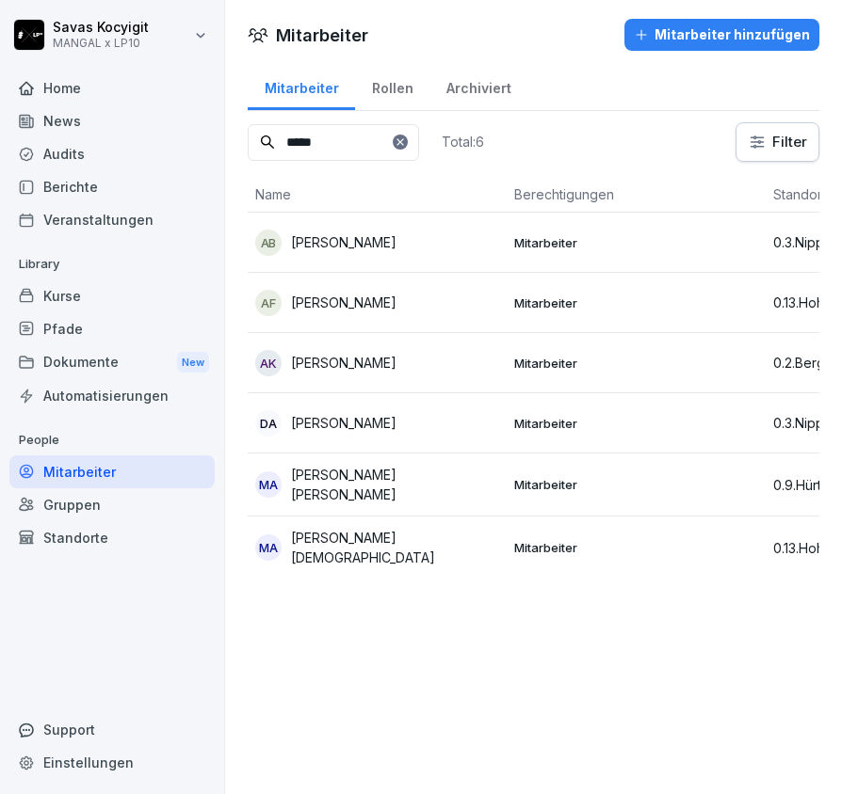
type input "*****"
click at [361, 297] on p "Ahmad-Farid Faizi" at bounding box center [343, 303] width 105 height 20
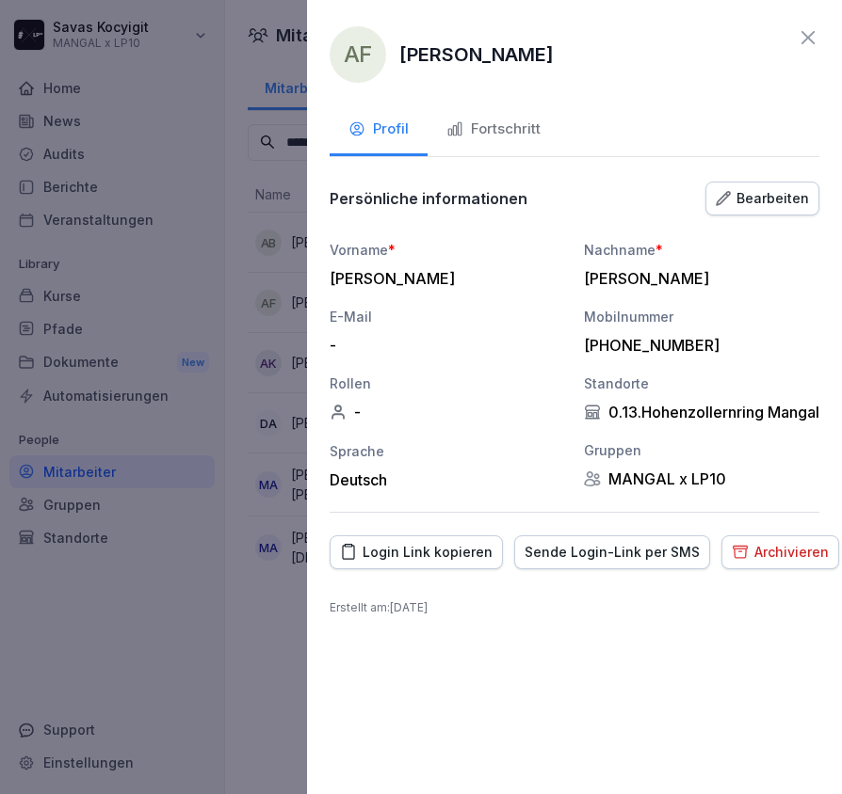
click at [433, 562] on div "Login Link kopieren" at bounding box center [416, 552] width 152 height 21
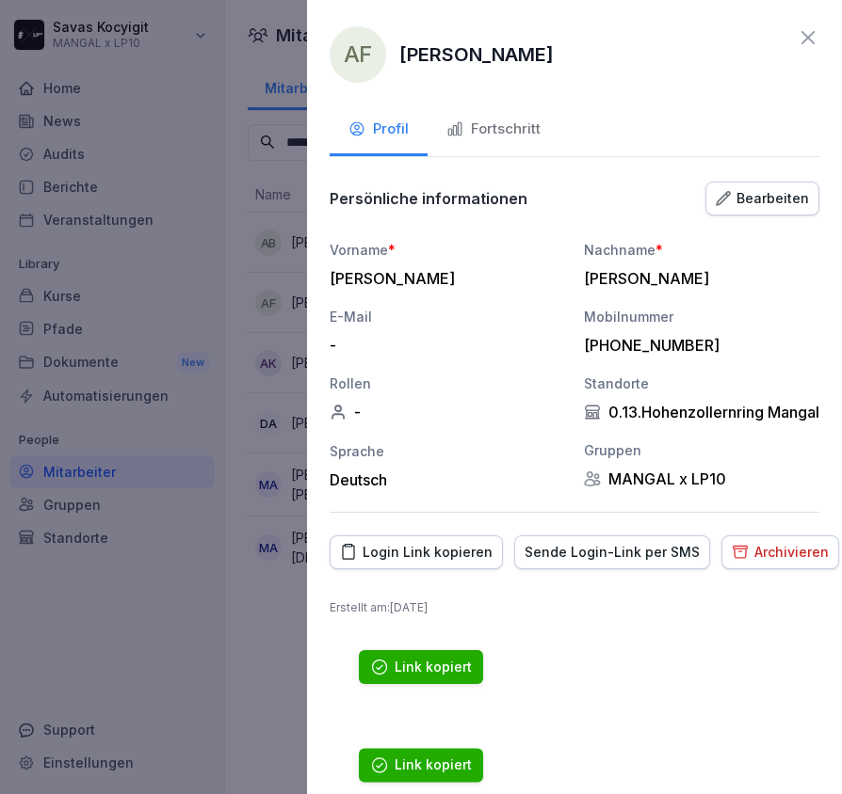
click at [433, 562] on div "Login Link kopieren" at bounding box center [416, 552] width 152 height 21
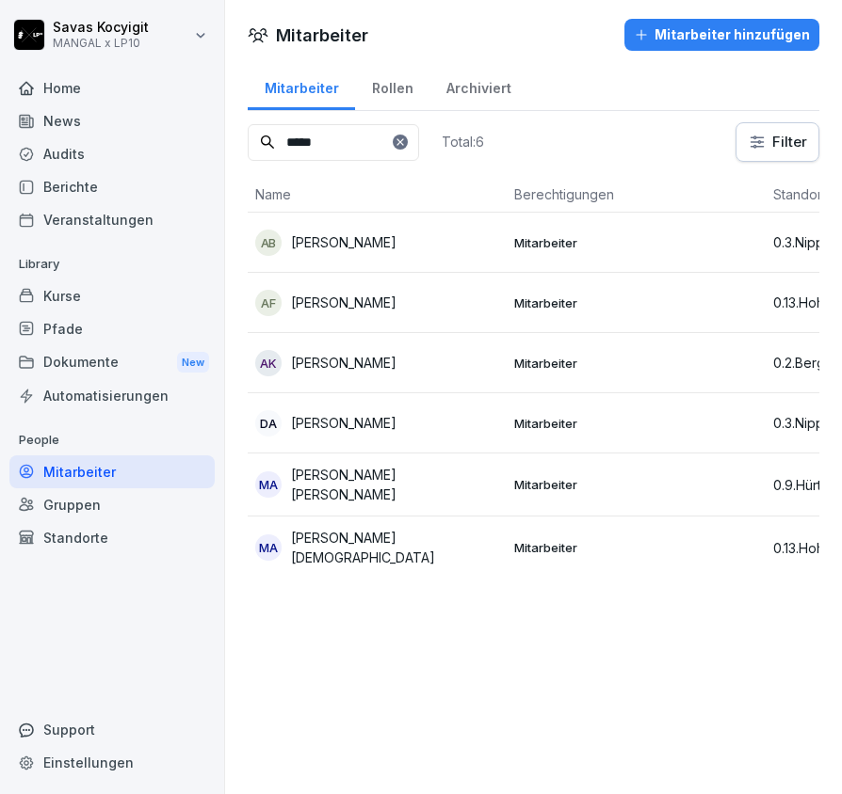
click at [408, 145] on div at bounding box center [400, 142] width 15 height 15
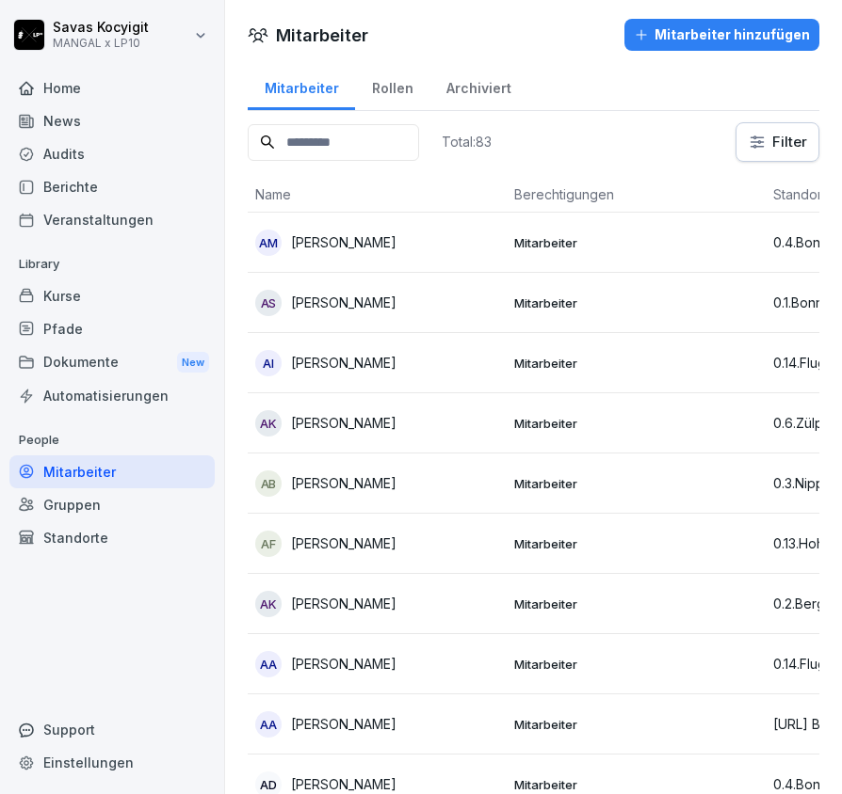
click at [371, 141] on input at bounding box center [333, 142] width 171 height 37
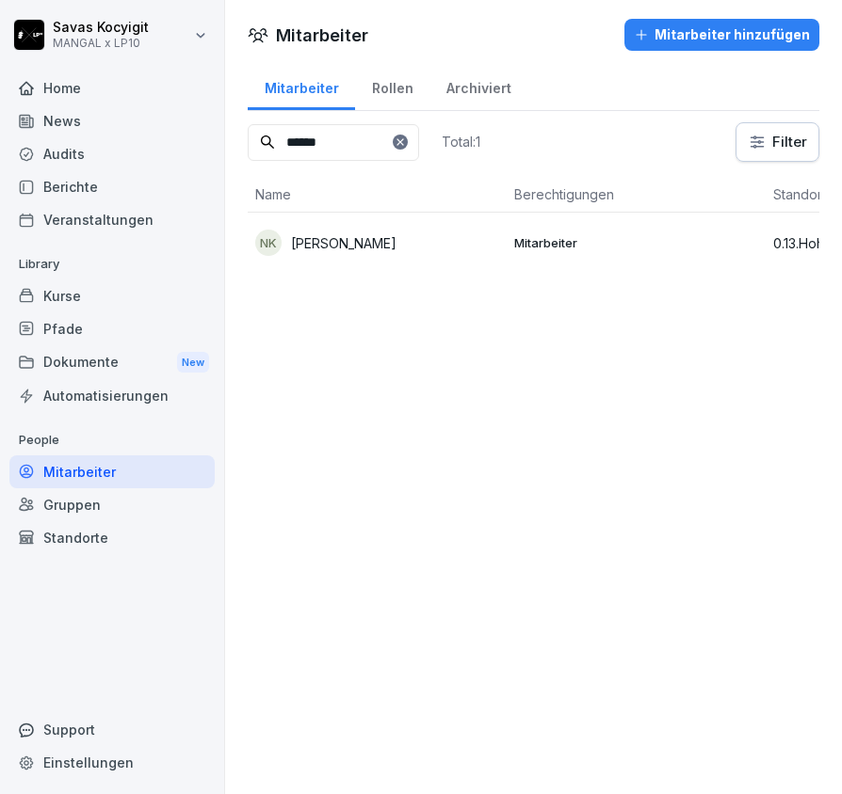
type input "******"
click at [390, 247] on div "NK Nevzat Kaldik" at bounding box center [377, 243] width 244 height 26
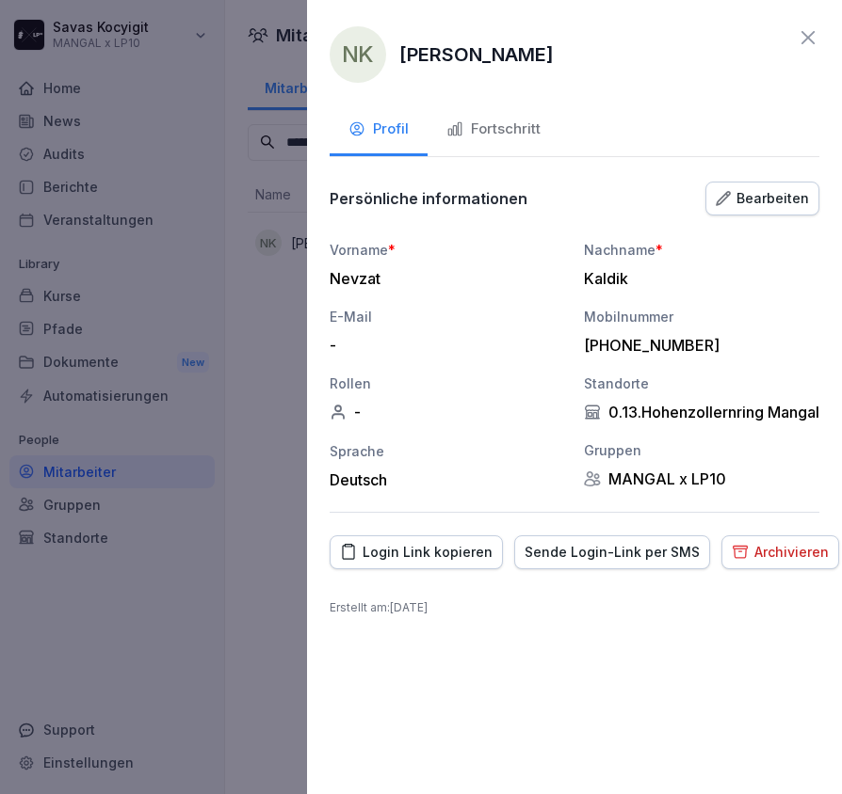
click at [419, 563] on div "Login Link kopieren" at bounding box center [416, 552] width 152 height 21
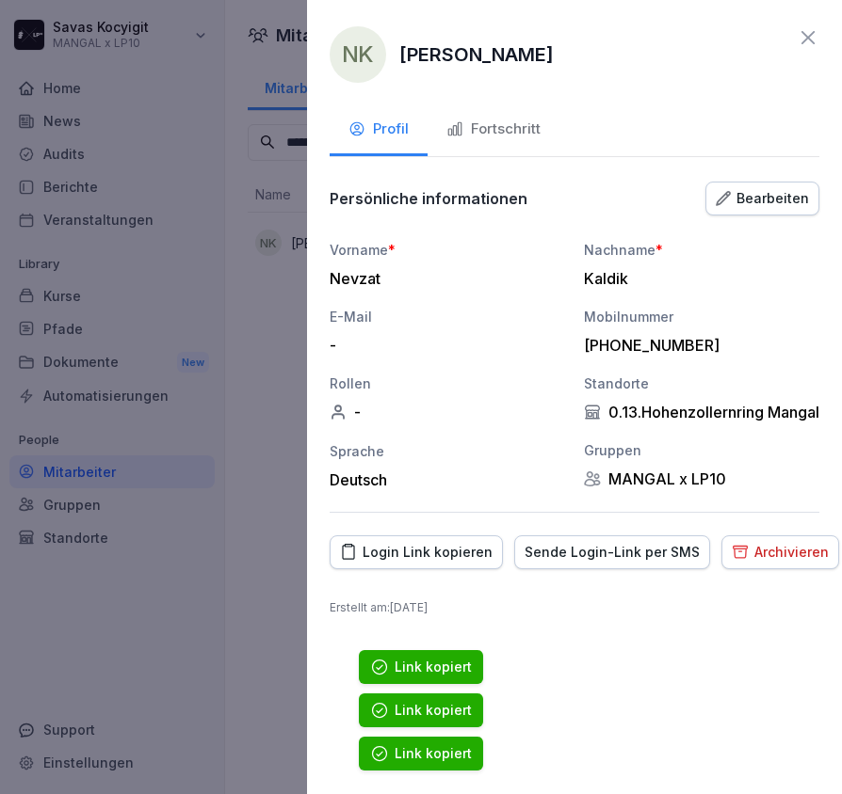
click at [450, 563] on div "Login Link kopieren" at bounding box center [416, 552] width 152 height 21
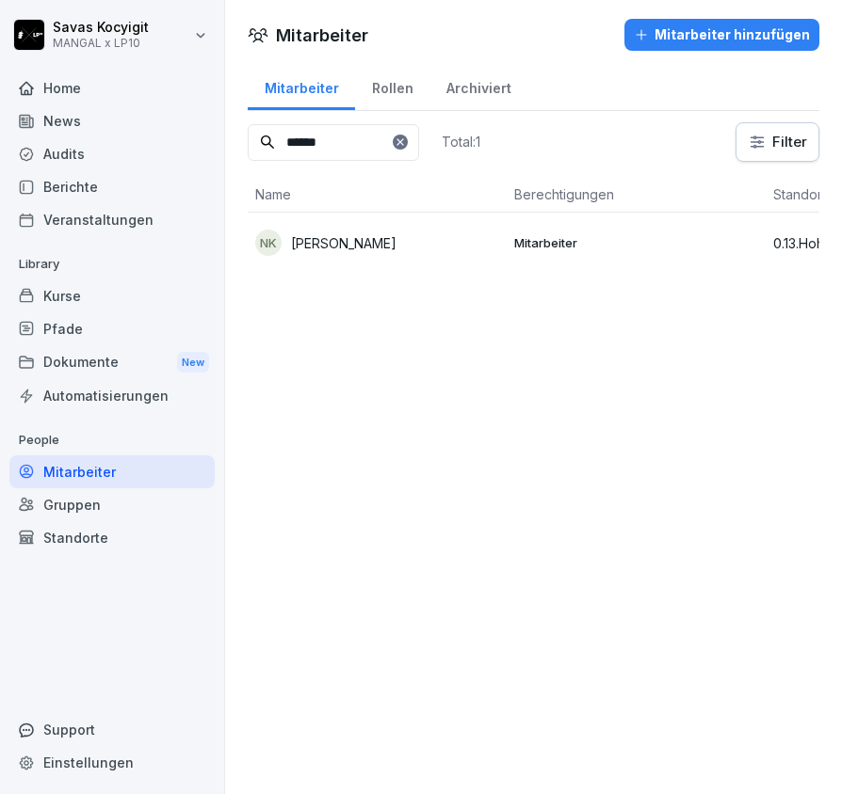
click at [406, 136] on icon at bounding box center [399, 141] width 11 height 11
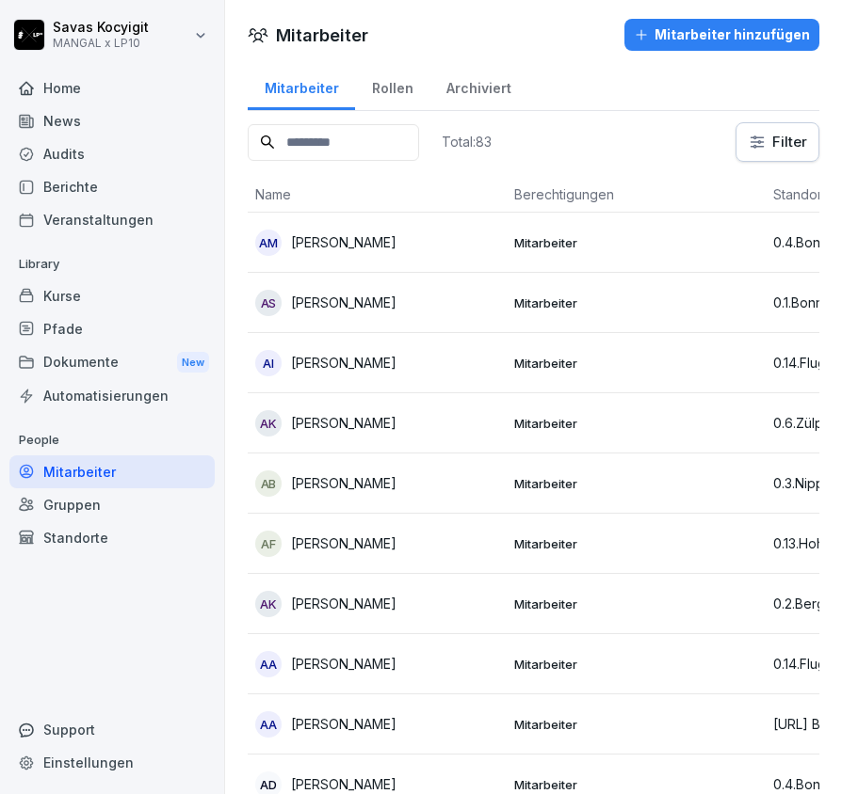
click at [374, 146] on input at bounding box center [333, 142] width 171 height 37
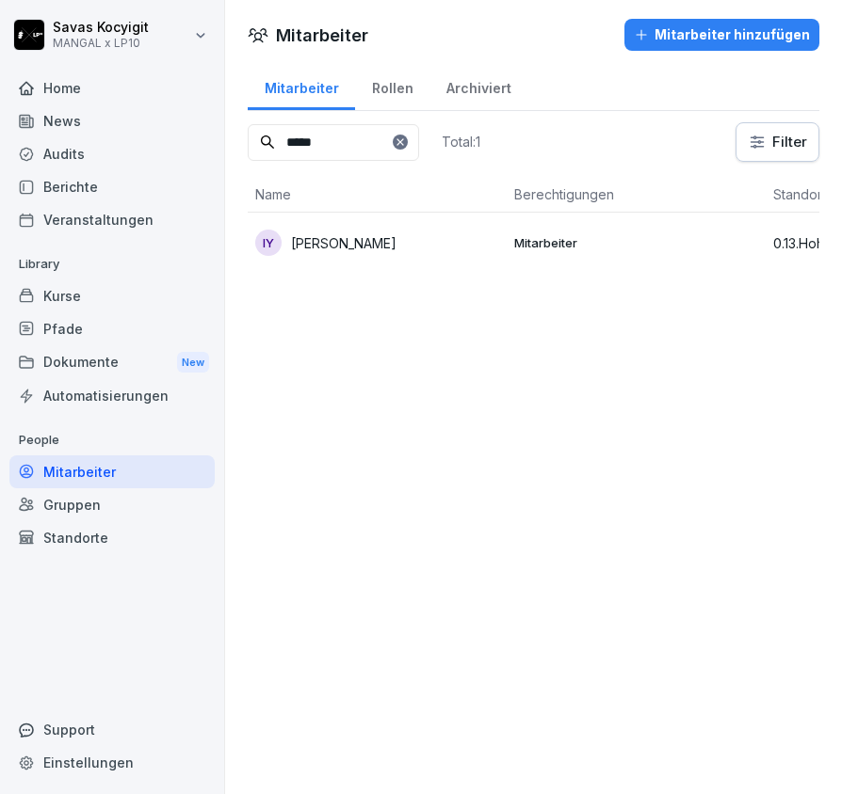
type input "*****"
click at [372, 222] on td "IY Ishak Yilmaz" at bounding box center [377, 243] width 259 height 60
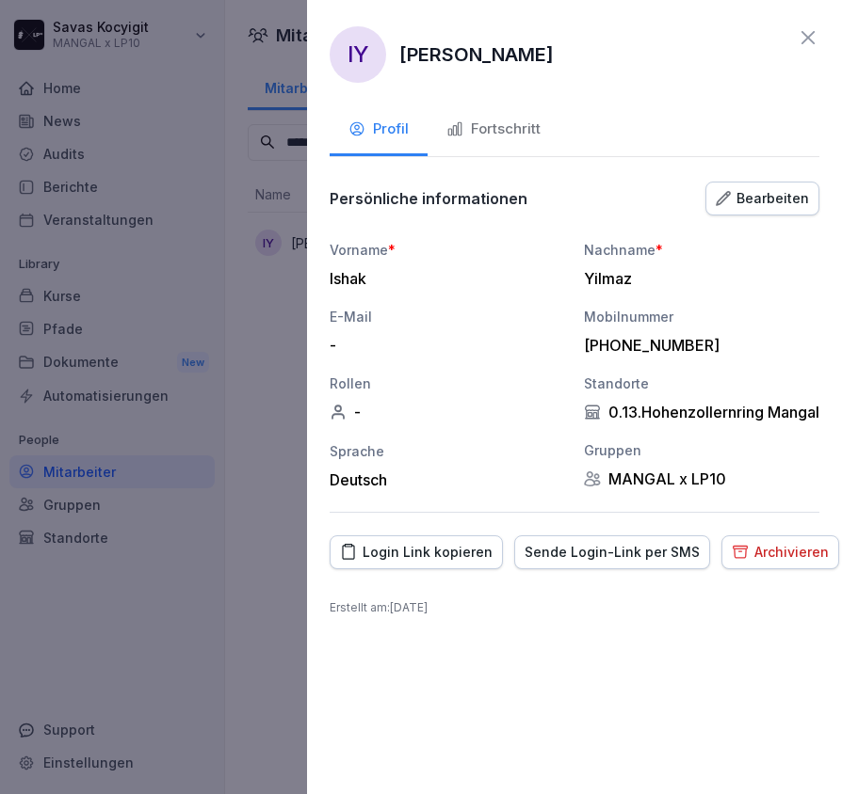
click at [413, 563] on div "Login Link kopieren" at bounding box center [416, 552] width 152 height 21
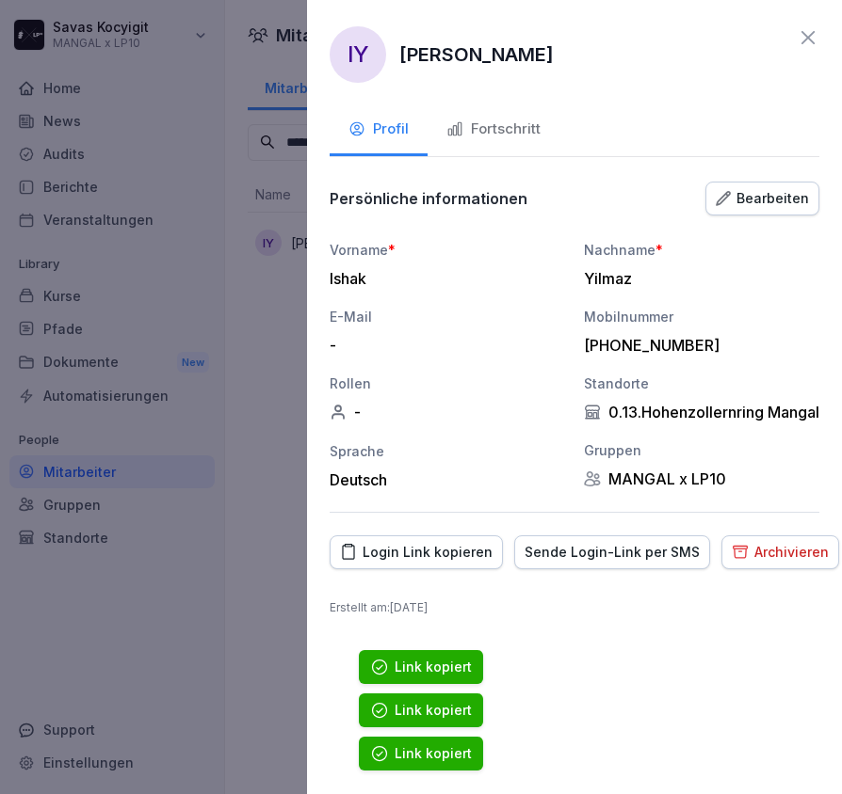
click at [412, 563] on div "Login Link kopieren" at bounding box center [416, 552] width 152 height 21
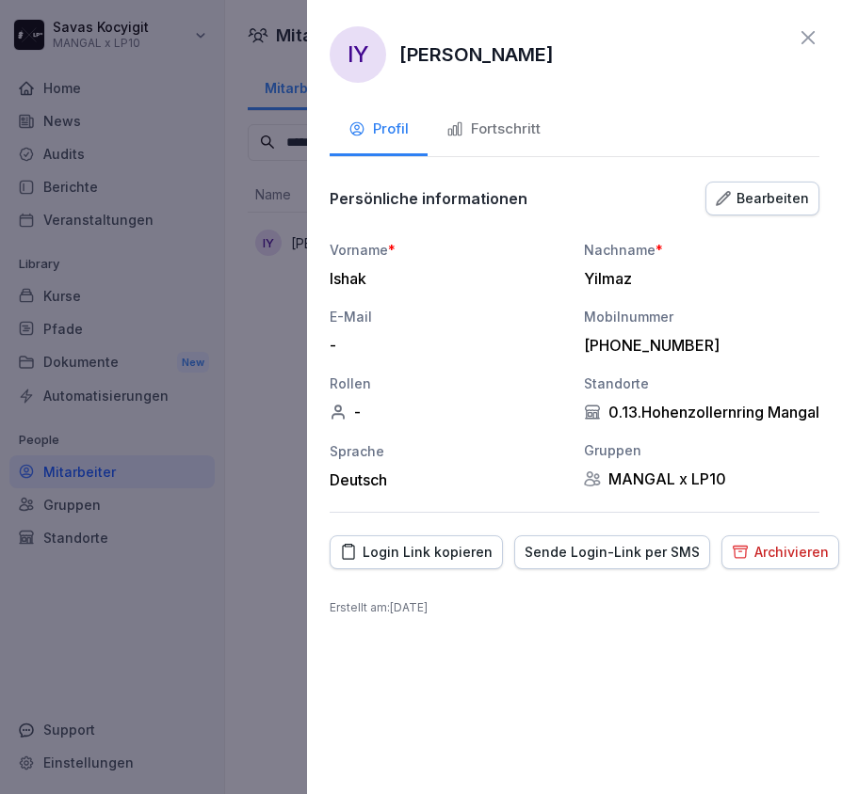
click at [801, 39] on icon at bounding box center [807, 37] width 23 height 23
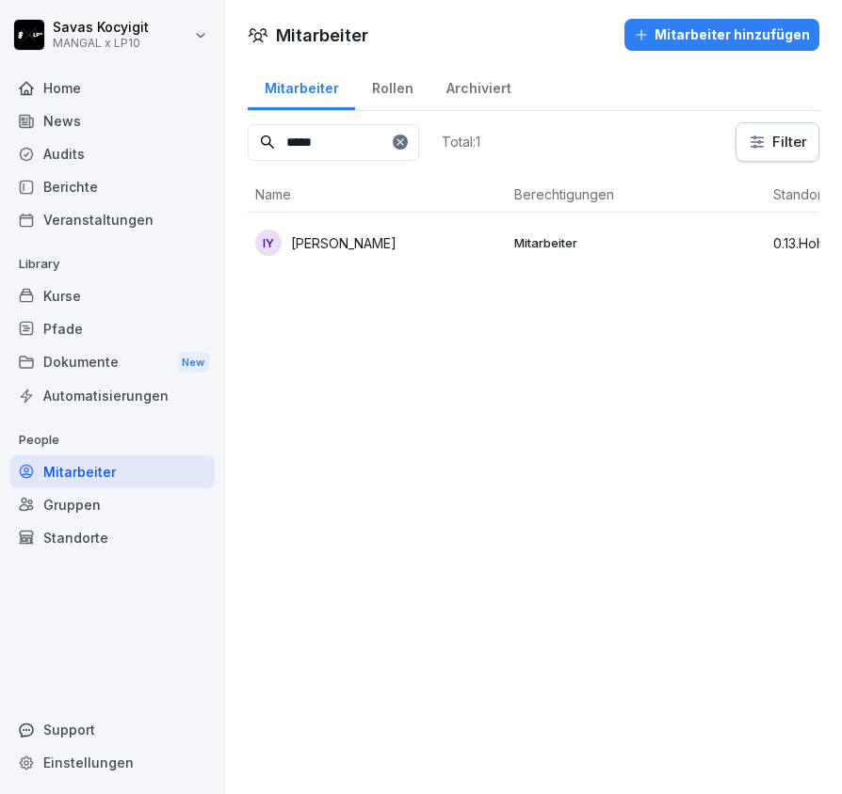
click at [408, 135] on div at bounding box center [400, 142] width 15 height 15
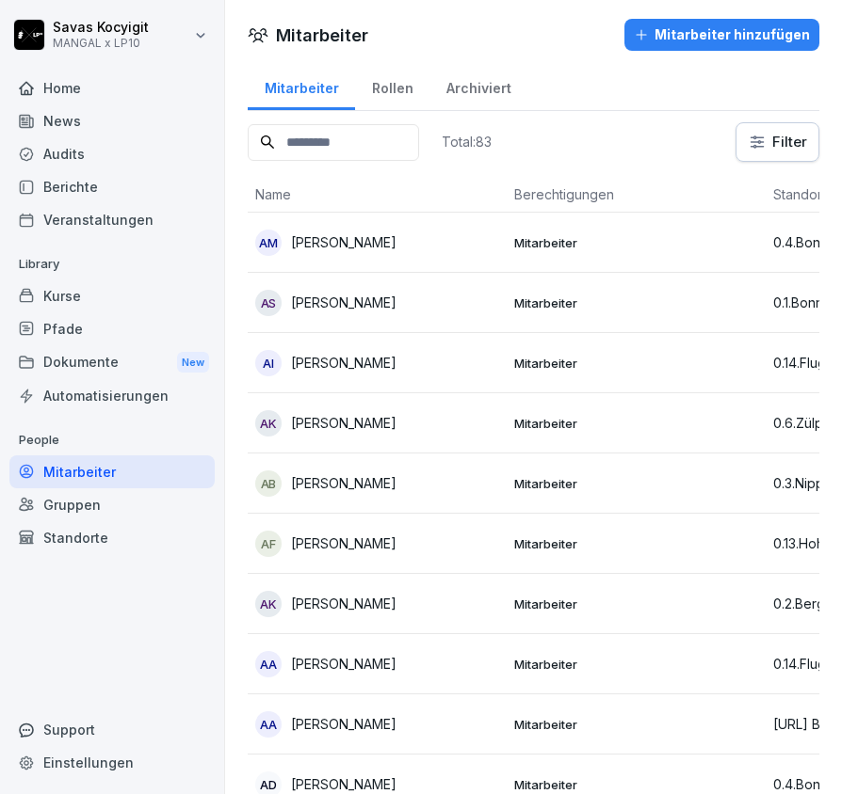
click at [341, 135] on input at bounding box center [333, 142] width 171 height 37
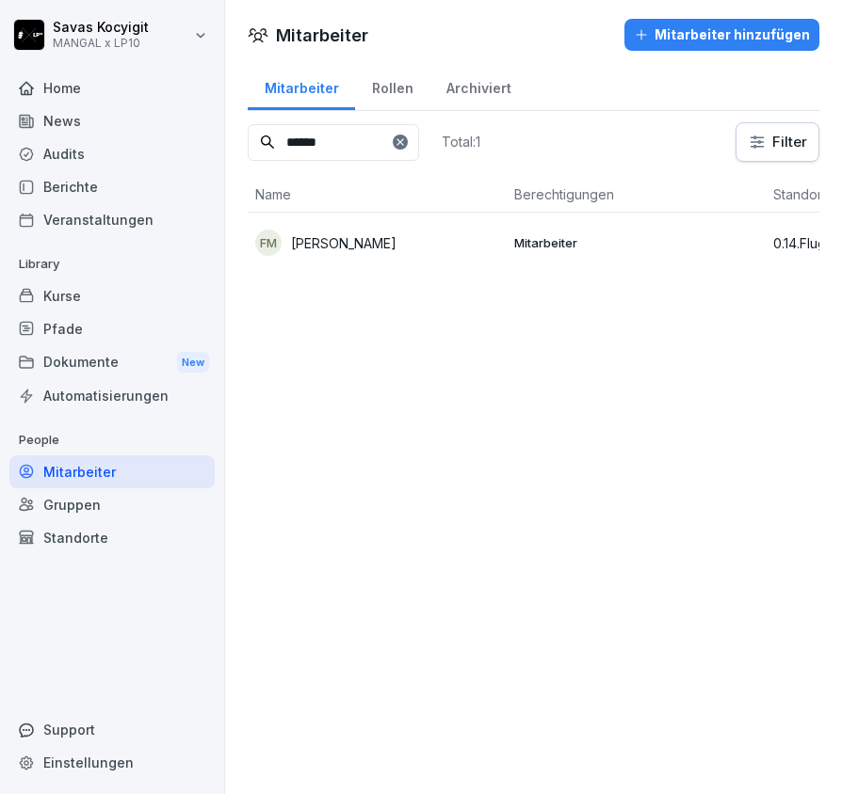
type input "******"
click at [353, 250] on p "Fofana Mamady" at bounding box center [343, 243] width 105 height 20
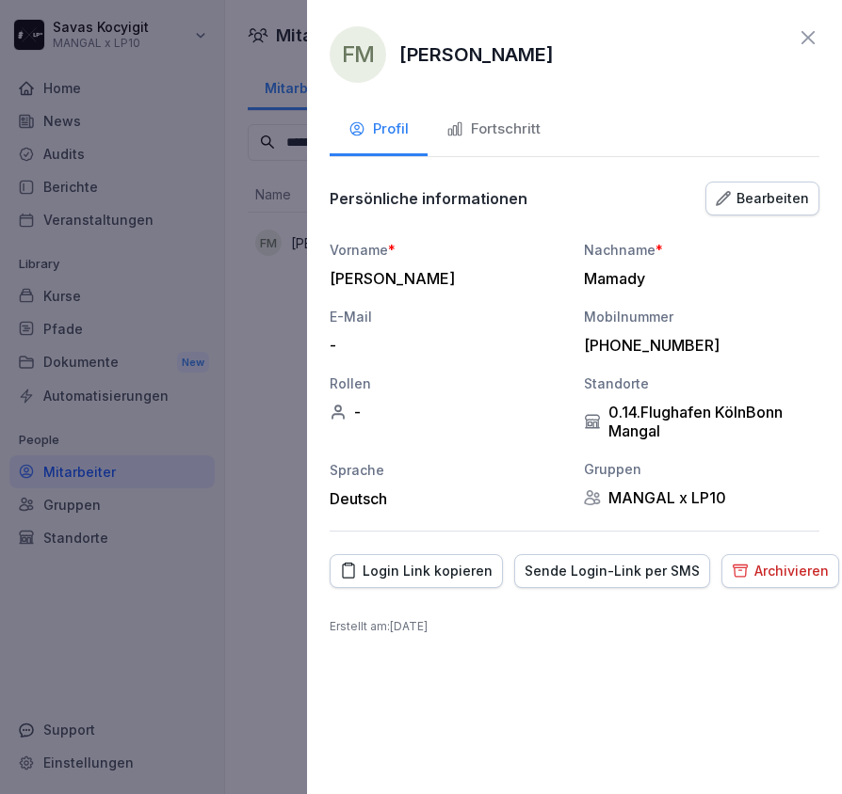
click at [437, 570] on div "Login Link kopieren" at bounding box center [416, 571] width 152 height 21
click at [449, 567] on div "Login Link kopieren" at bounding box center [416, 571] width 152 height 21
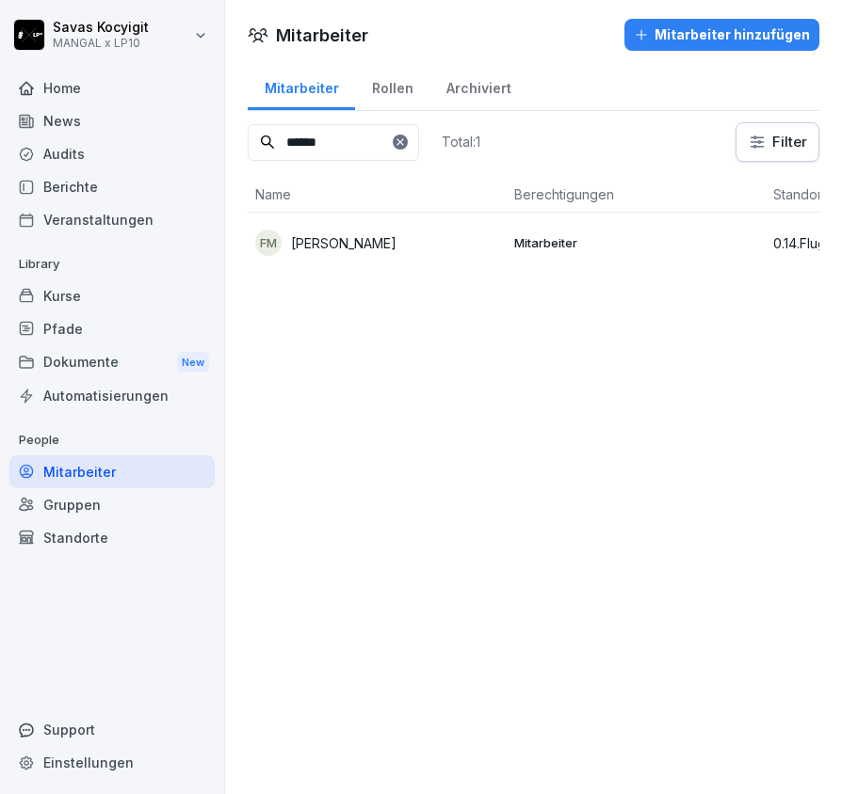
click at [408, 148] on div at bounding box center [400, 142] width 15 height 15
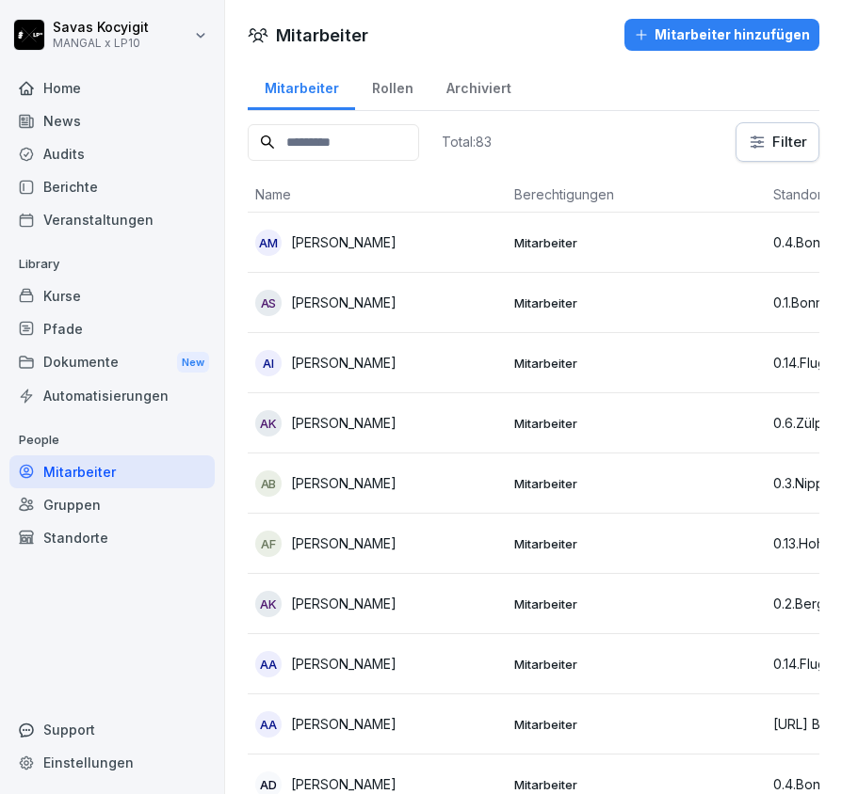
click at [360, 148] on input at bounding box center [333, 142] width 171 height 37
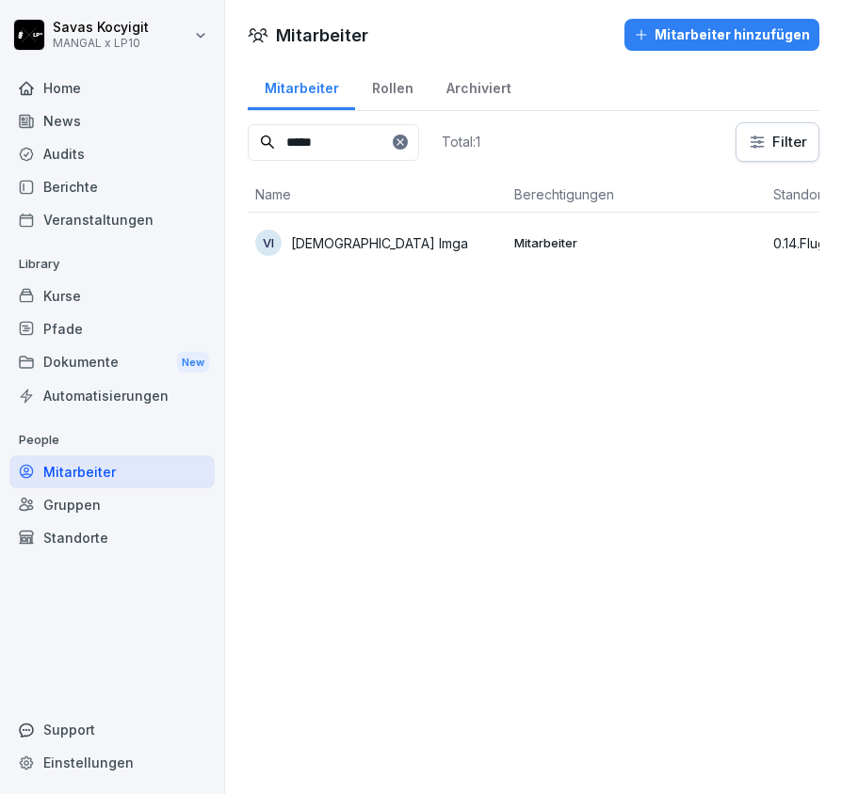
type input "*****"
click at [390, 255] on div "VI Vedat Imga" at bounding box center [377, 243] width 244 height 26
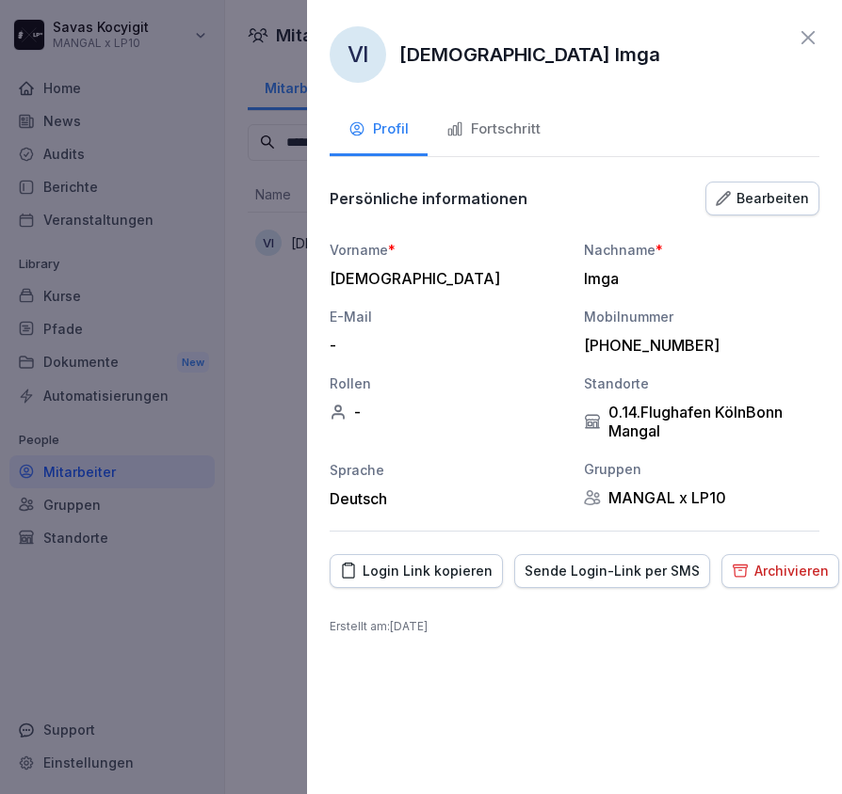
click at [440, 582] on button "Login Link kopieren" at bounding box center [415, 571] width 173 height 34
click at [435, 574] on div "Login Link kopieren" at bounding box center [416, 571] width 152 height 21
click at [548, 462] on div "Sprache" at bounding box center [446, 470] width 235 height 20
click at [802, 40] on icon at bounding box center [807, 37] width 23 height 23
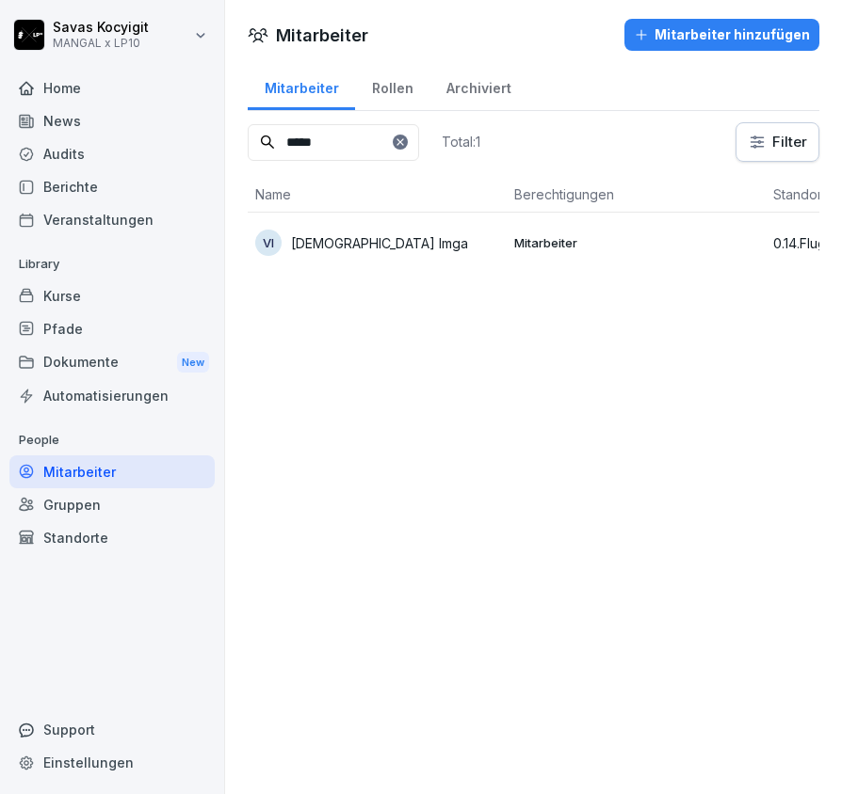
click at [406, 147] on icon at bounding box center [399, 141] width 11 height 11
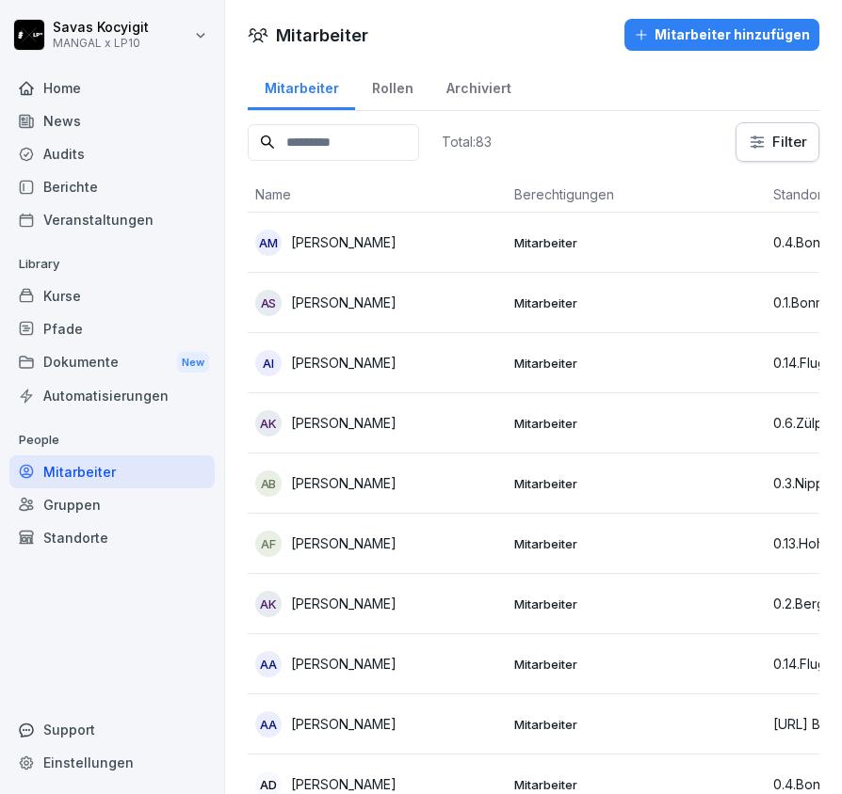
click at [334, 152] on input at bounding box center [333, 142] width 171 height 37
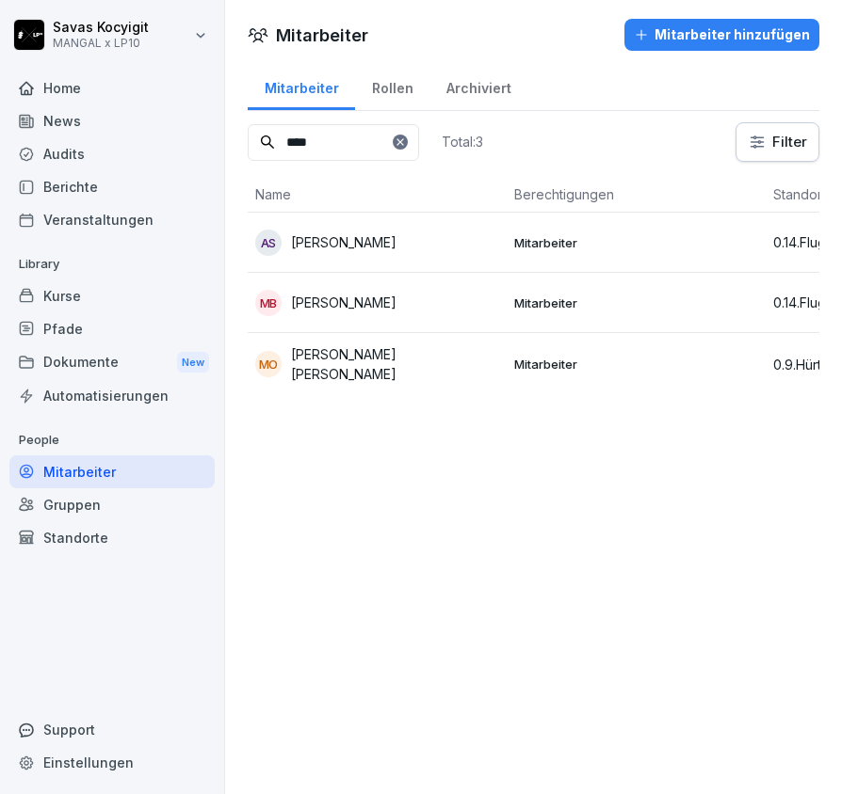
type input "****"
click at [396, 298] on p "Mahmood Al Balash" at bounding box center [343, 303] width 105 height 20
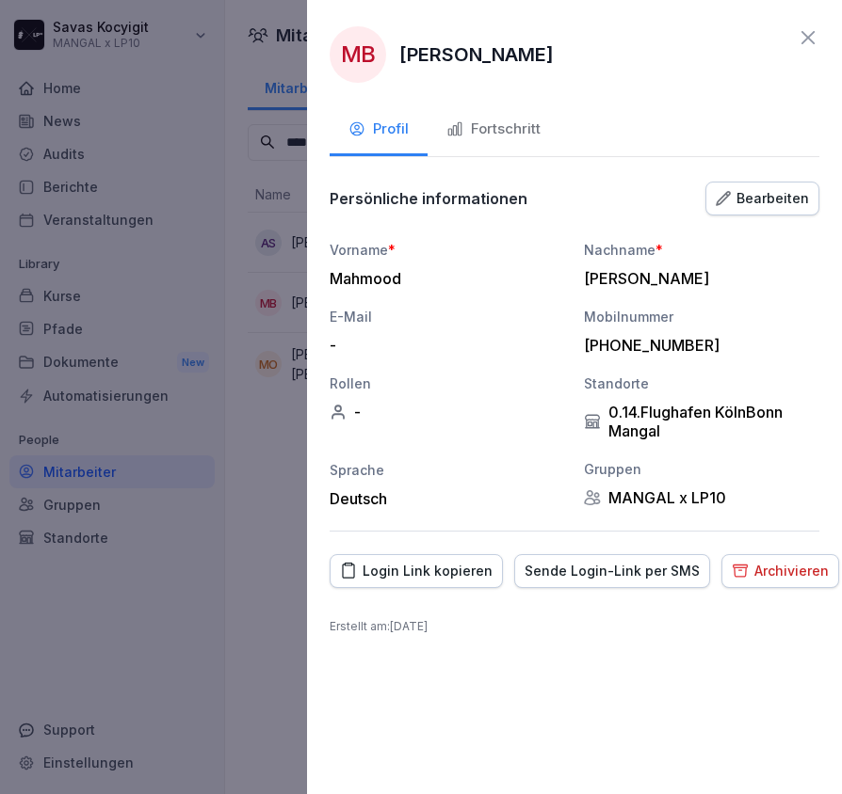
click at [428, 571] on div "Login Link kopieren" at bounding box center [416, 571] width 152 height 21
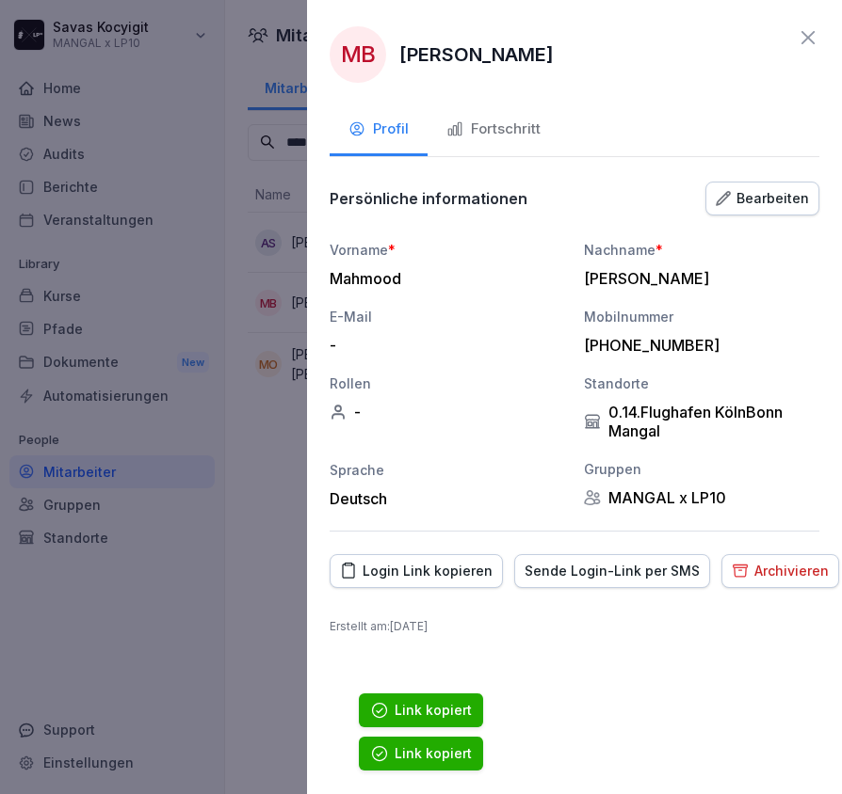
click at [428, 571] on div "Login Link kopieren" at bounding box center [416, 571] width 152 height 21
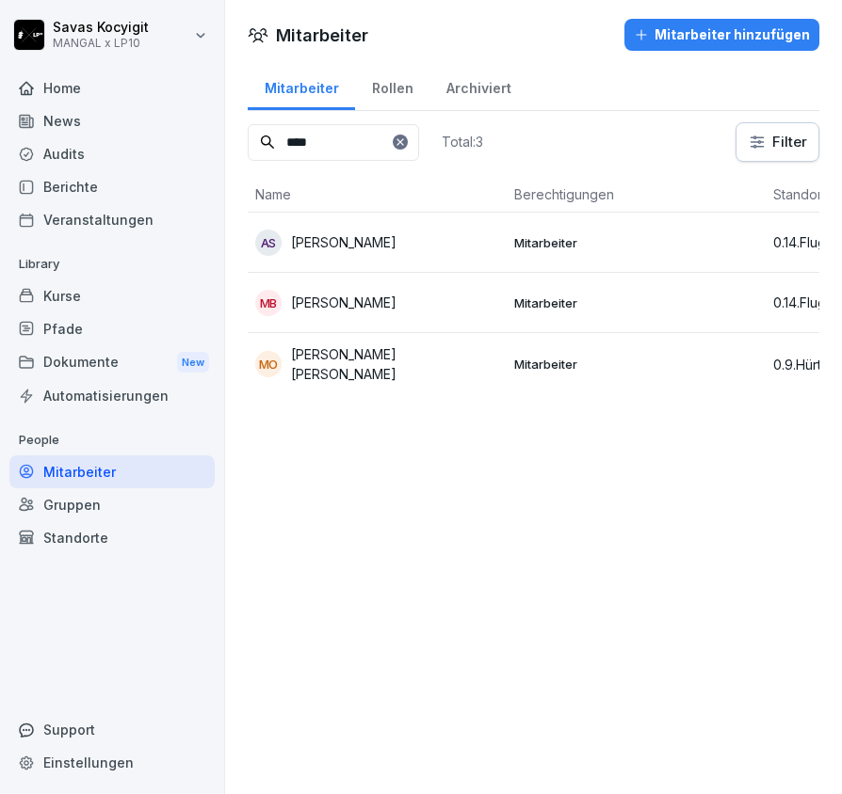
click at [406, 138] on icon at bounding box center [399, 141] width 11 height 11
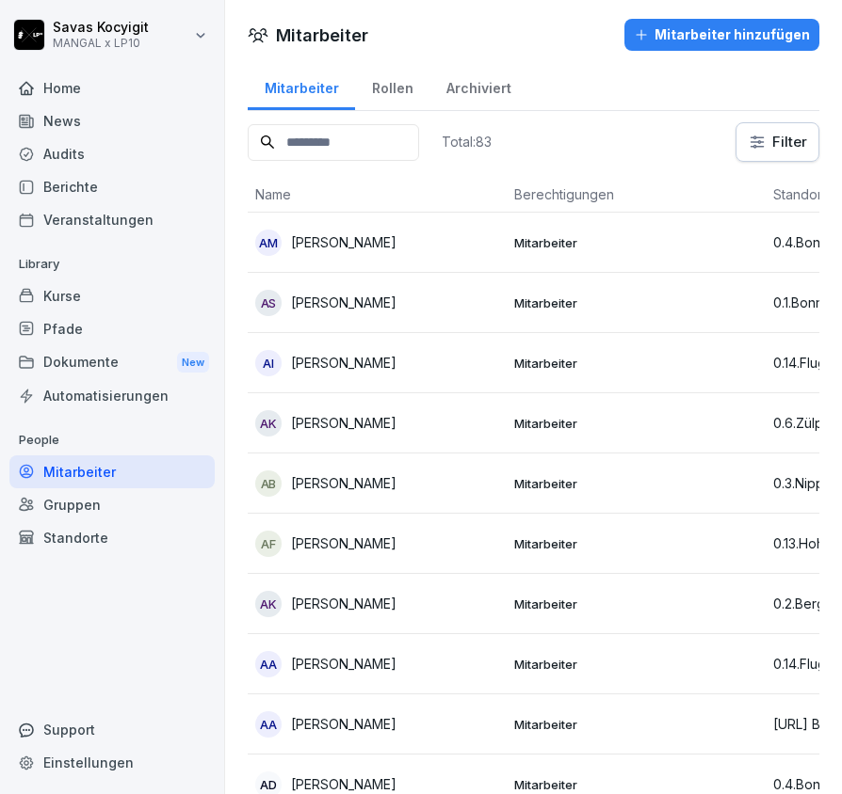
click at [419, 143] on input at bounding box center [333, 142] width 171 height 37
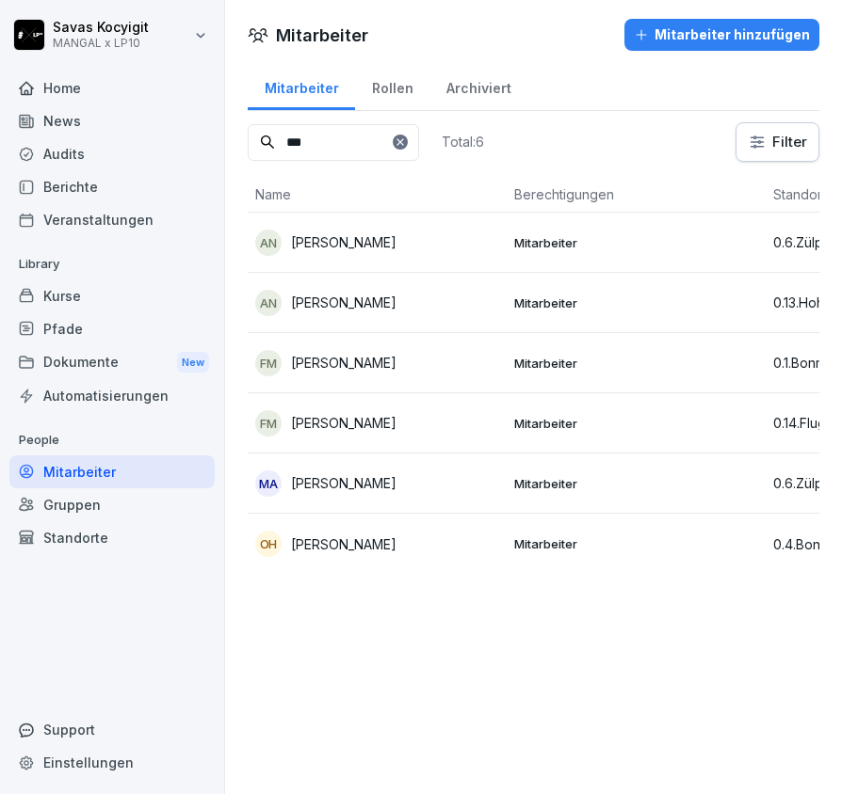
type input "***"
click at [361, 312] on p "Amanualla Nuri" at bounding box center [343, 303] width 105 height 20
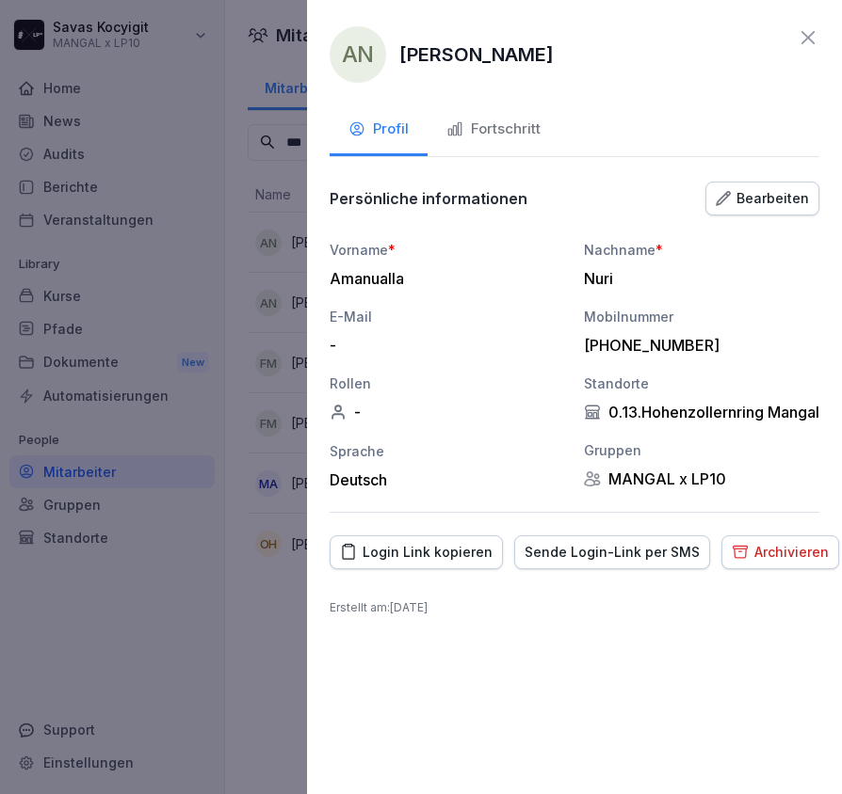
click at [442, 563] on div "Login Link kopieren" at bounding box center [416, 552] width 152 height 21
click at [402, 311] on div "E-Mail" at bounding box center [446, 317] width 235 height 20
click at [313, 268] on div "AN Amanualla Nuri Profil Fortschritt Persönliche informationen Bearbeiten Vorna…" at bounding box center [574, 397] width 535 height 794
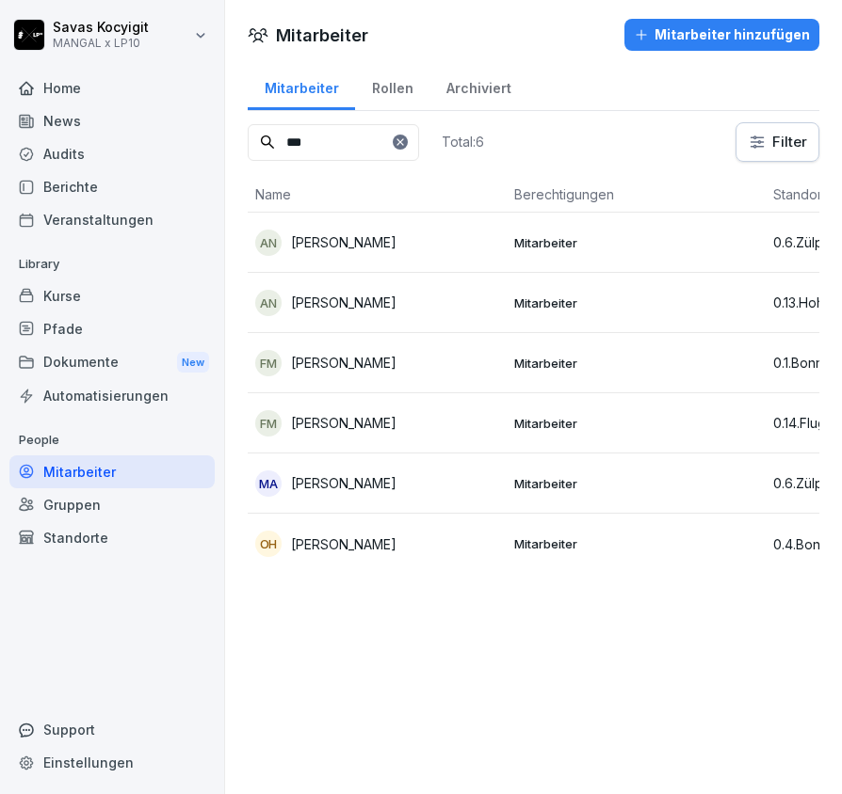
click at [406, 147] on icon at bounding box center [399, 141] width 11 height 11
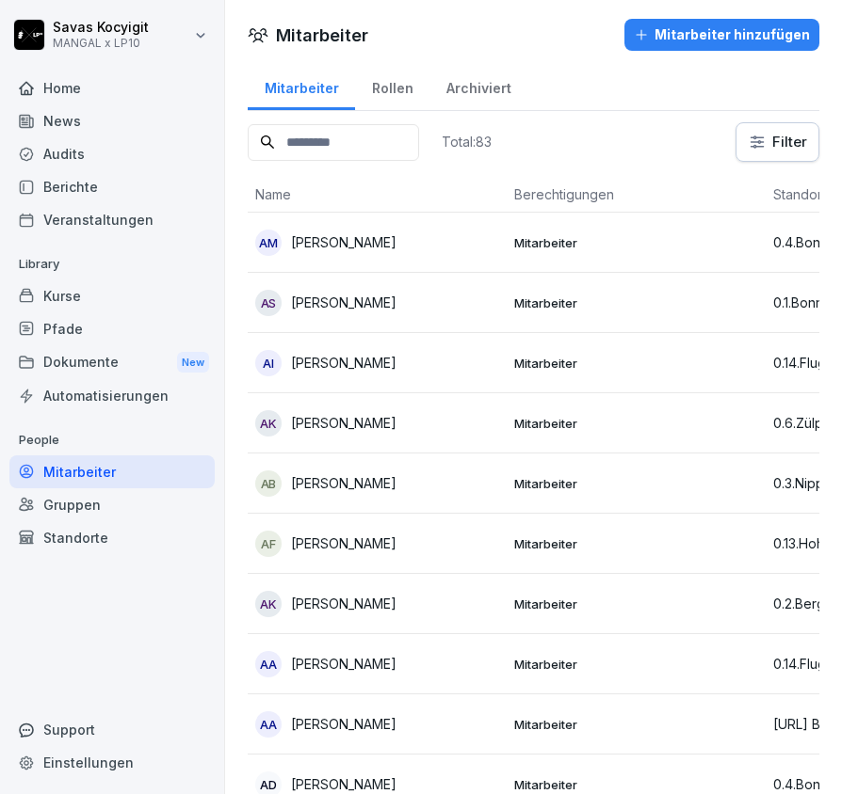
click at [419, 147] on input at bounding box center [333, 142] width 171 height 37
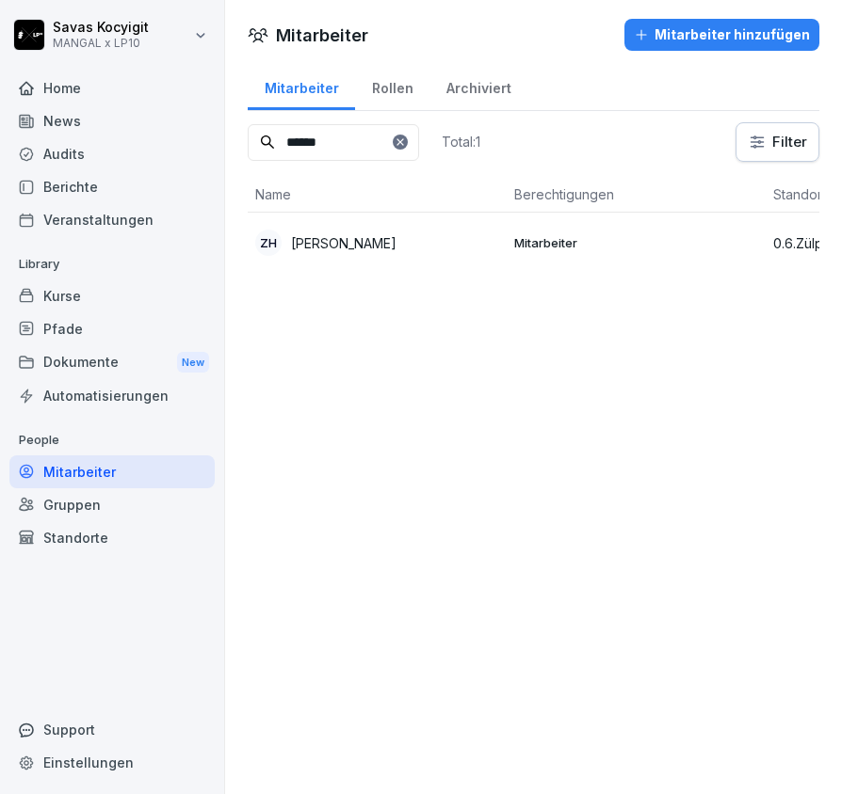
type input "******"
click at [390, 264] on td "ZH Zakaria Hasan" at bounding box center [377, 243] width 259 height 60
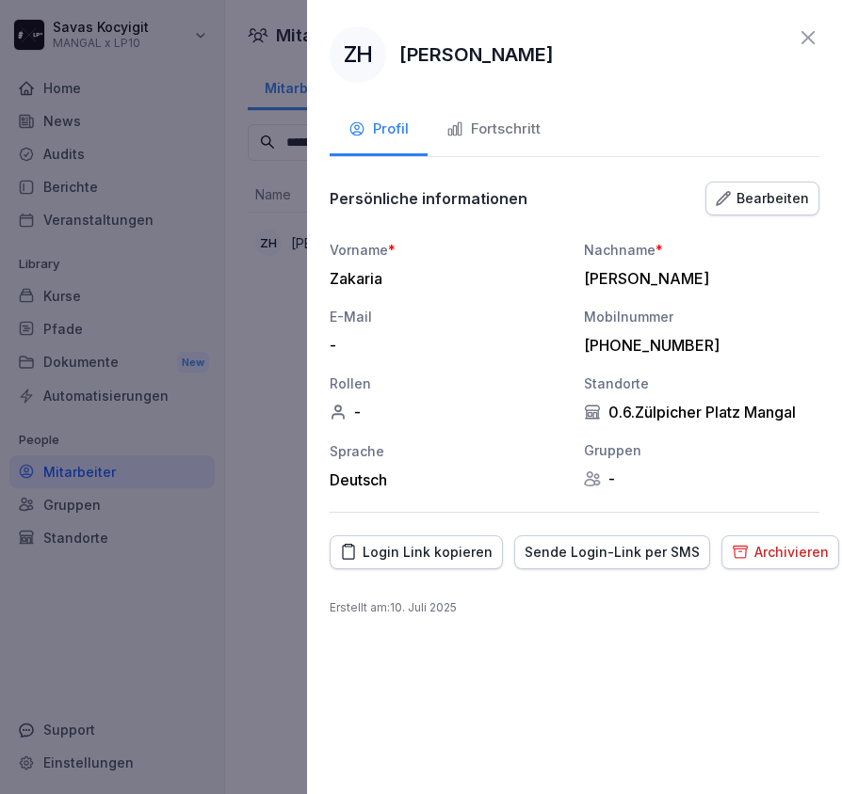
click at [418, 557] on div "Login Link kopieren" at bounding box center [416, 552] width 152 height 21
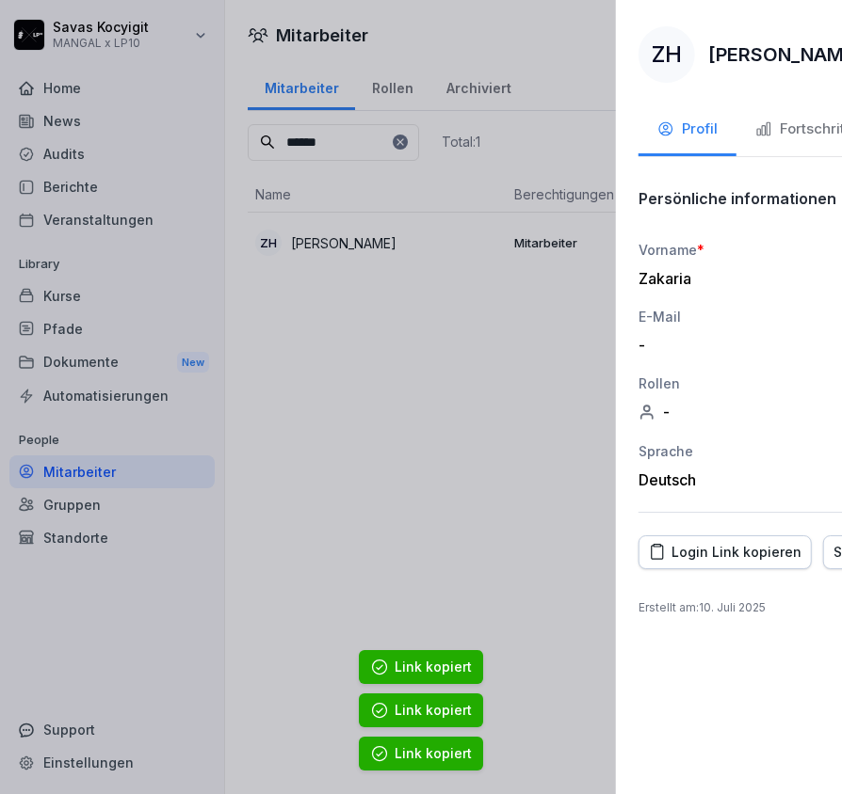
click at [292, 109] on div at bounding box center [421, 397] width 842 height 794
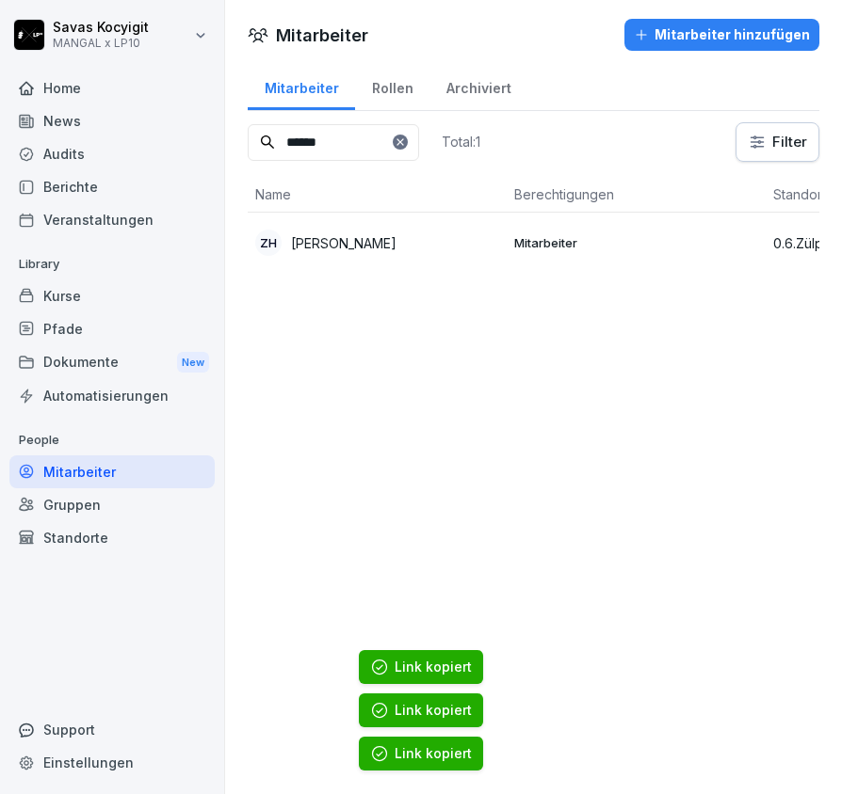
click at [320, 246] on p "Zakaria Hasan" at bounding box center [343, 243] width 105 height 20
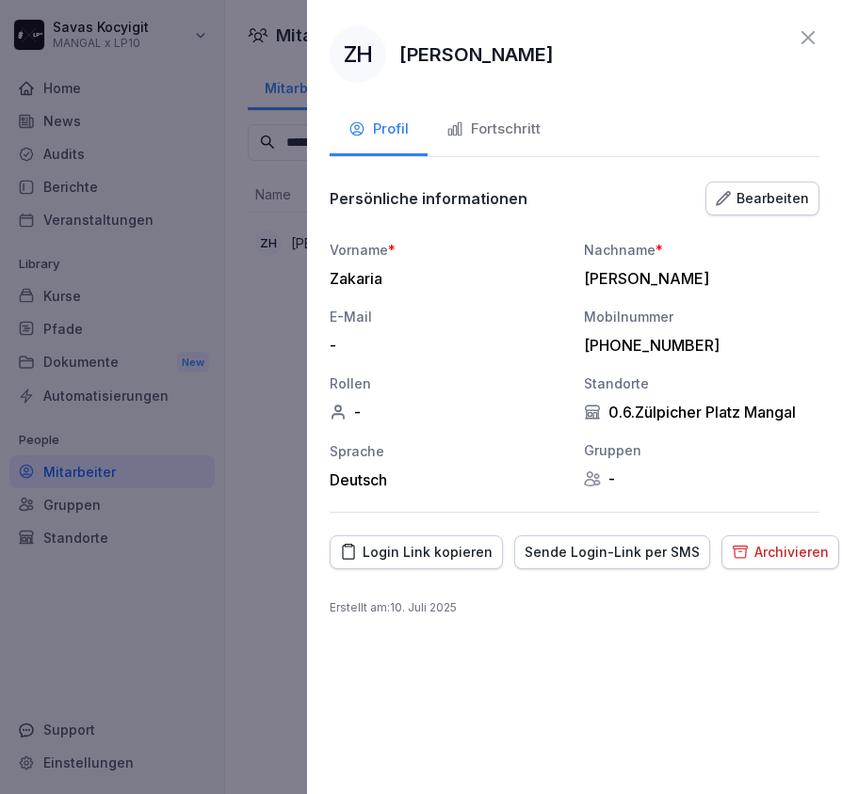
click at [474, 131] on div "Fortschritt" at bounding box center [493, 130] width 94 height 22
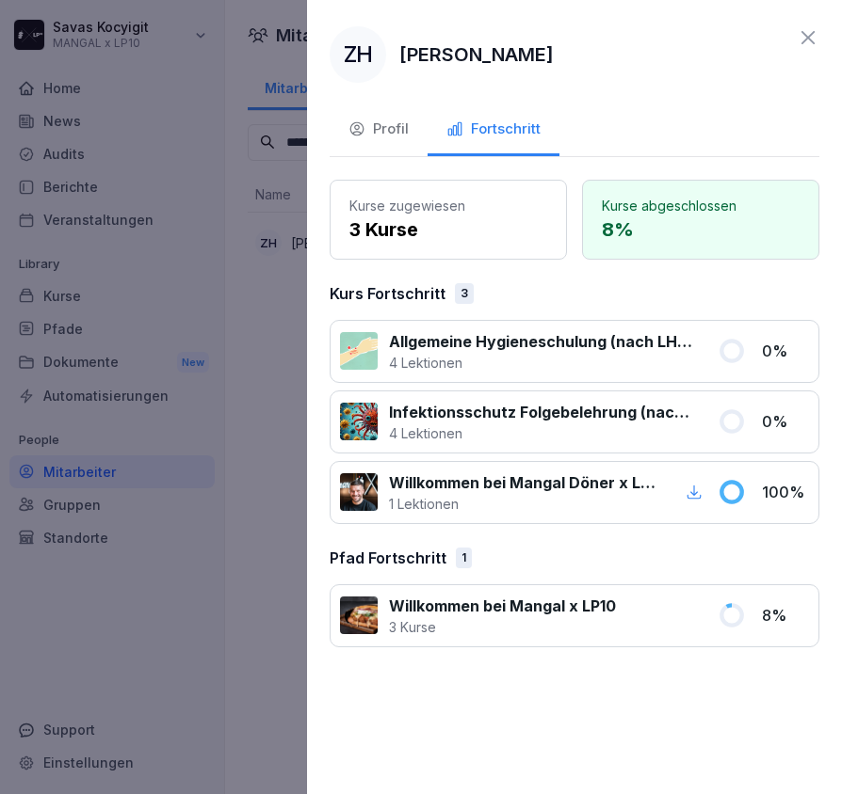
click at [373, 117] on button "Profil" at bounding box center [378, 130] width 98 height 51
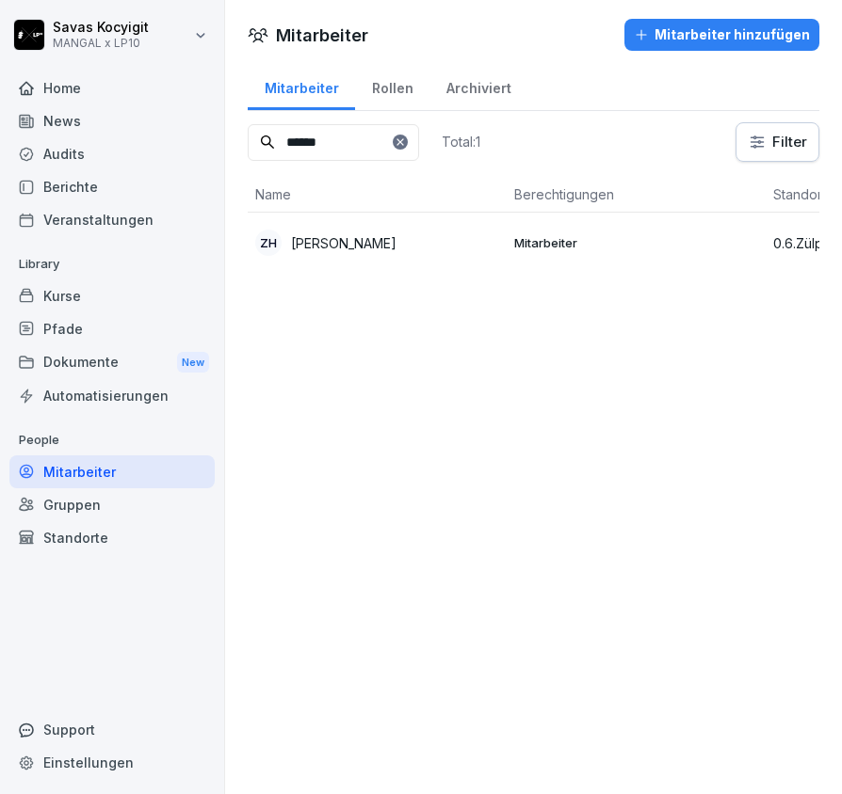
click at [419, 132] on input "******" at bounding box center [333, 142] width 171 height 37
click at [406, 144] on icon at bounding box center [399, 141] width 11 height 11
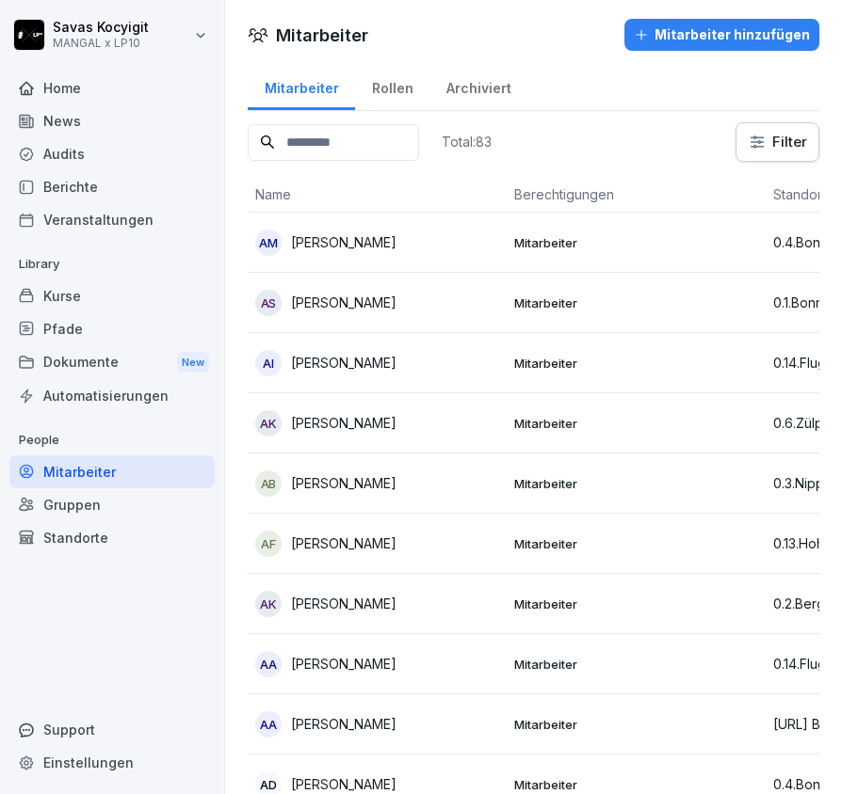
click at [367, 141] on input at bounding box center [333, 142] width 171 height 37
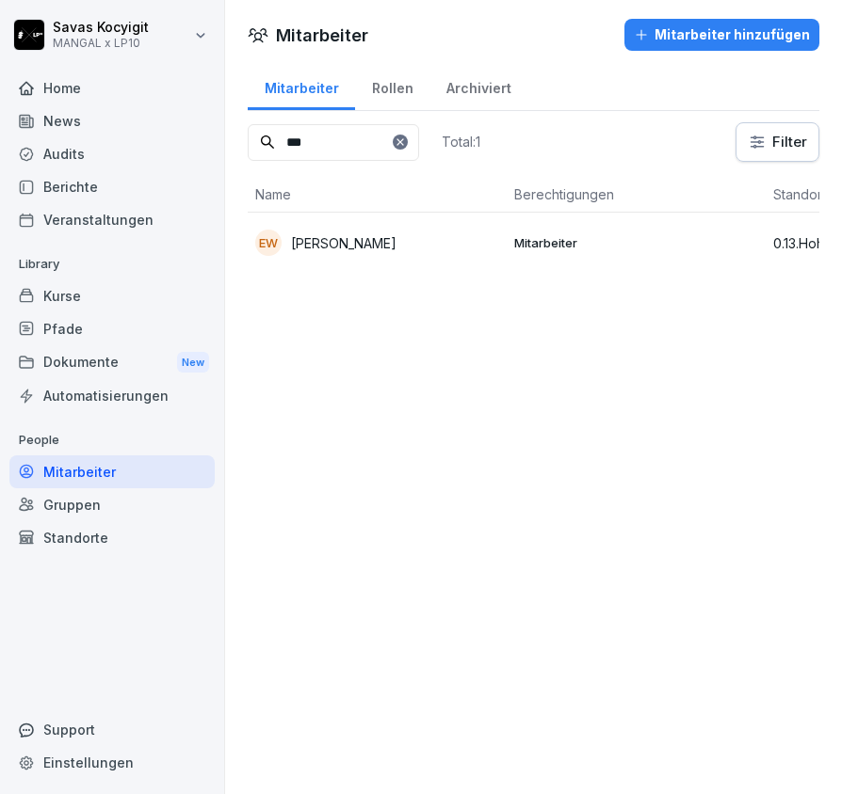
type input "***"
click at [373, 235] on p "Ezatullah Waziri" at bounding box center [343, 243] width 105 height 20
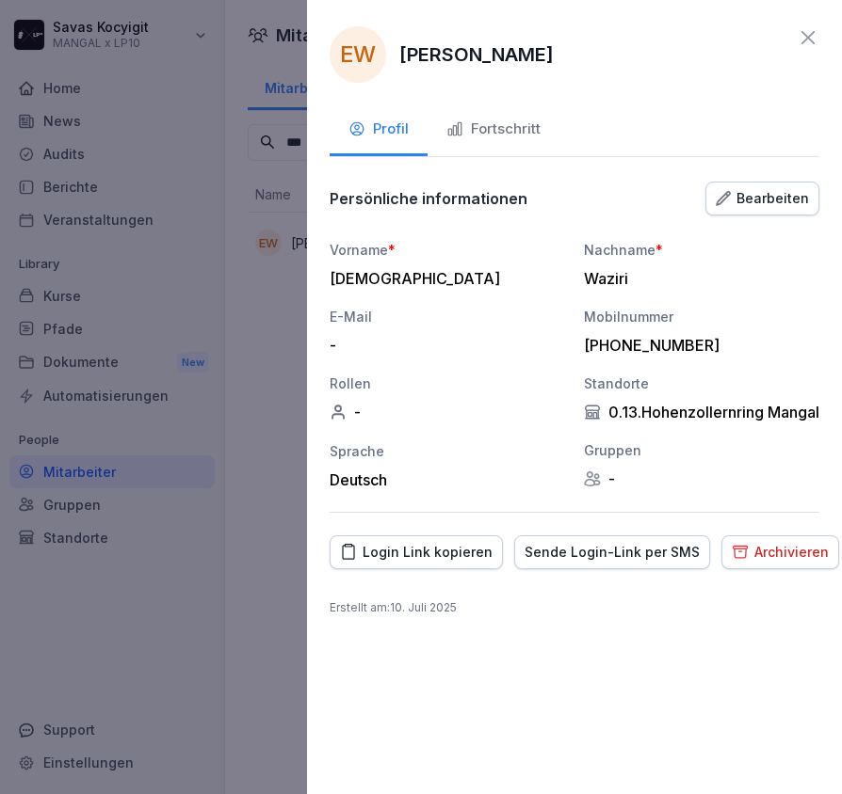
click at [457, 563] on div "Login Link kopieren" at bounding box center [416, 552] width 152 height 21
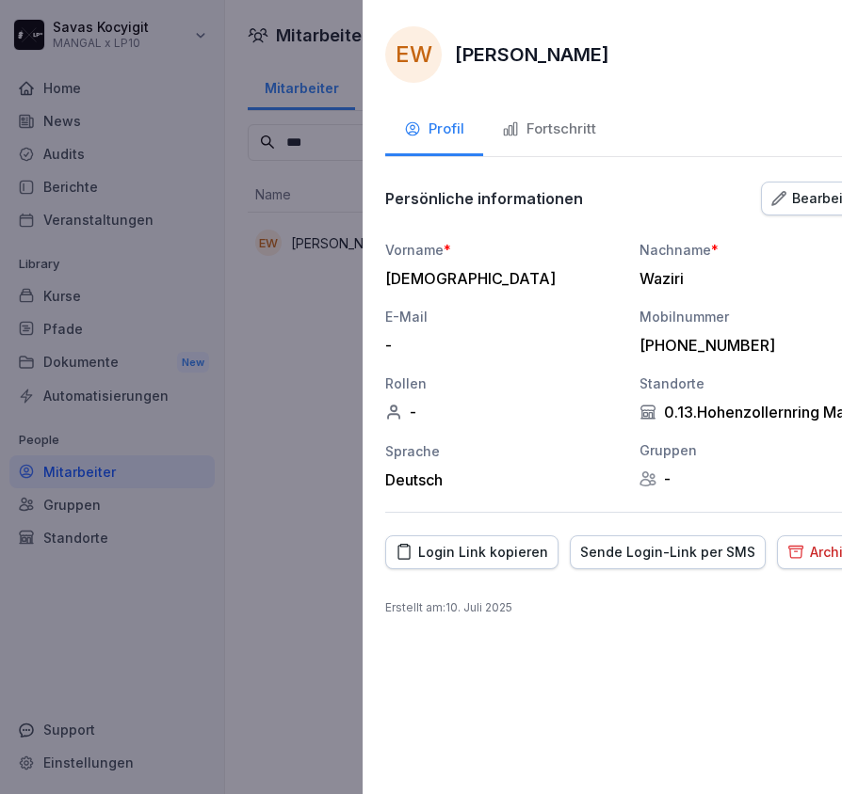
click at [217, 217] on div at bounding box center [421, 397] width 842 height 794
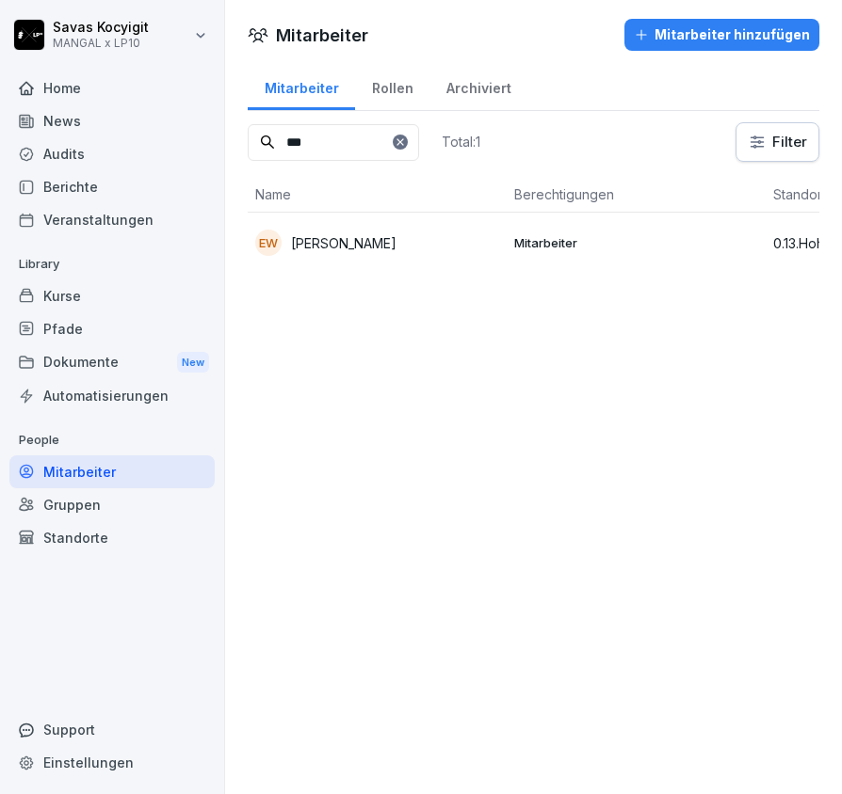
click at [406, 141] on icon at bounding box center [399, 141] width 11 height 11
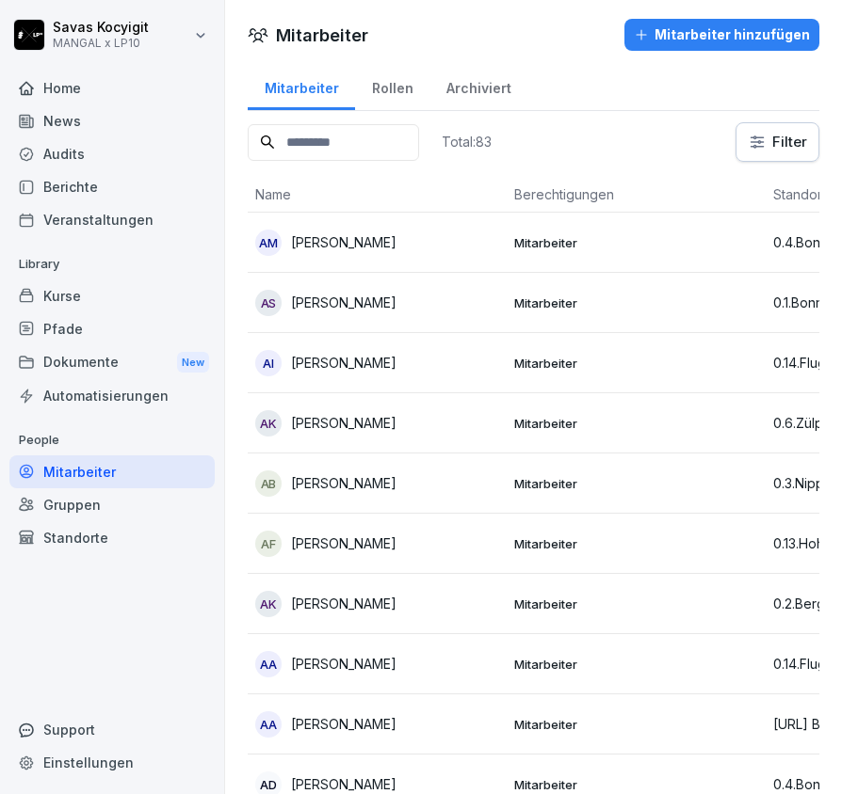
click at [378, 140] on input at bounding box center [333, 142] width 171 height 37
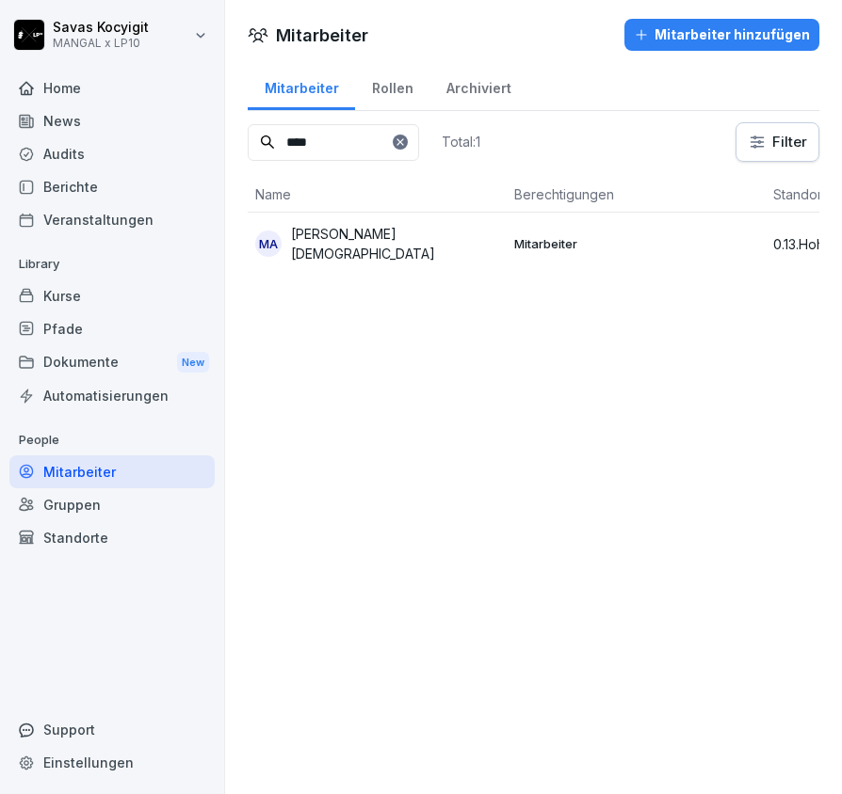
type input "****"
click at [377, 241] on div "MA Musa Ahmadi" at bounding box center [377, 244] width 244 height 40
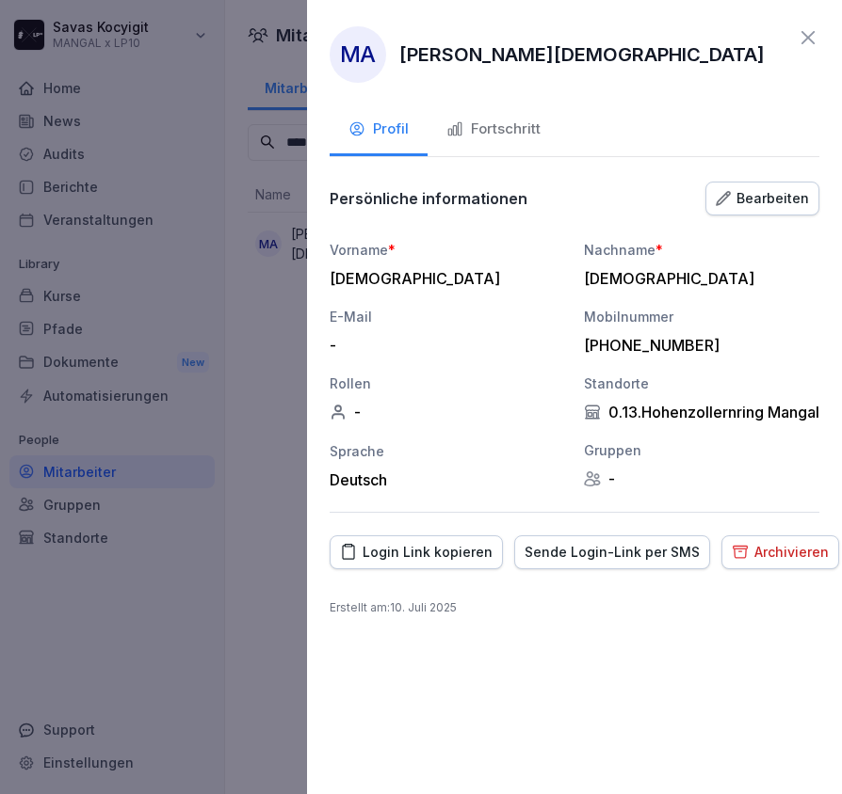
click at [439, 563] on div "Login Link kopieren" at bounding box center [416, 552] width 152 height 21
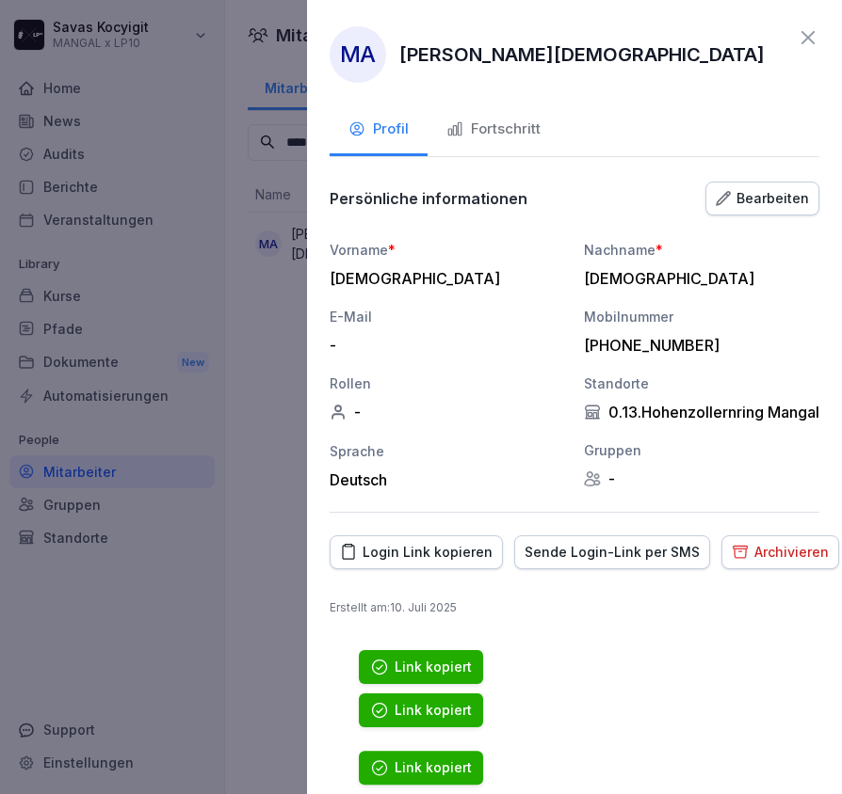
click at [439, 563] on div "Login Link kopieren" at bounding box center [416, 552] width 152 height 21
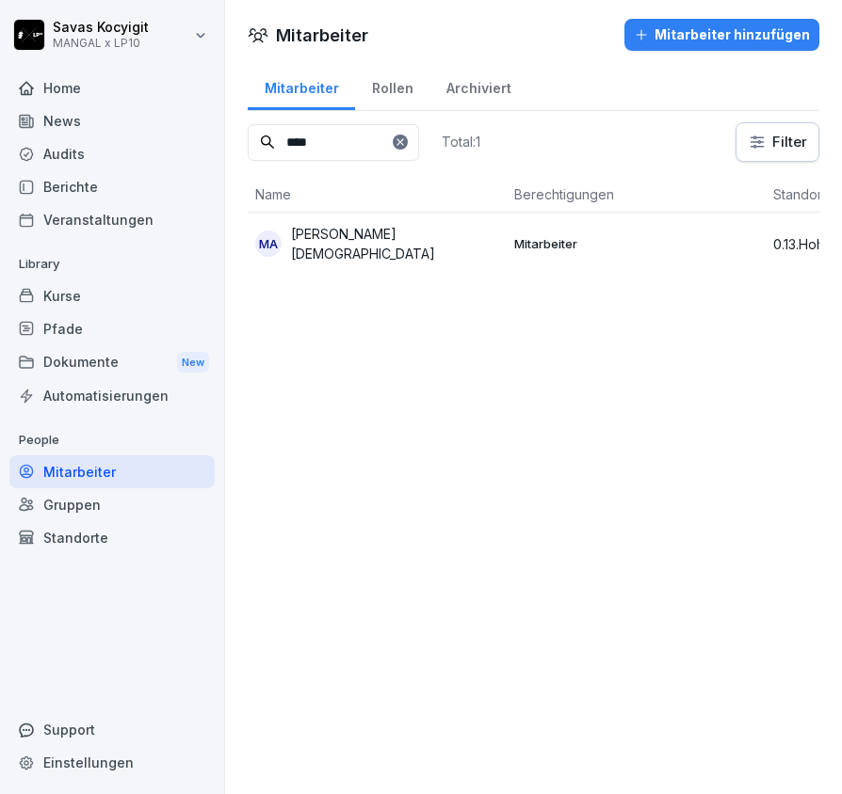
click at [286, 433] on div "Mitarbeiter Mitarbeiter hinzufügen Mitarbeiter Rollen Archiviert **** Total: 1 …" at bounding box center [533, 397] width 617 height 794
click at [419, 154] on input "****" at bounding box center [333, 142] width 171 height 37
click at [403, 144] on icon at bounding box center [399, 141] width 7 height 7
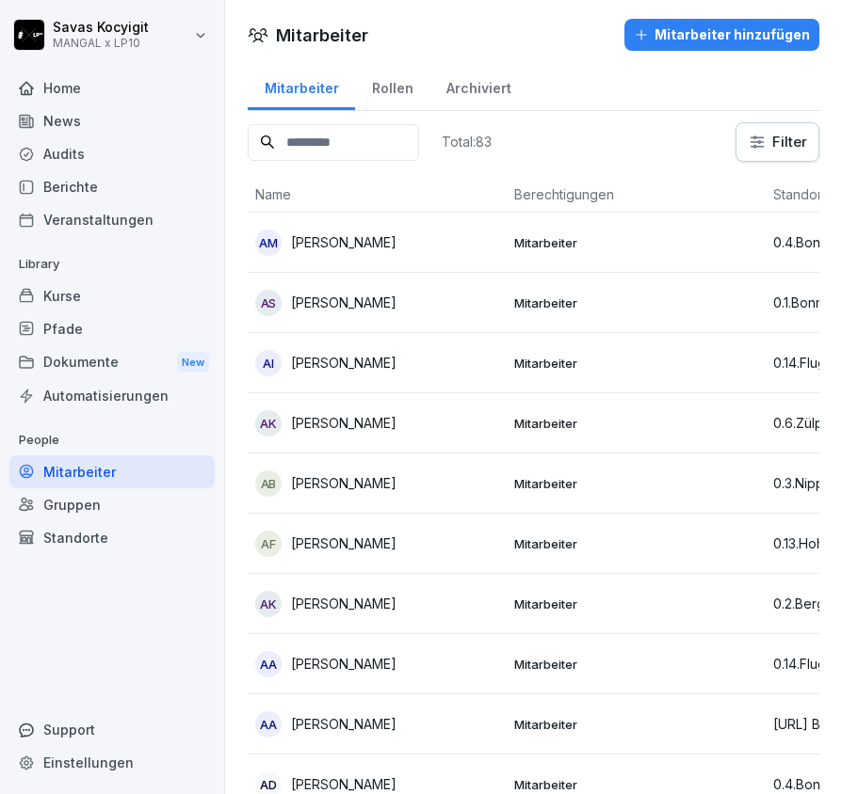
click at [419, 143] on input at bounding box center [333, 142] width 171 height 37
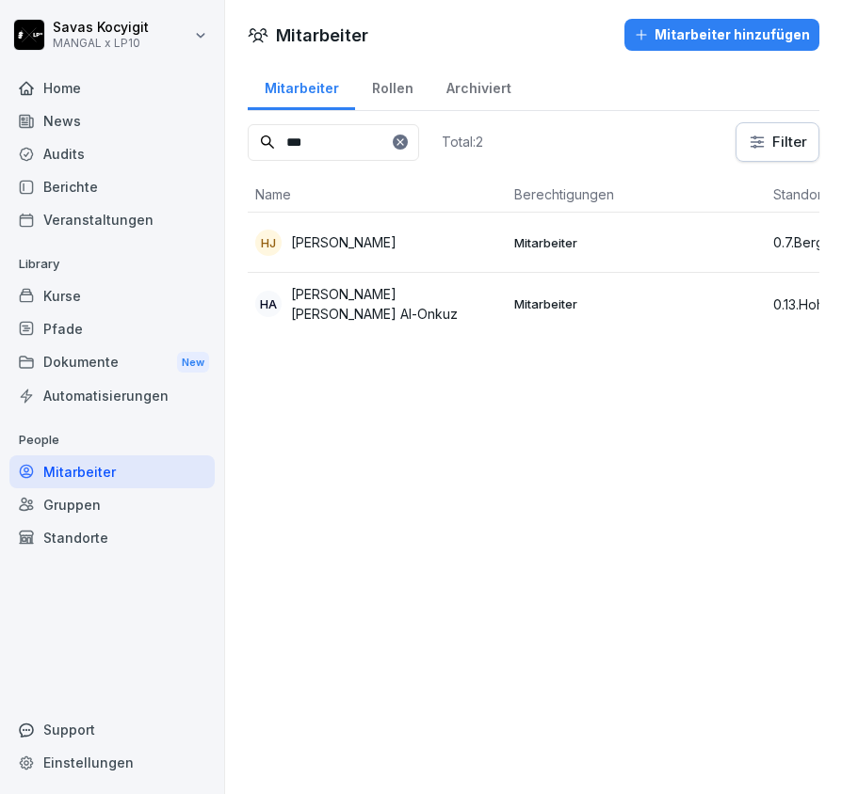
type input "***"
click at [351, 312] on p "Hussein Mohammed Saleem Al-Onkuz" at bounding box center [395, 304] width 208 height 40
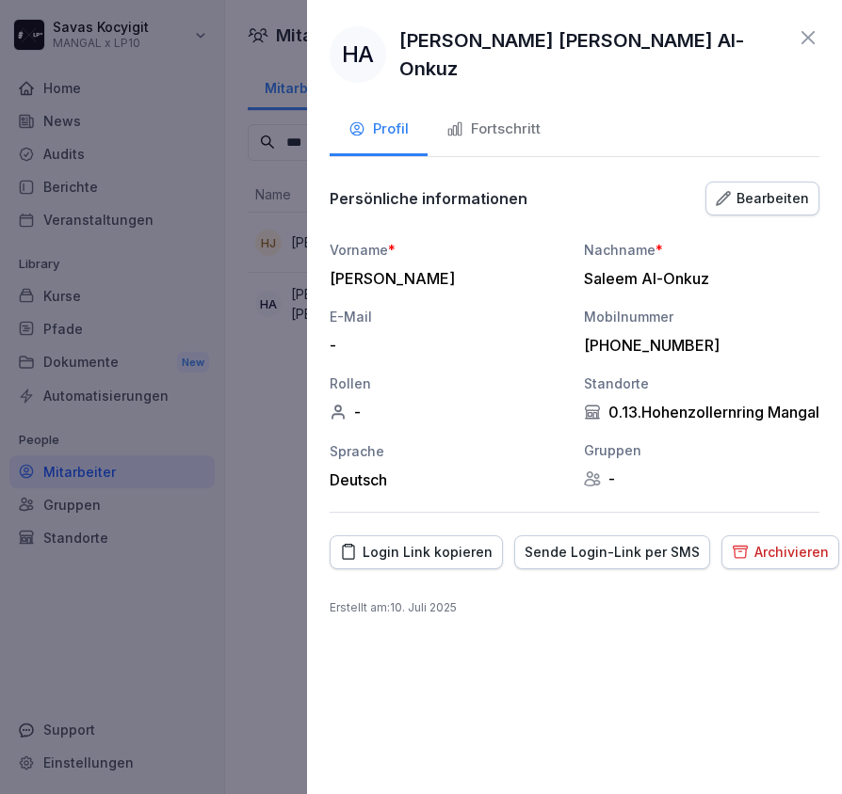
click at [473, 563] on div "Login Link kopieren" at bounding box center [416, 552] width 152 height 21
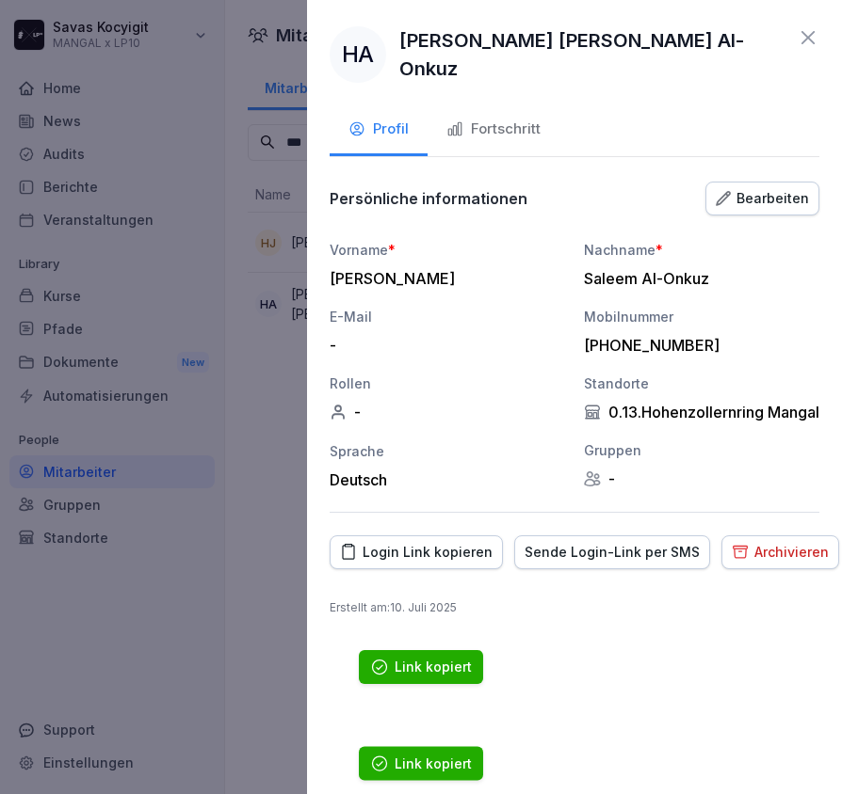
click at [473, 563] on div "Login Link kopieren" at bounding box center [416, 552] width 152 height 21
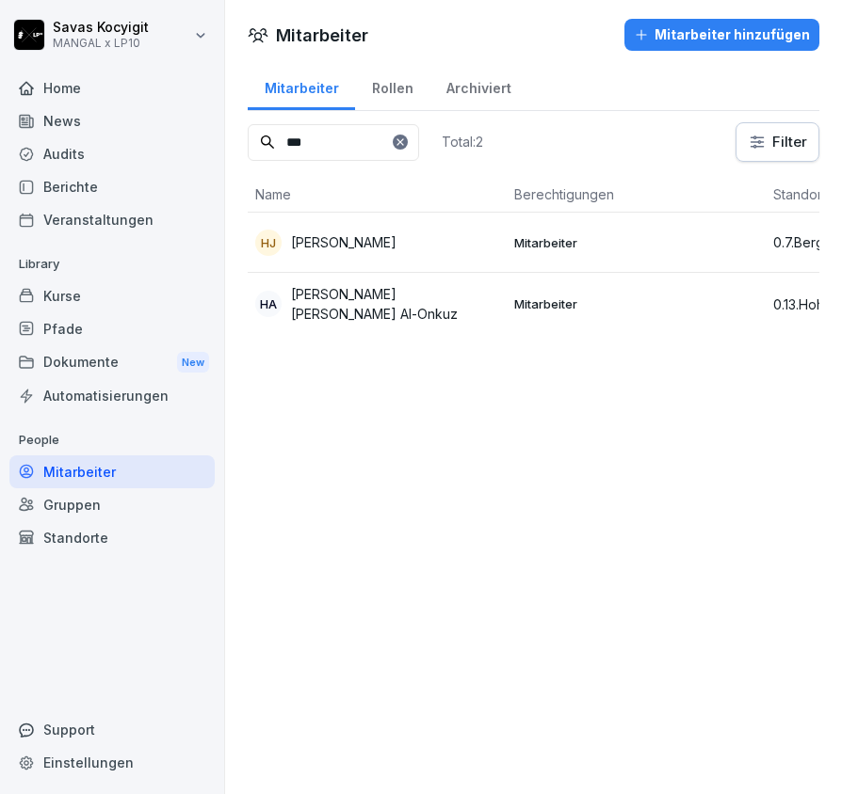
click at [76, 195] on div "Berichte" at bounding box center [111, 186] width 205 height 33
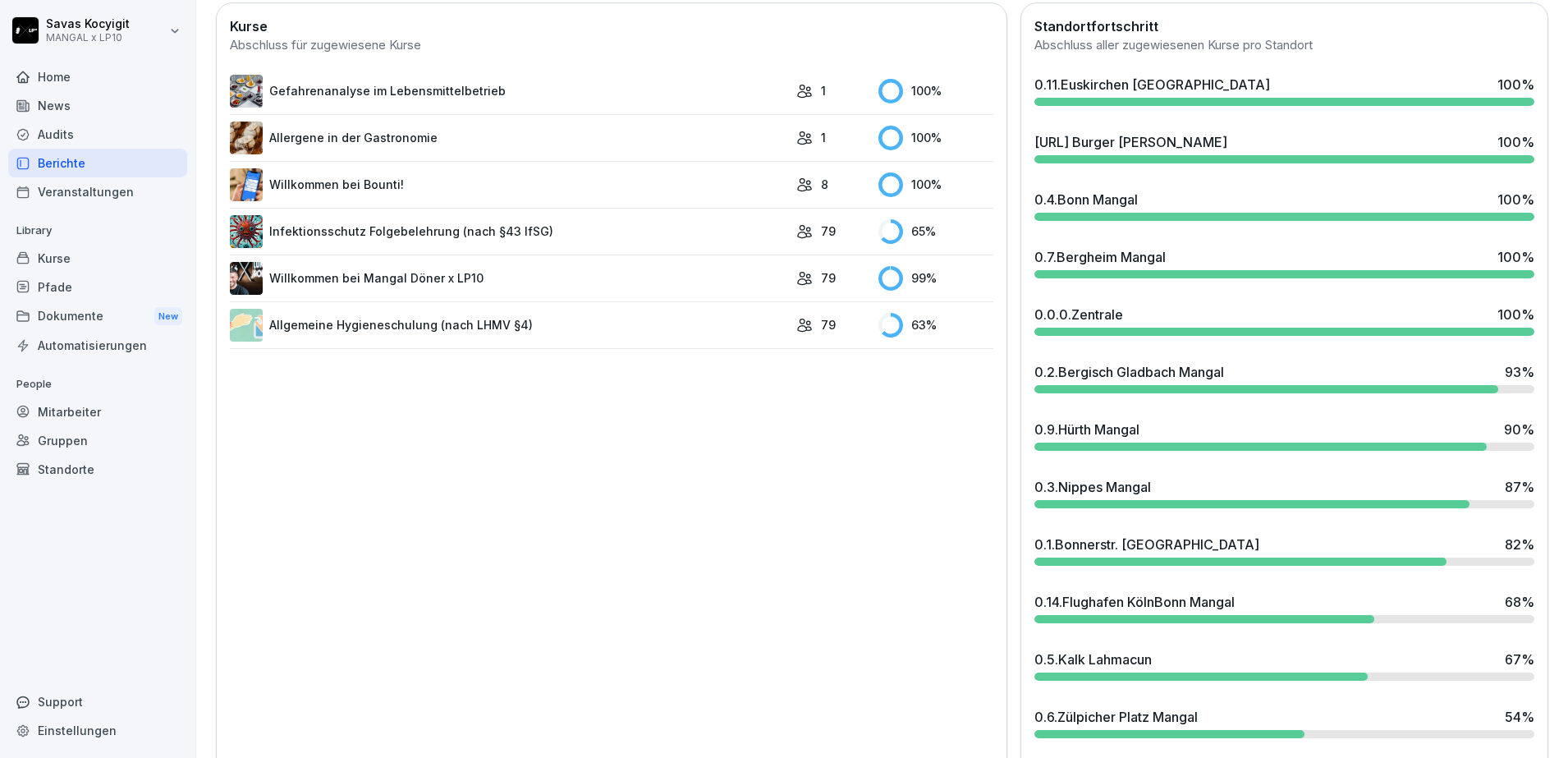
scroll to position [561, 0]
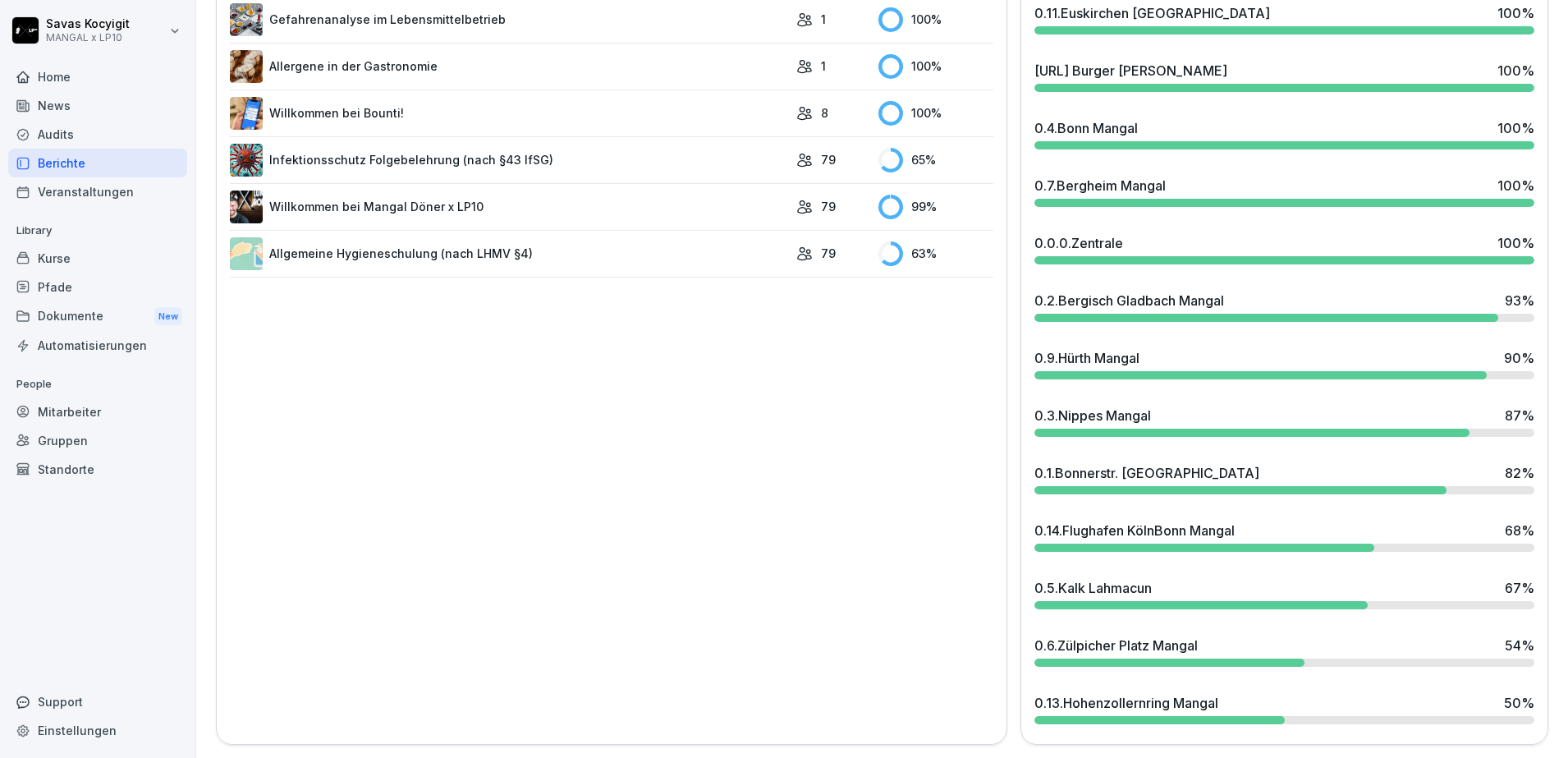
click at [1330, 693] on div "0.13.Hohenzollernring Mangal 50 %" at bounding box center [1284, 702] width 500 height 20
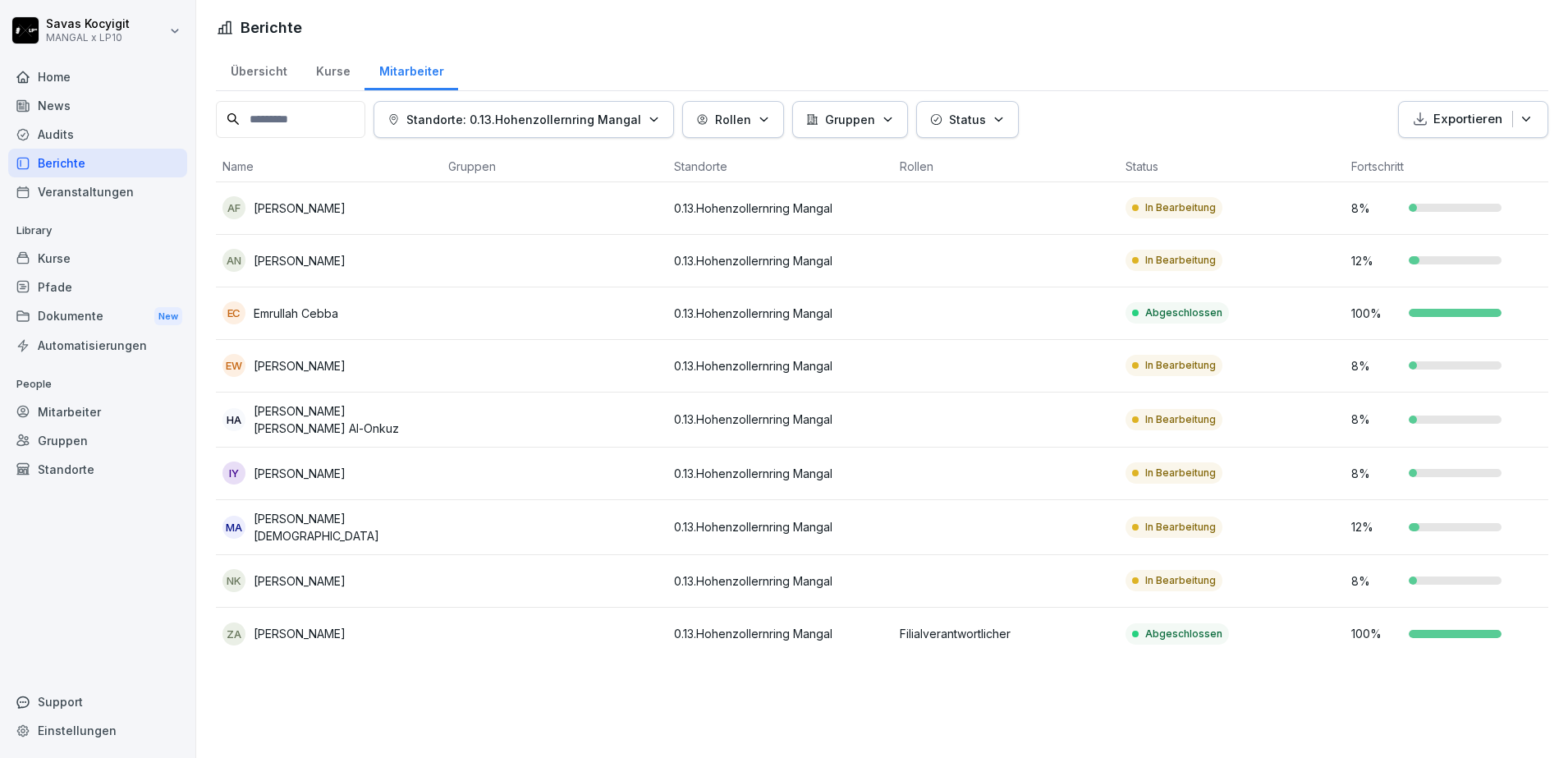
click at [562, 36] on div "Berichte" at bounding box center [883, 27] width 1333 height 22
click at [317, 108] on input at bounding box center [290, 120] width 149 height 37
click at [90, 413] on div "Mitarbeiter" at bounding box center [97, 412] width 179 height 29
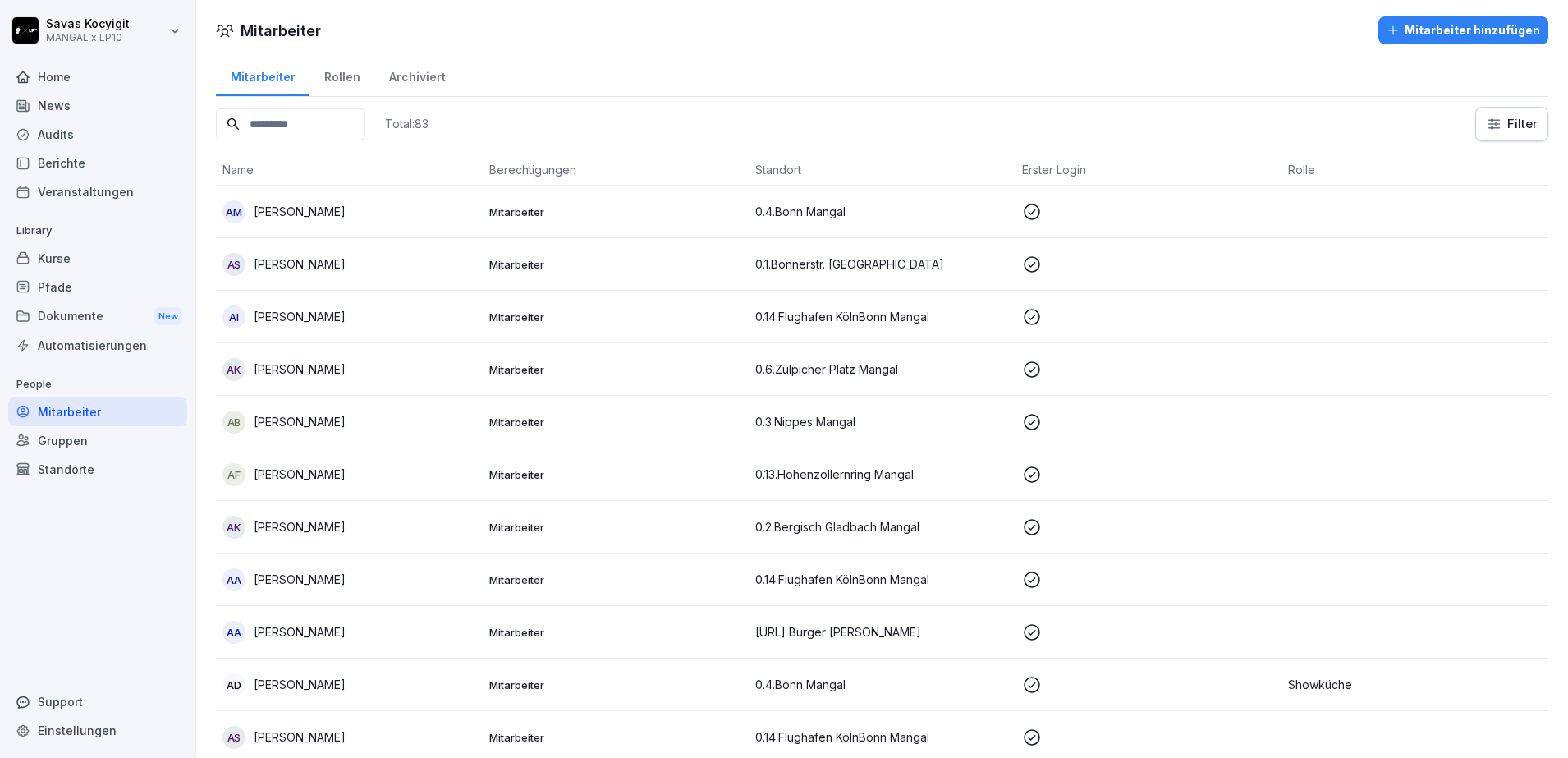
click at [353, 126] on input at bounding box center [290, 124] width 149 height 32
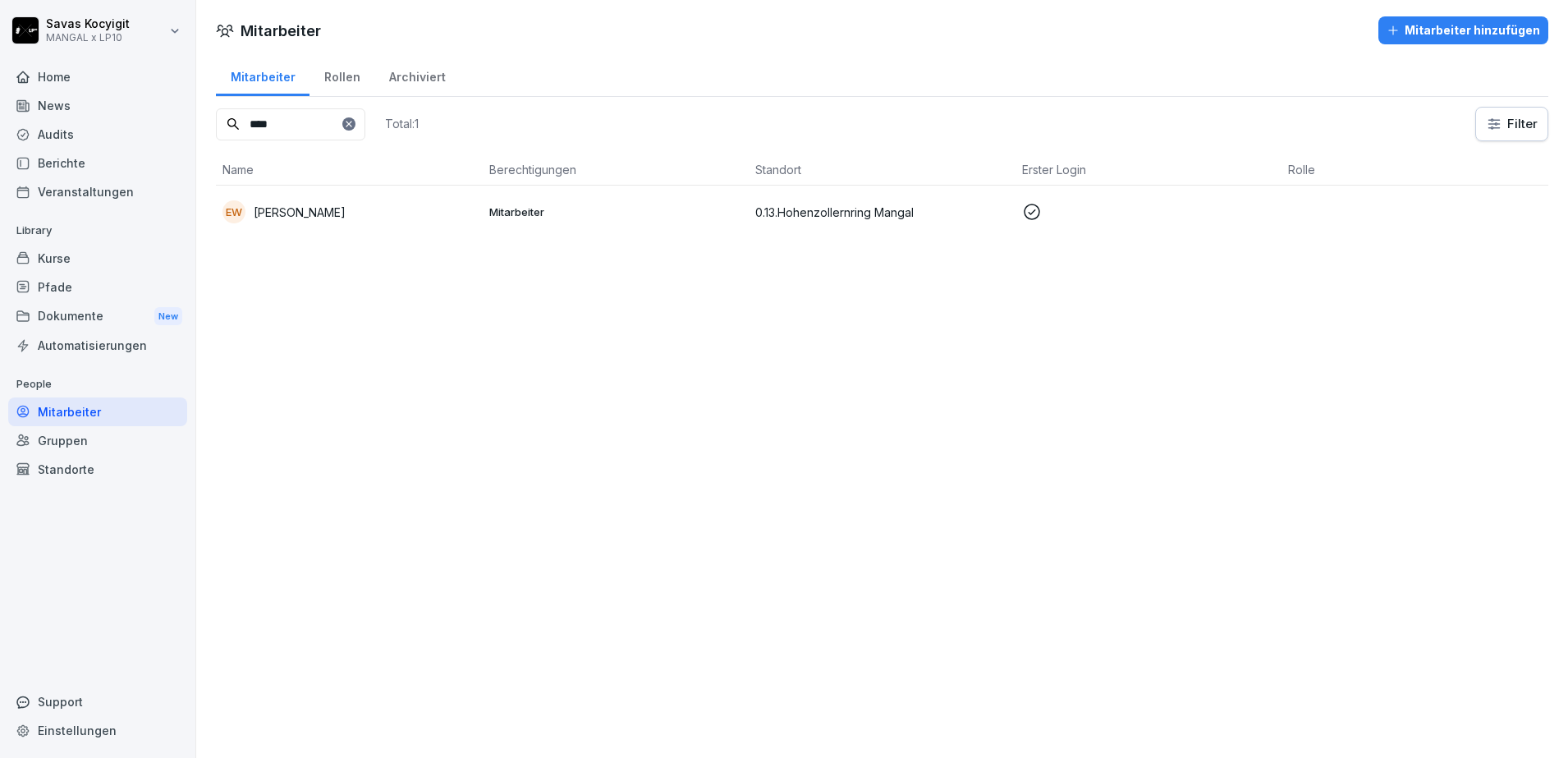
type input "****"
click at [352, 205] on div "EW Ezatullah Waziri" at bounding box center [349, 212] width 254 height 23
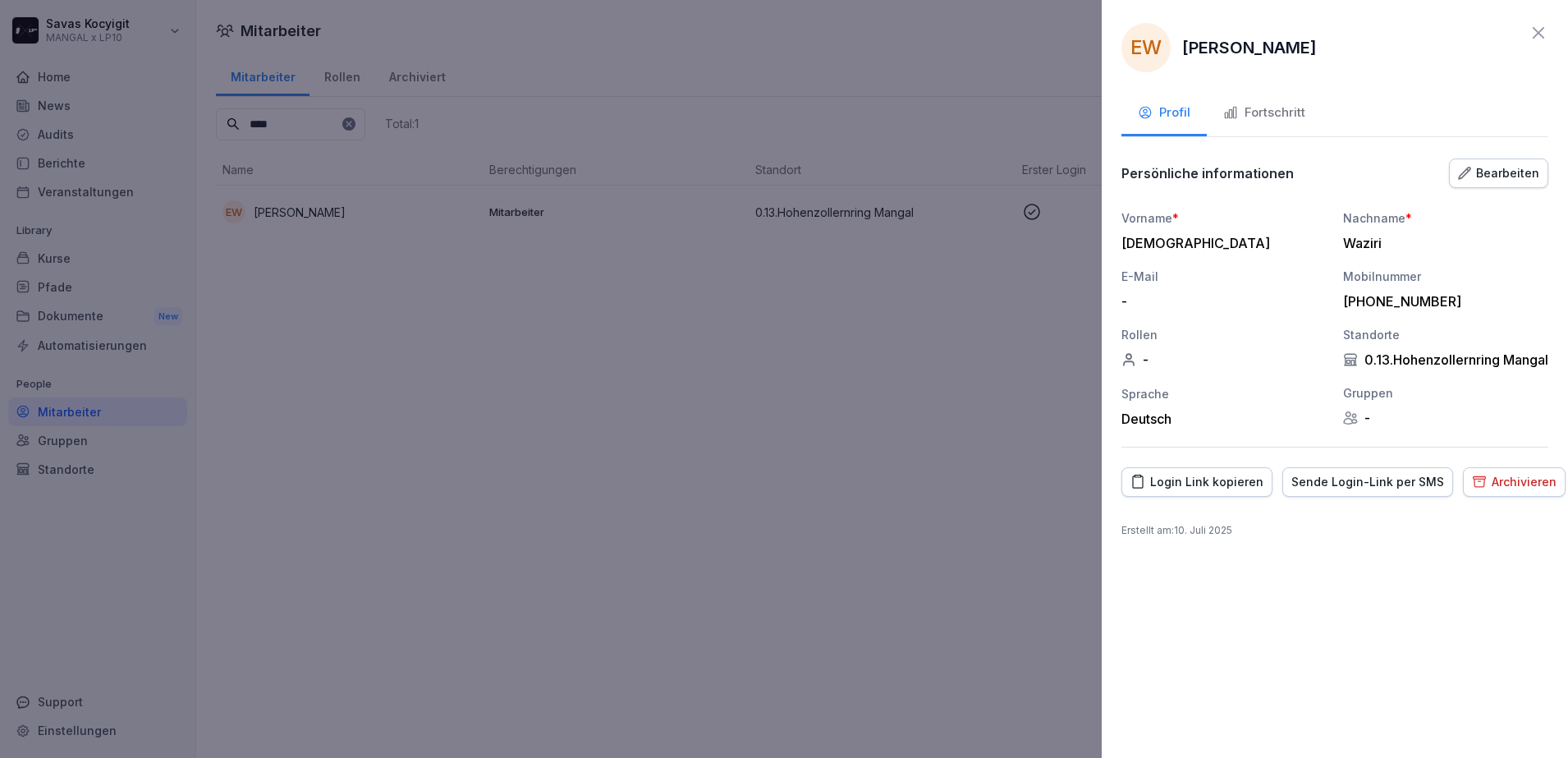
click at [1165, 491] on div "Login Link kopieren" at bounding box center [1196, 481] width 133 height 18
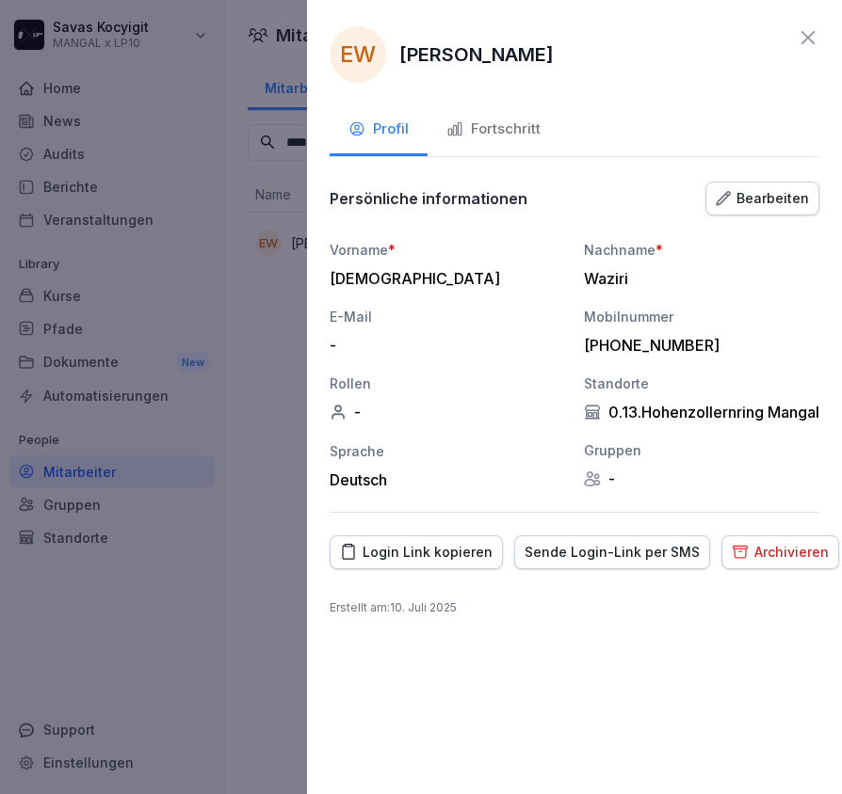
click at [516, 126] on div "Fortschritt" at bounding box center [493, 130] width 94 height 22
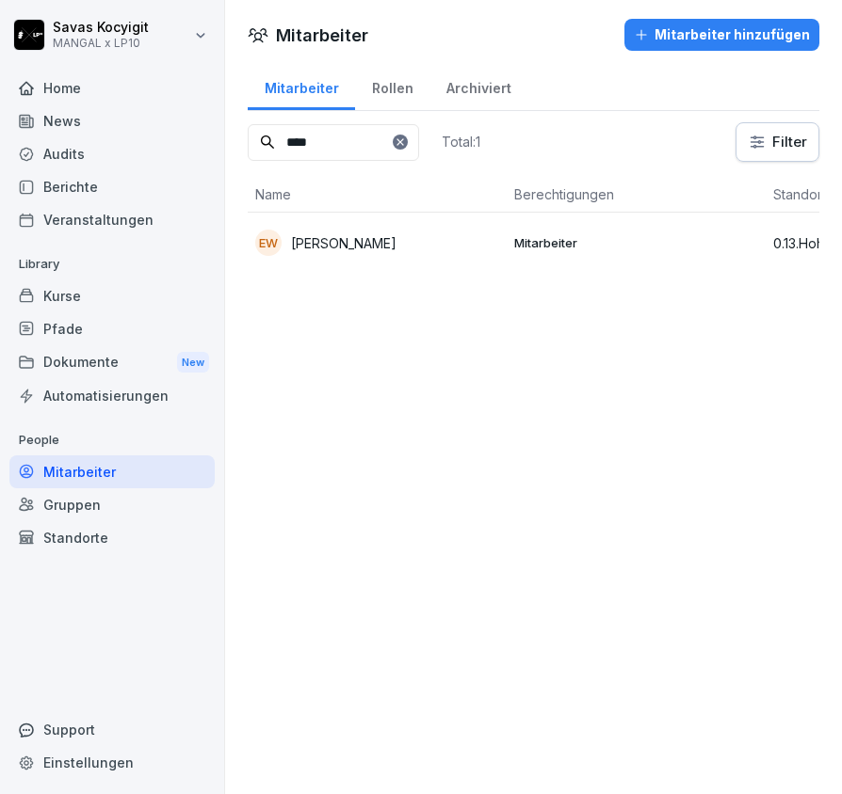
click at [332, 233] on p "Ezatullah Waziri" at bounding box center [343, 243] width 105 height 20
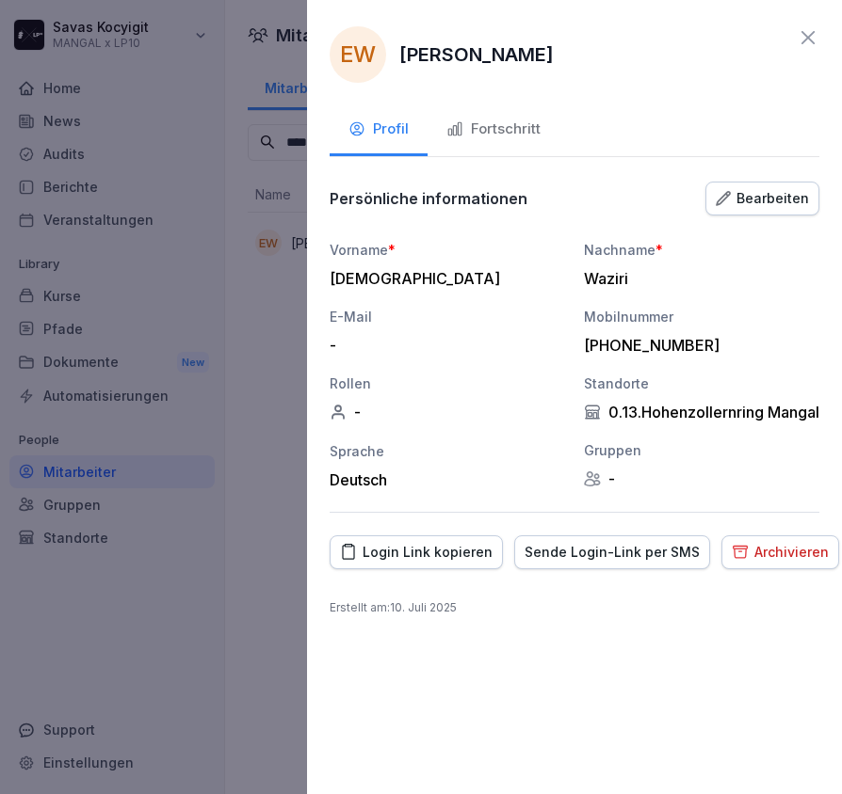
click at [407, 563] on div "Login Link kopieren" at bounding box center [416, 552] width 152 height 21
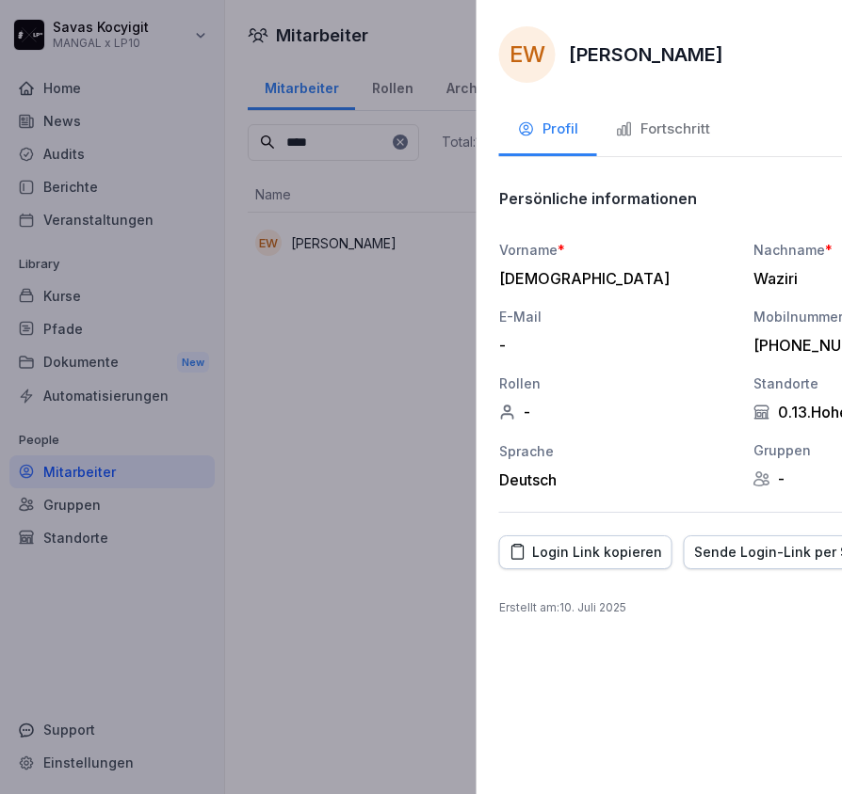
click at [245, 473] on div at bounding box center [421, 397] width 842 height 794
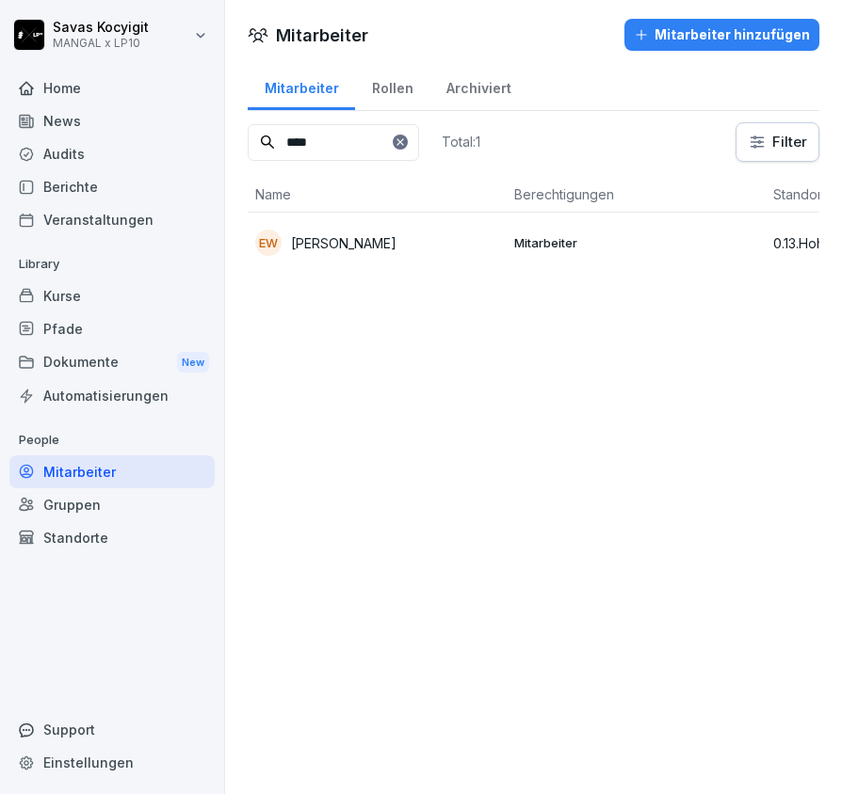
click at [408, 146] on div at bounding box center [400, 142] width 15 height 15
click at [406, 144] on icon at bounding box center [399, 141] width 11 height 11
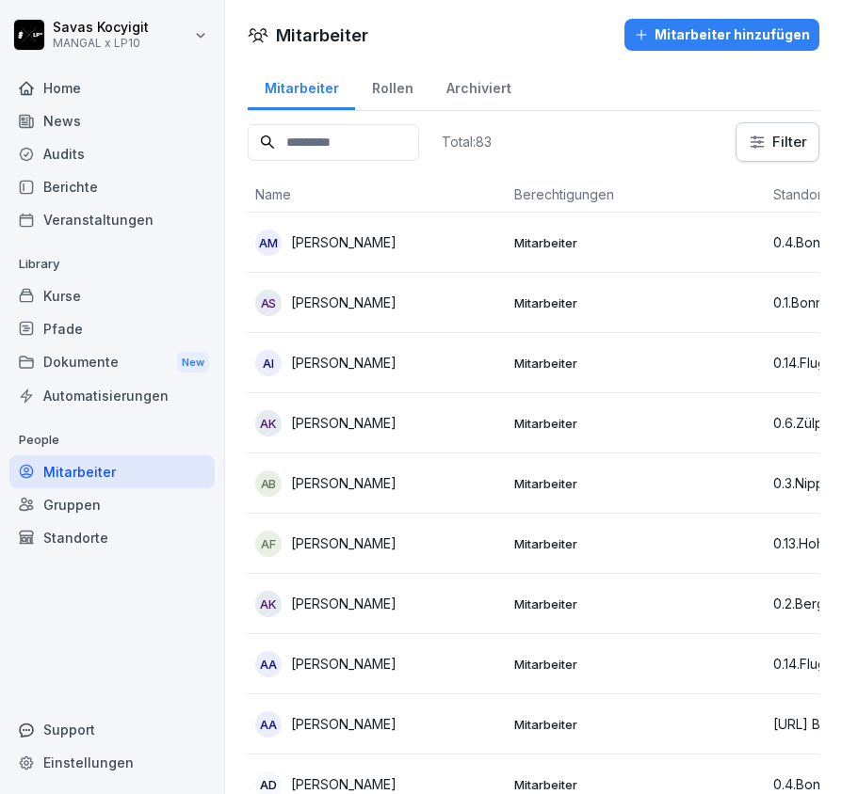
click at [368, 153] on input at bounding box center [333, 142] width 171 height 37
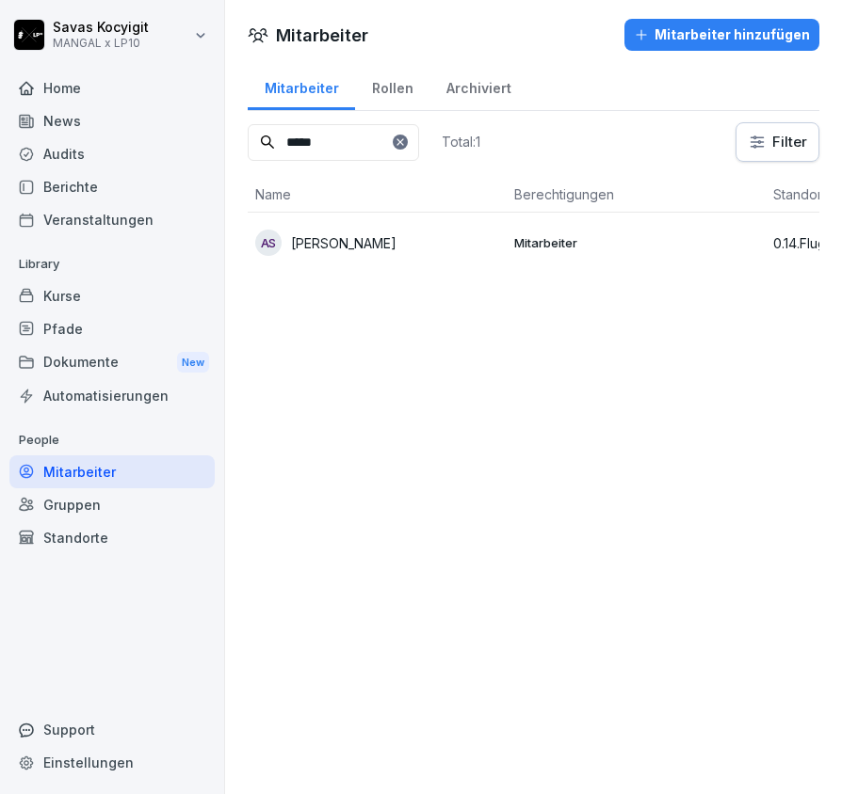
type input "*****"
click at [373, 253] on div "AS Ali Mahmoud Salah" at bounding box center [377, 243] width 244 height 26
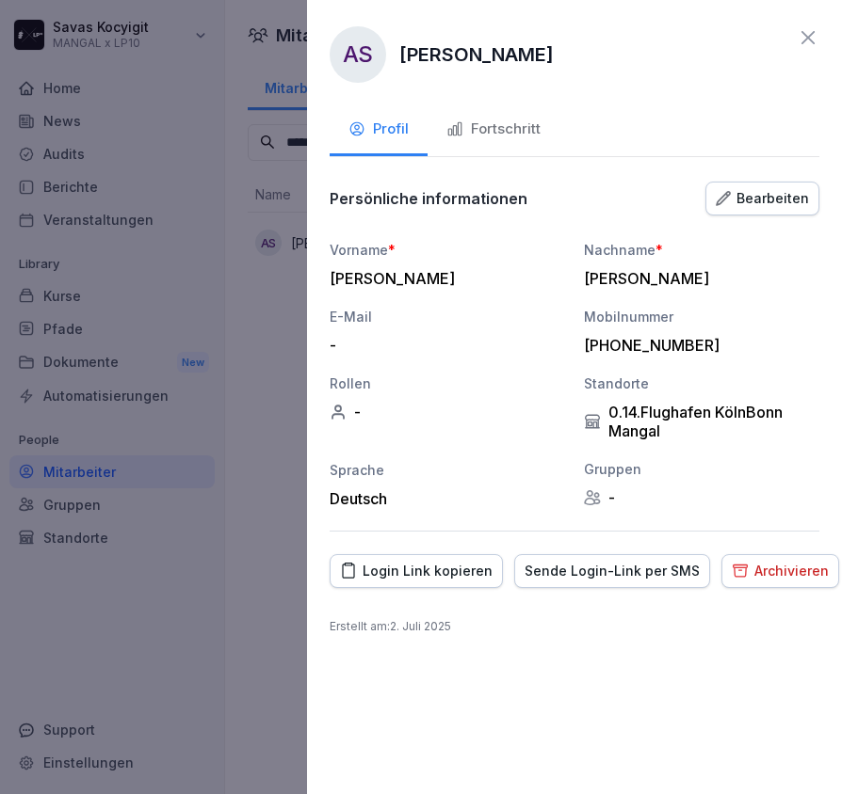
click at [434, 574] on div "Login Link kopieren" at bounding box center [416, 571] width 152 height 21
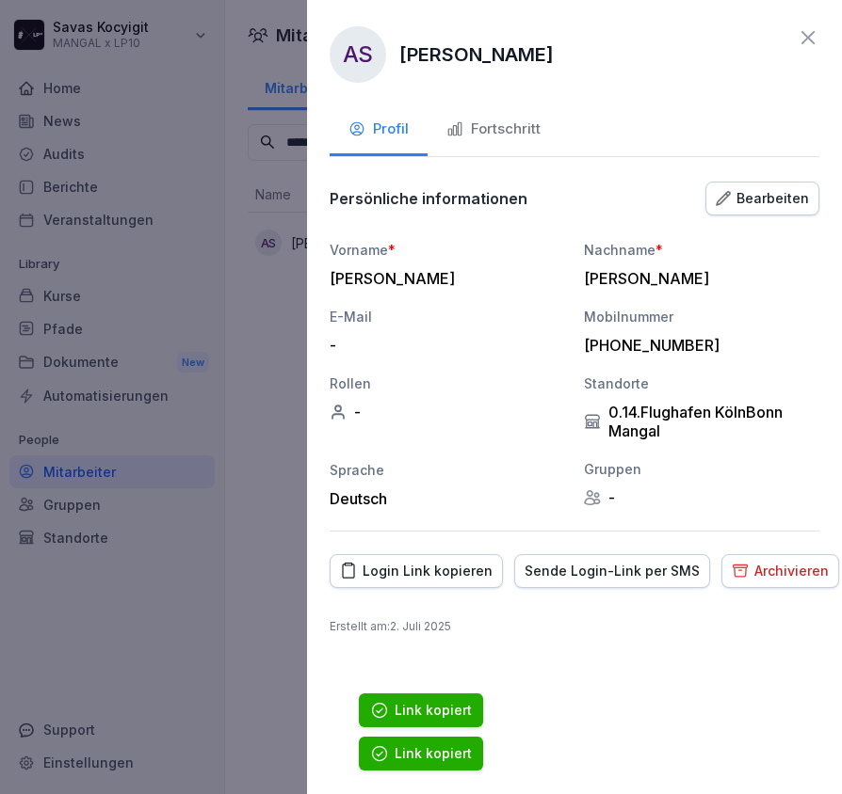
click at [434, 574] on div "Login Link kopieren" at bounding box center [416, 571] width 152 height 21
